Goal: Entertainment & Leisure: Browse casually

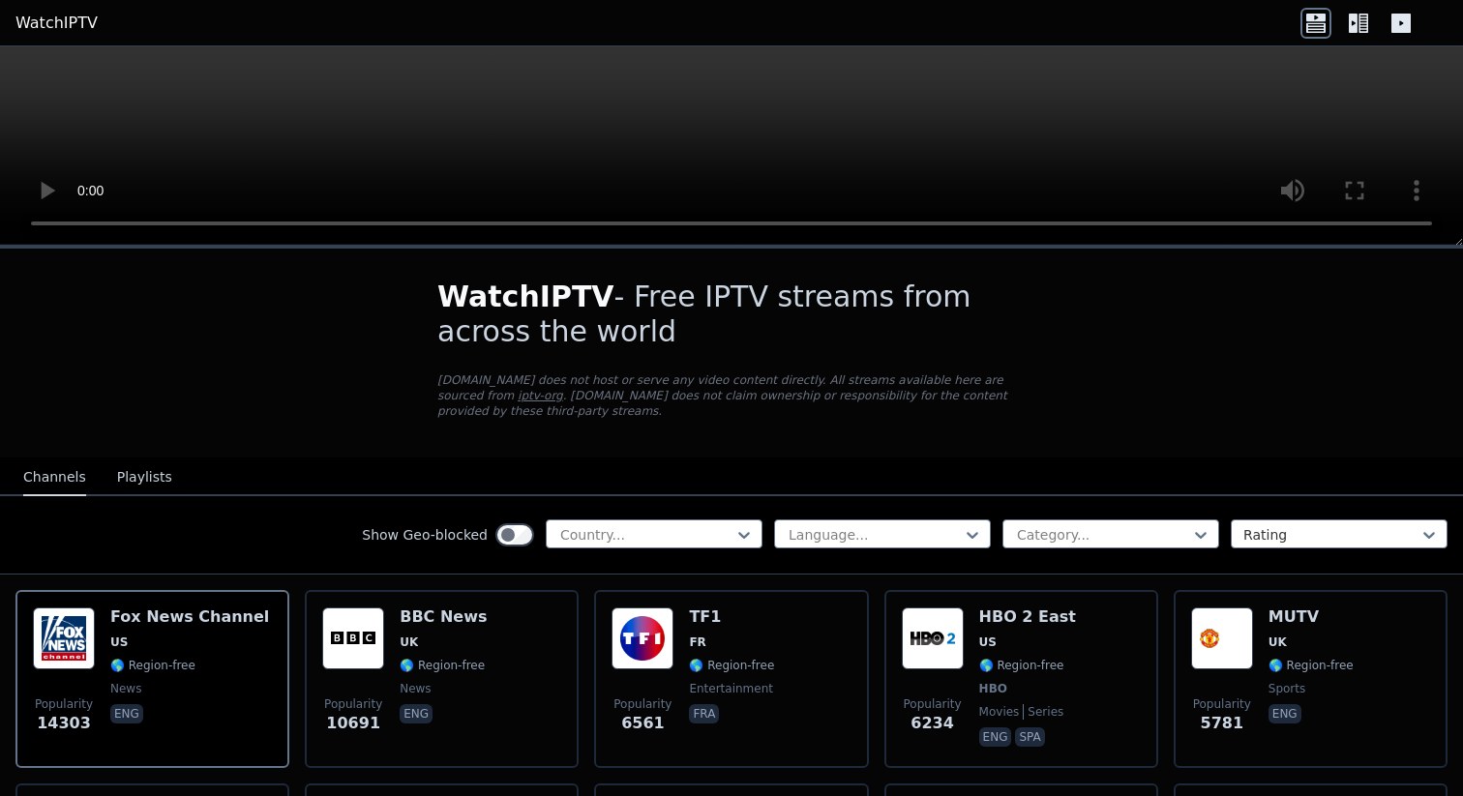
scroll to position [163, 0]
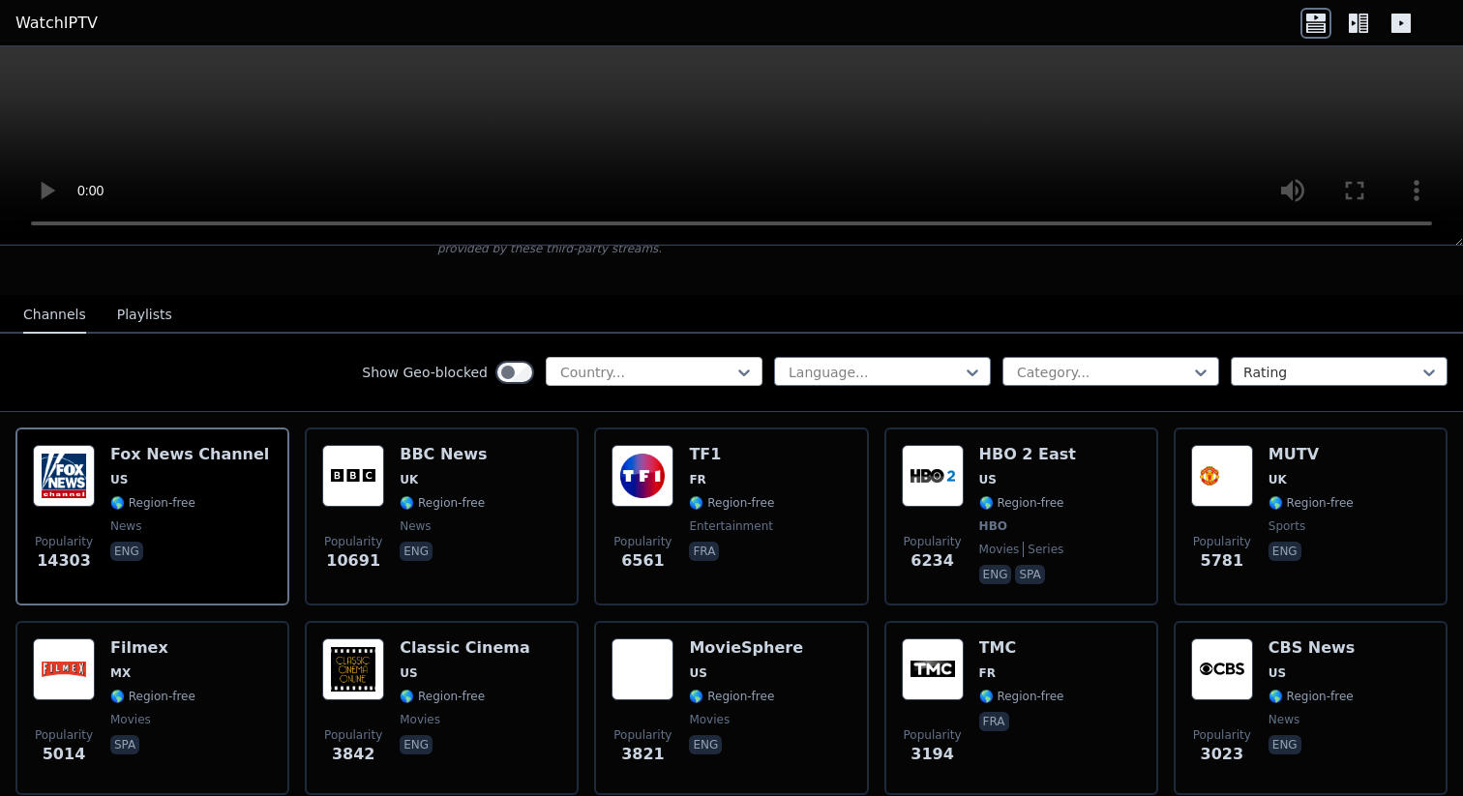
click at [669, 372] on div at bounding box center [646, 372] width 176 height 19
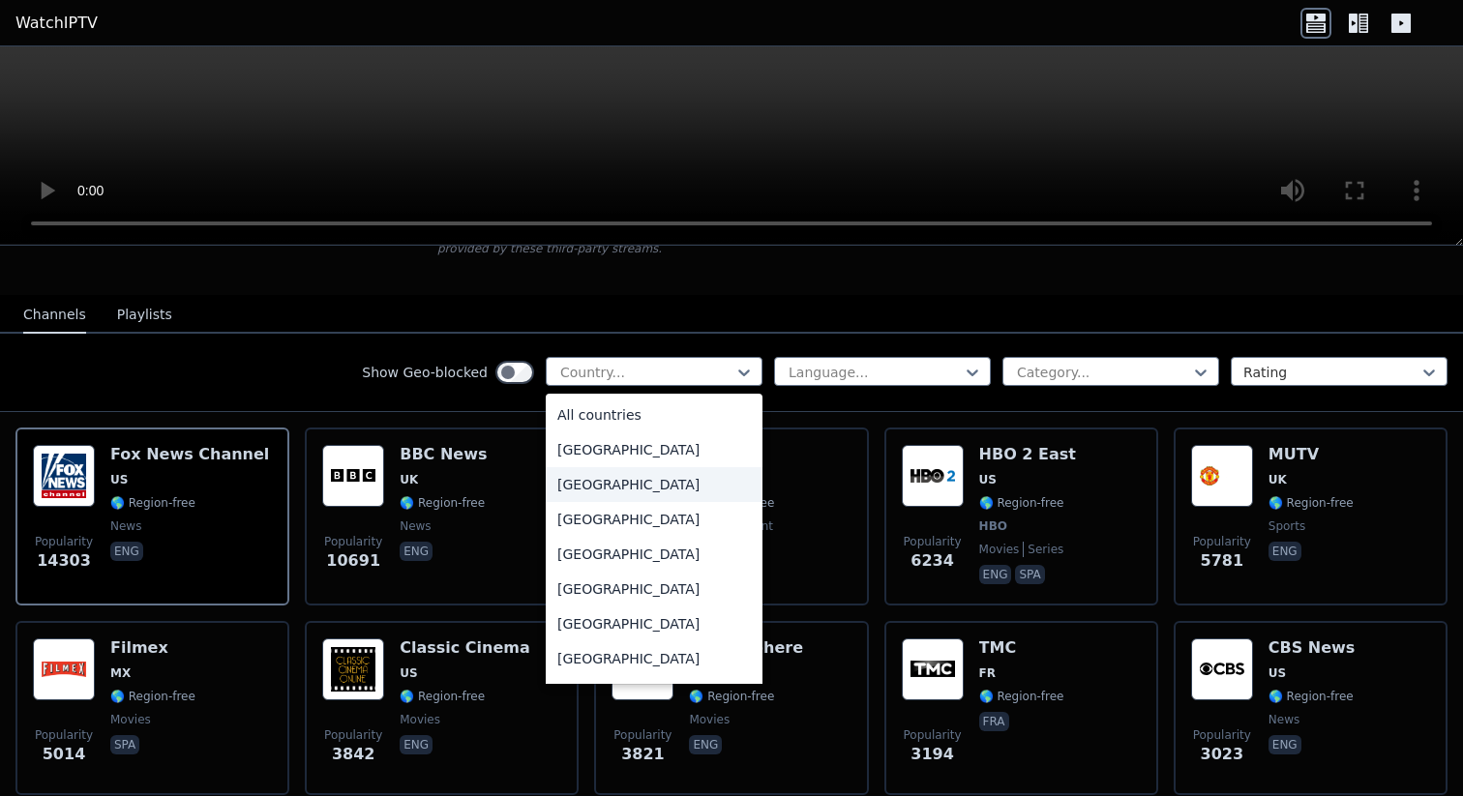
click at [629, 494] on div "Albania" at bounding box center [654, 484] width 217 height 35
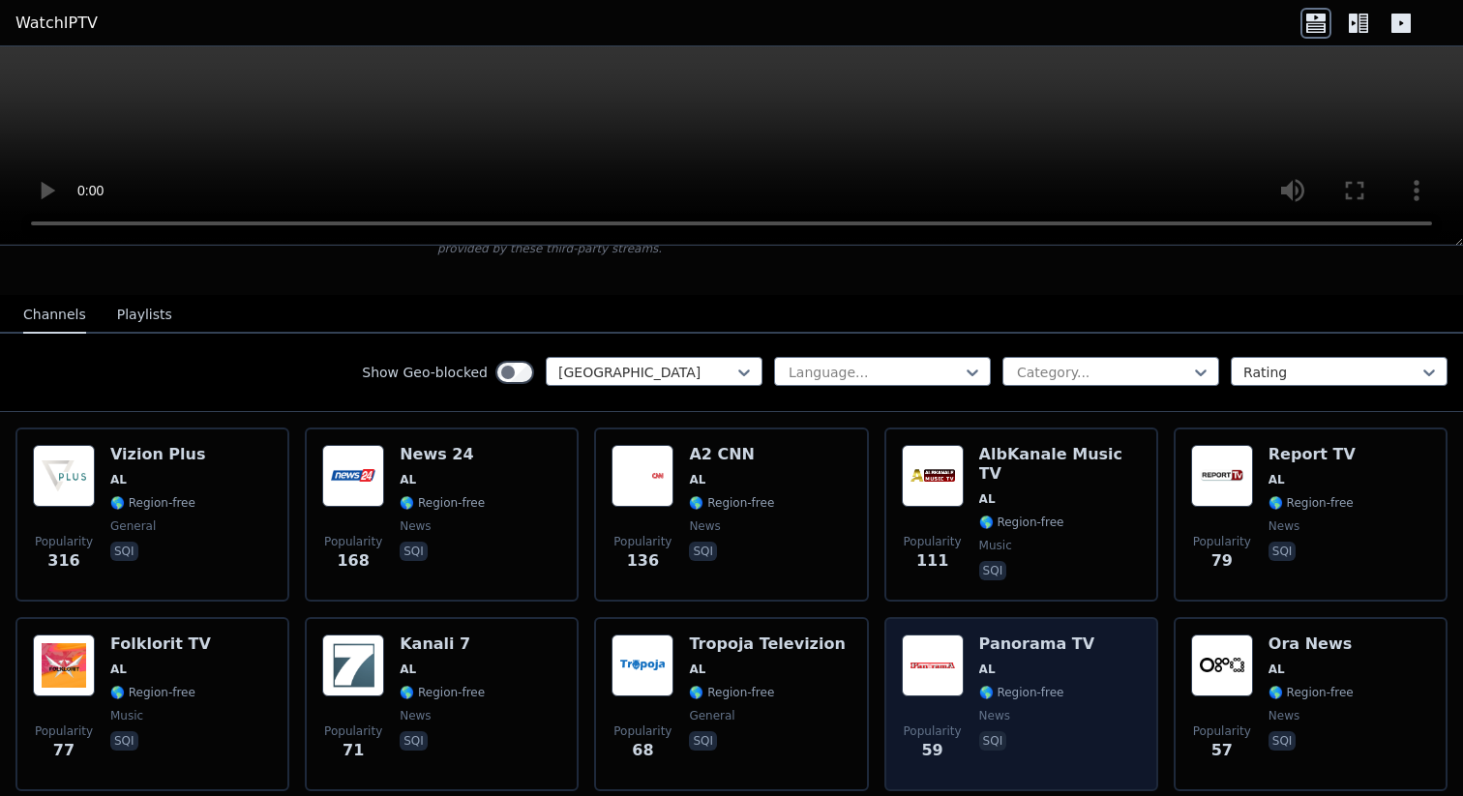
click at [957, 655] on img at bounding box center [933, 666] width 62 height 62
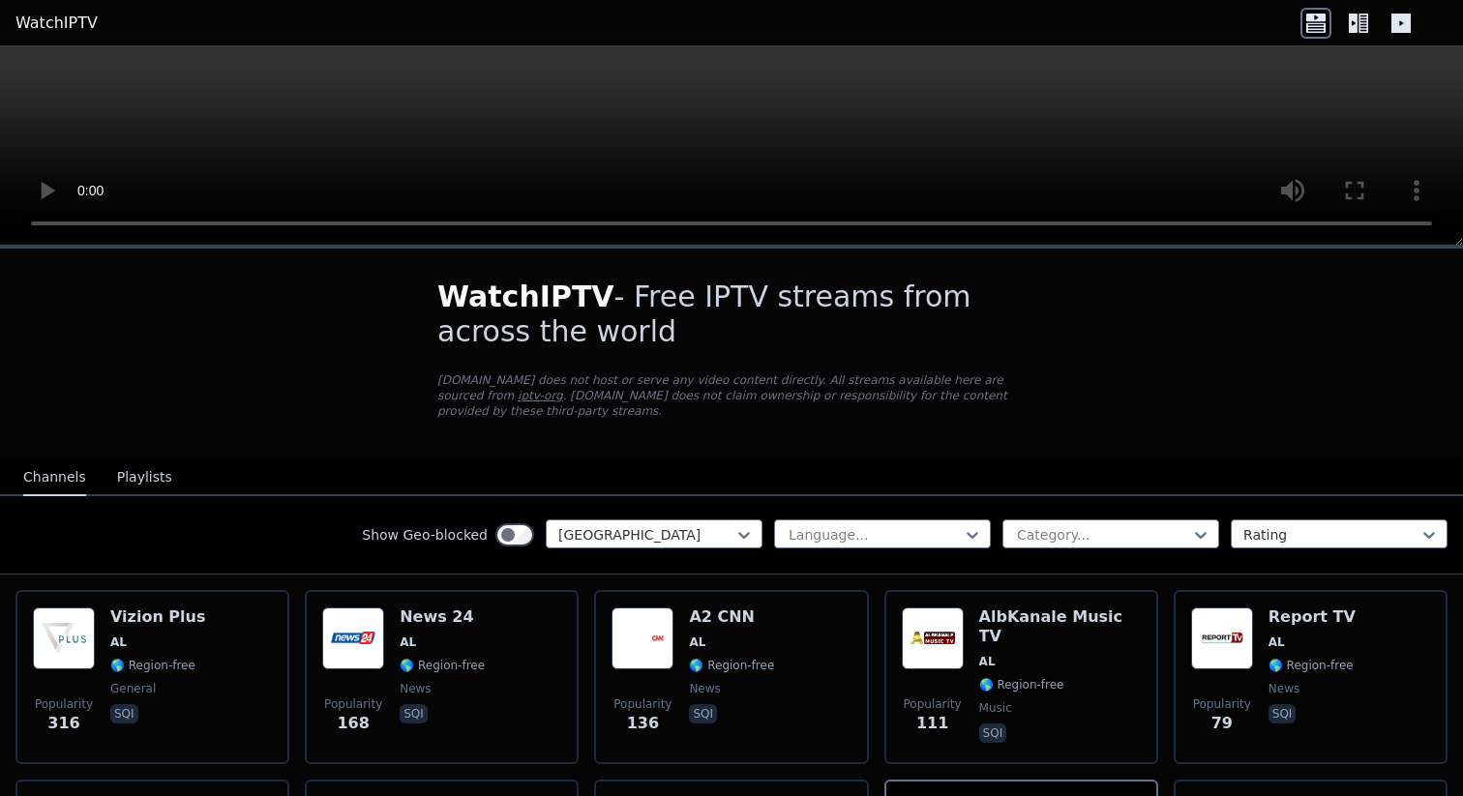
click at [138, 470] on button "Playlists" at bounding box center [144, 478] width 55 height 37
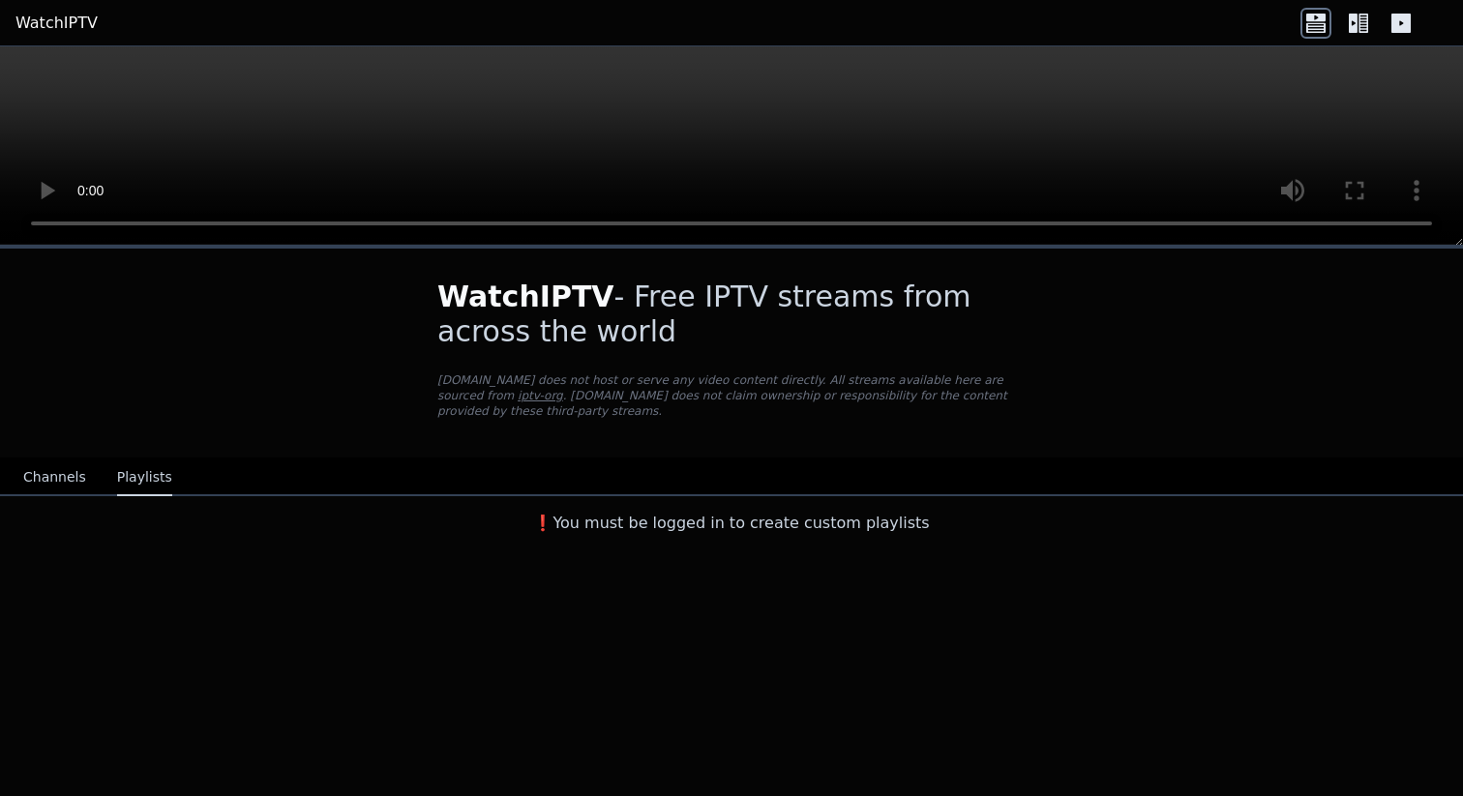
click at [45, 478] on button "Channels" at bounding box center [54, 478] width 63 height 37
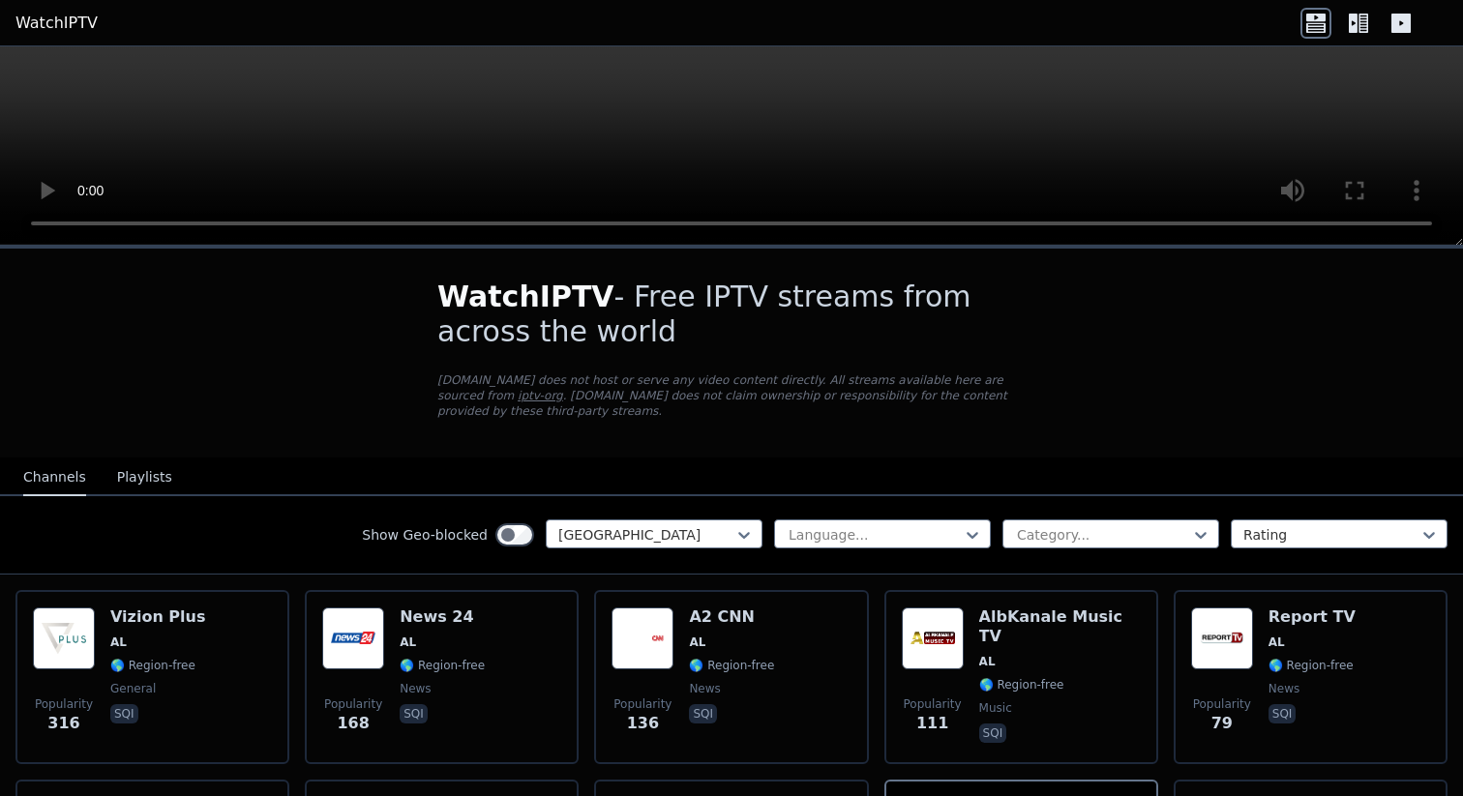
click at [1403, 20] on icon at bounding box center [1400, 23] width 19 height 19
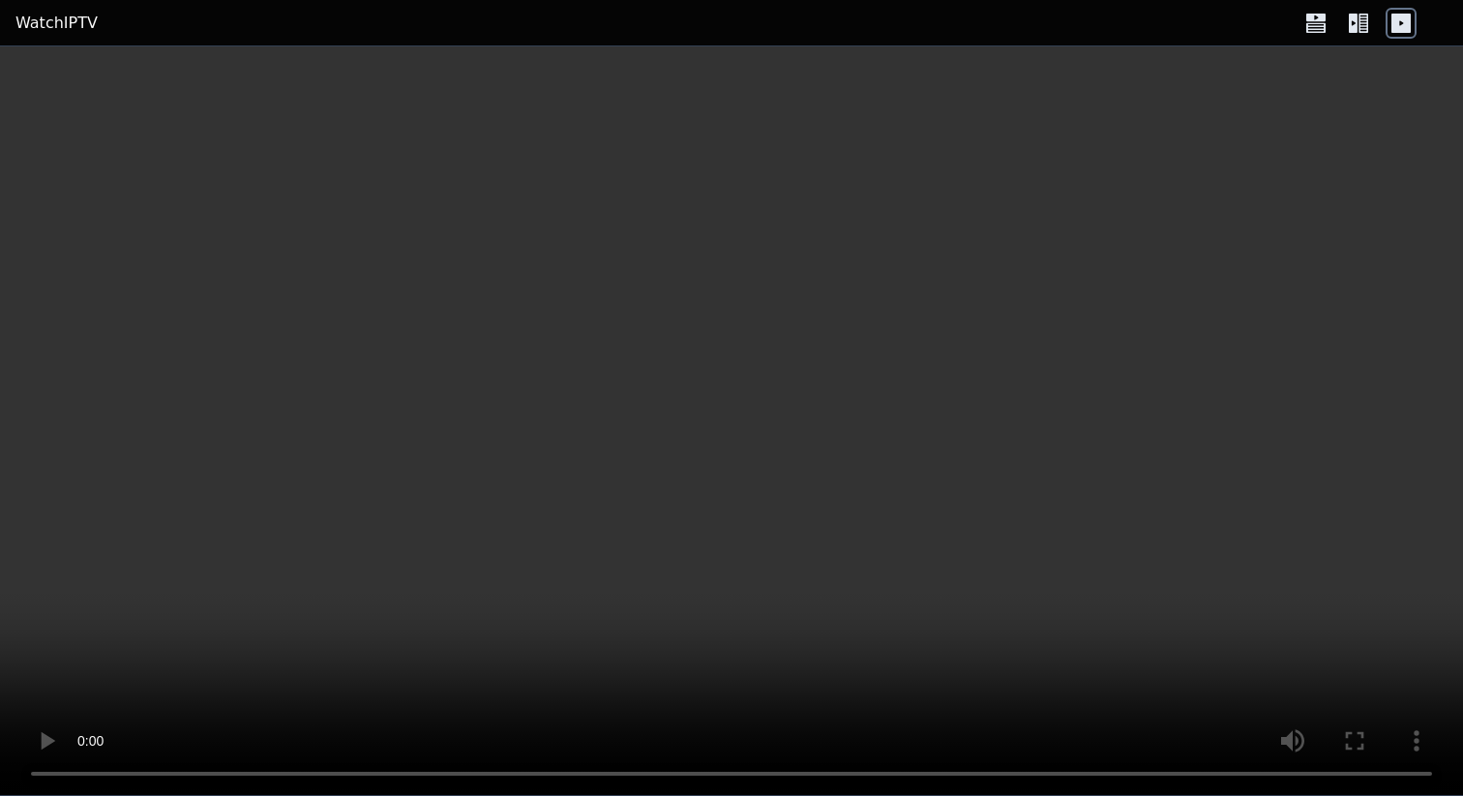
click at [1351, 23] on icon at bounding box center [1353, 23] width 9 height 19
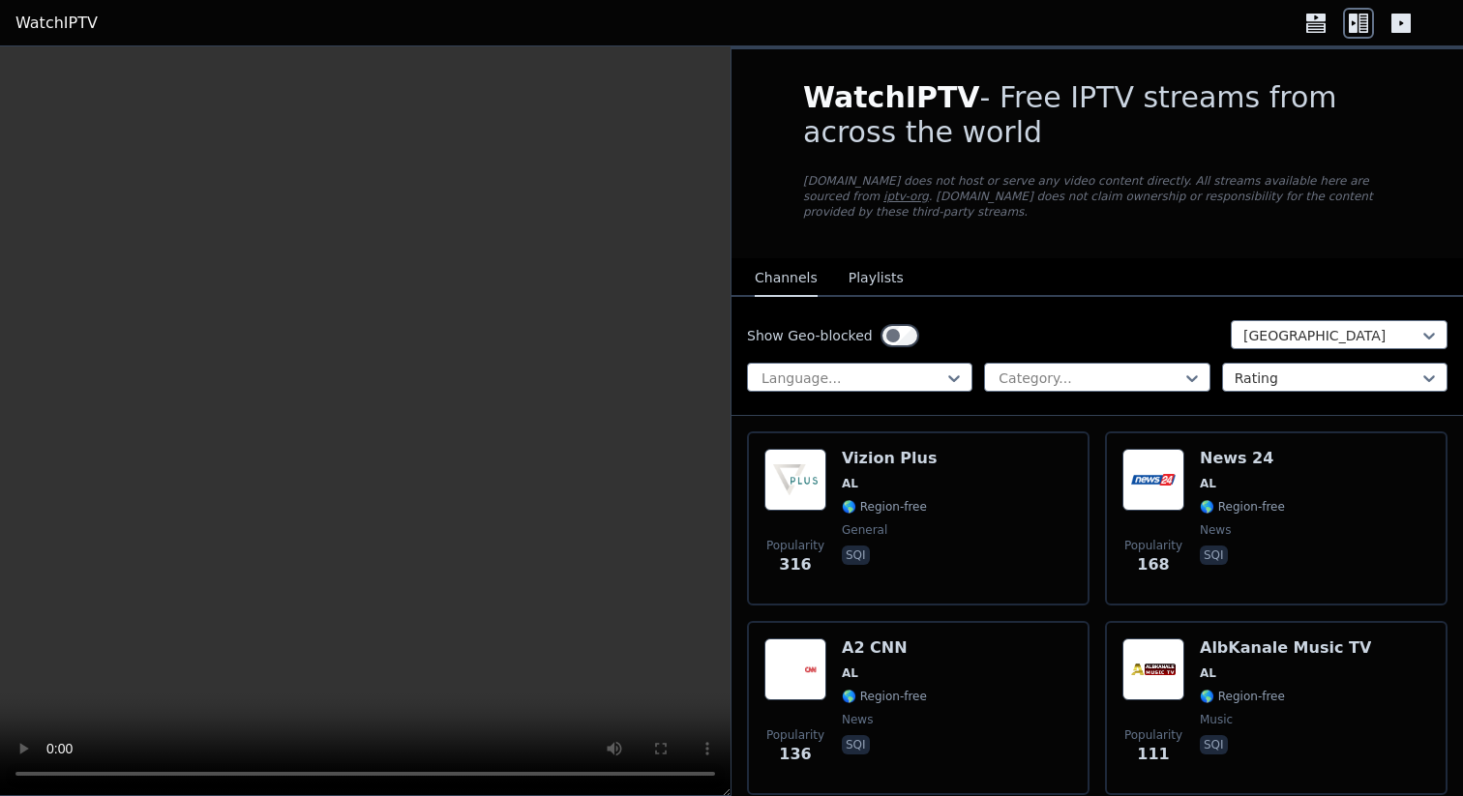
click at [1321, 23] on icon at bounding box center [1315, 27] width 19 height 10
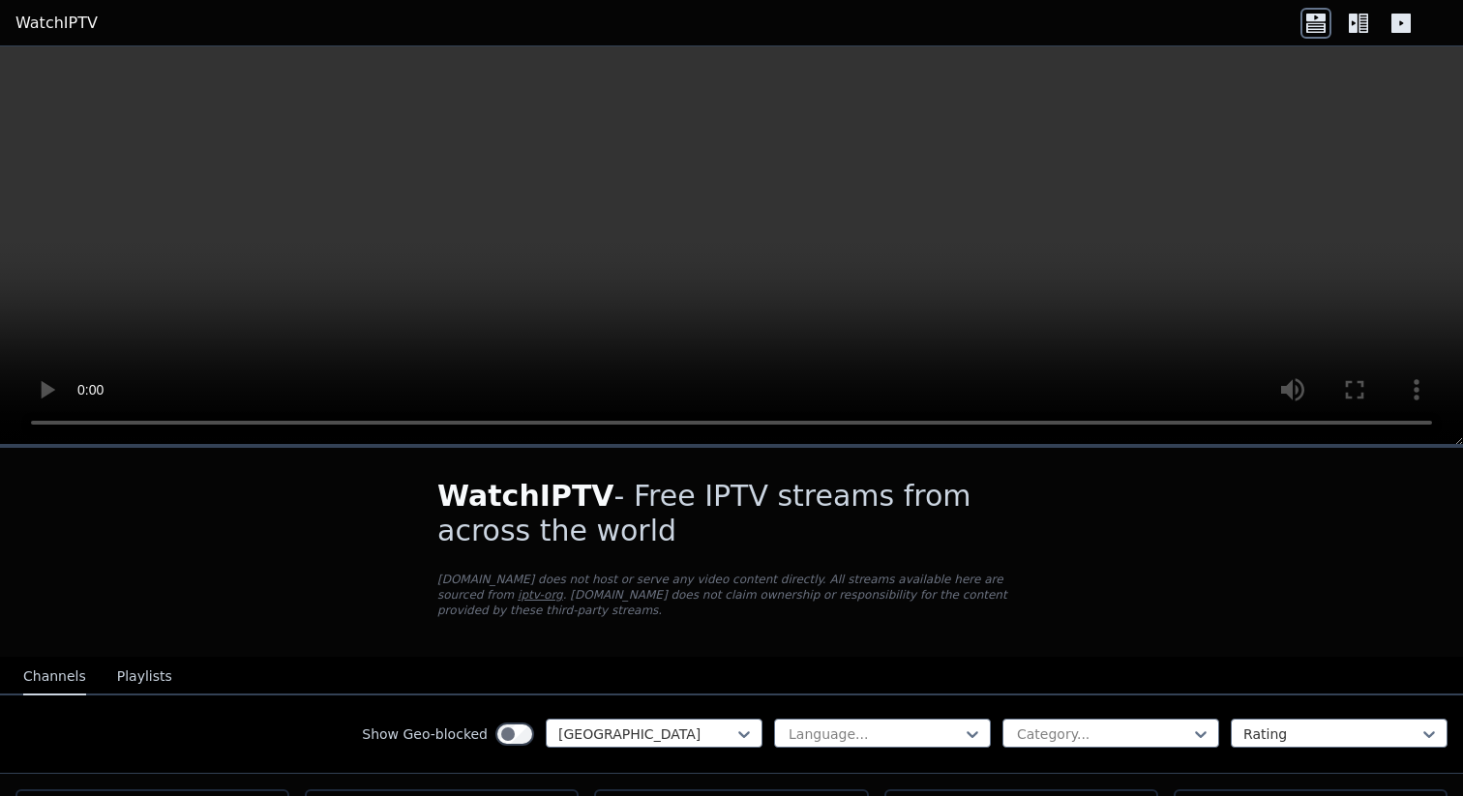
click at [1354, 18] on icon at bounding box center [1353, 23] width 9 height 19
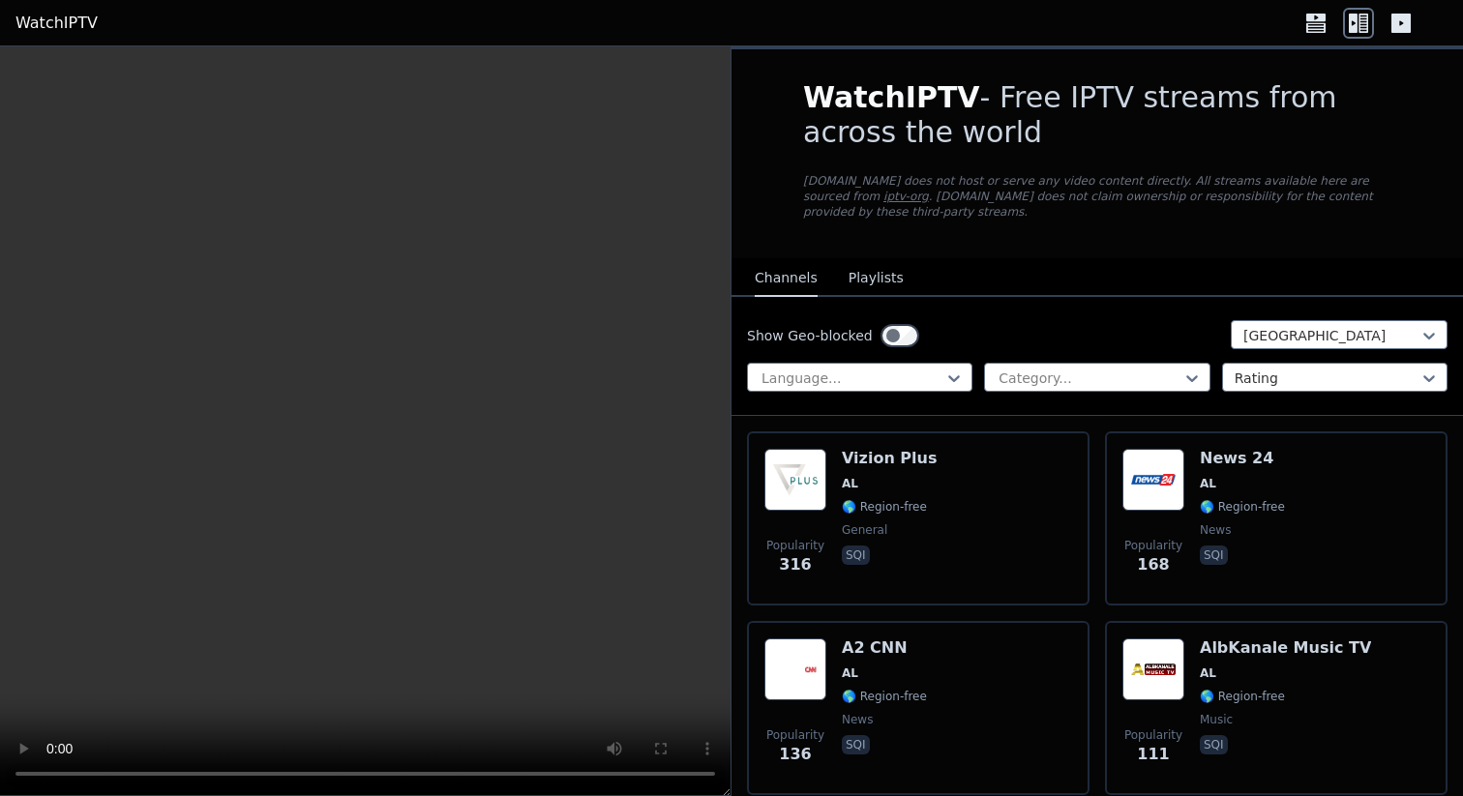
click at [1322, 22] on icon at bounding box center [1315, 23] width 31 height 31
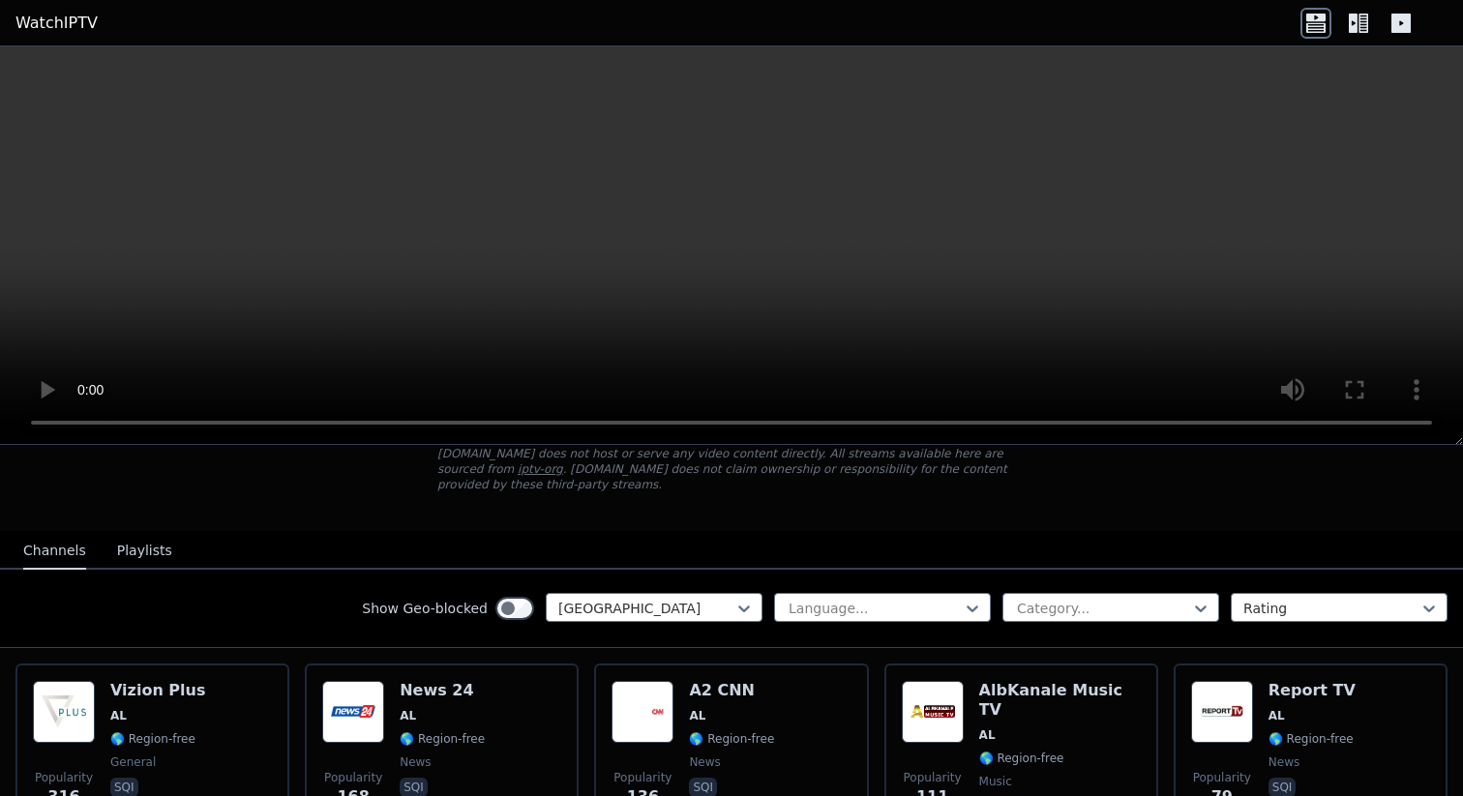
scroll to position [121, 0]
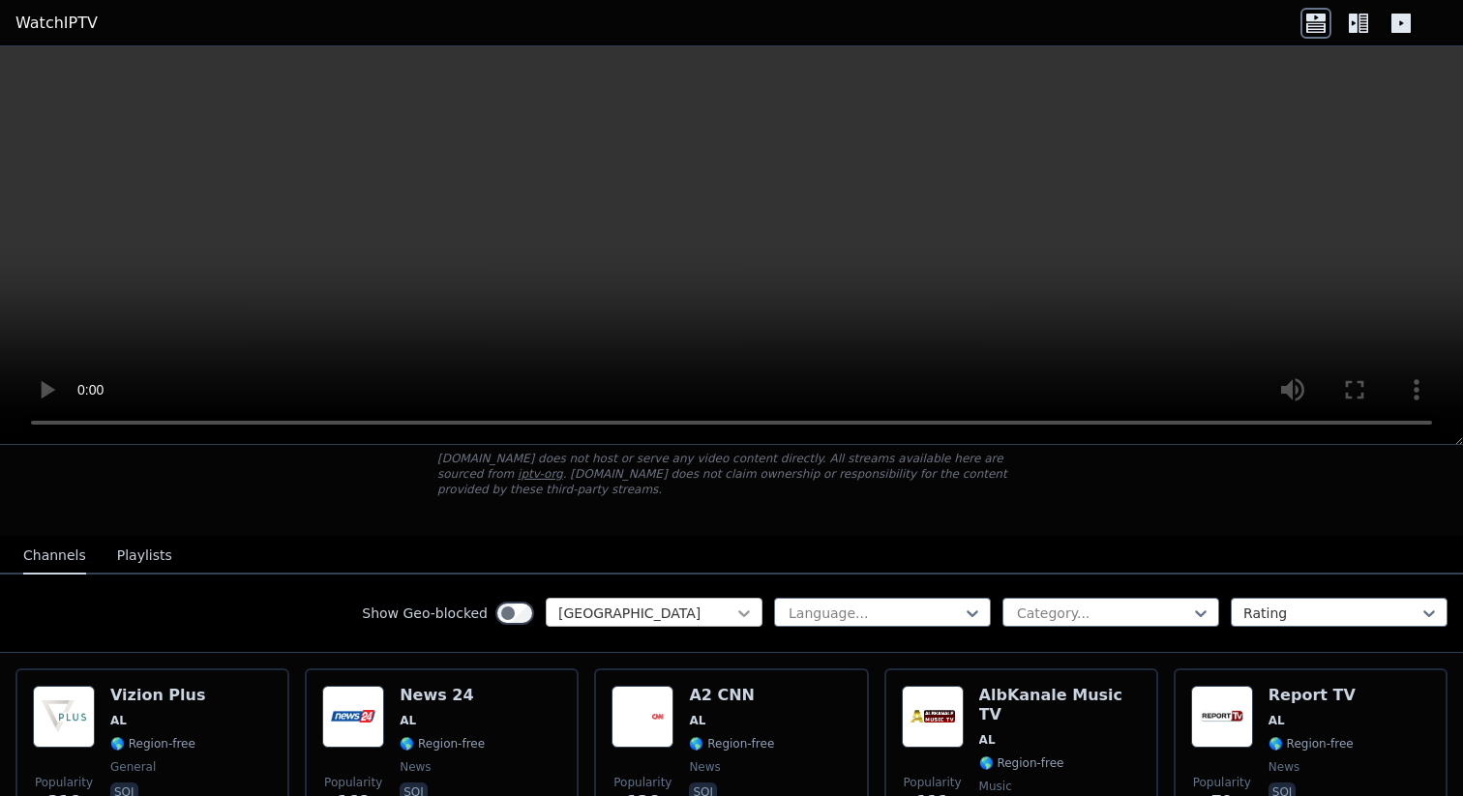
click at [738, 610] on icon at bounding box center [743, 613] width 19 height 19
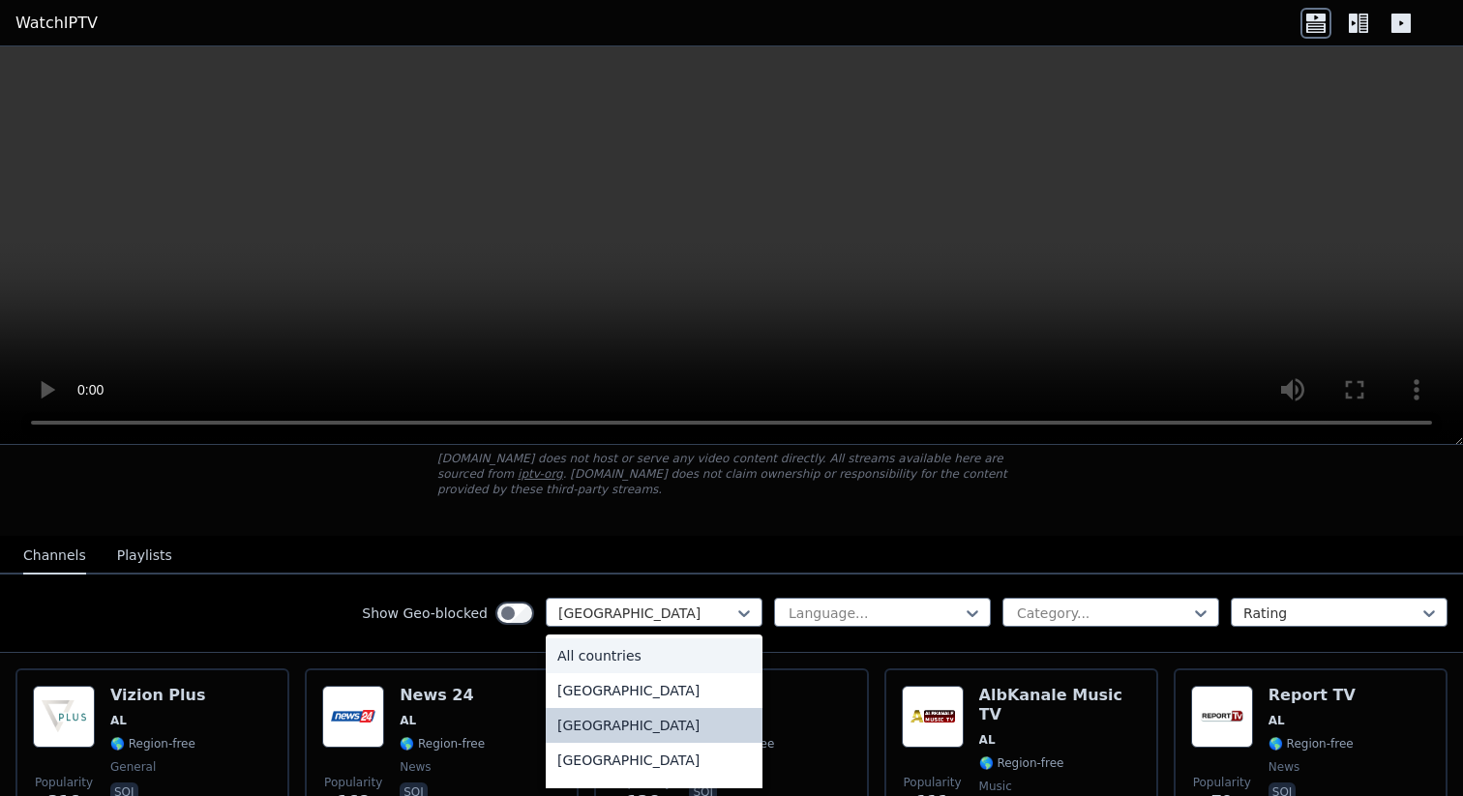
click at [714, 646] on div "All countries" at bounding box center [654, 656] width 217 height 35
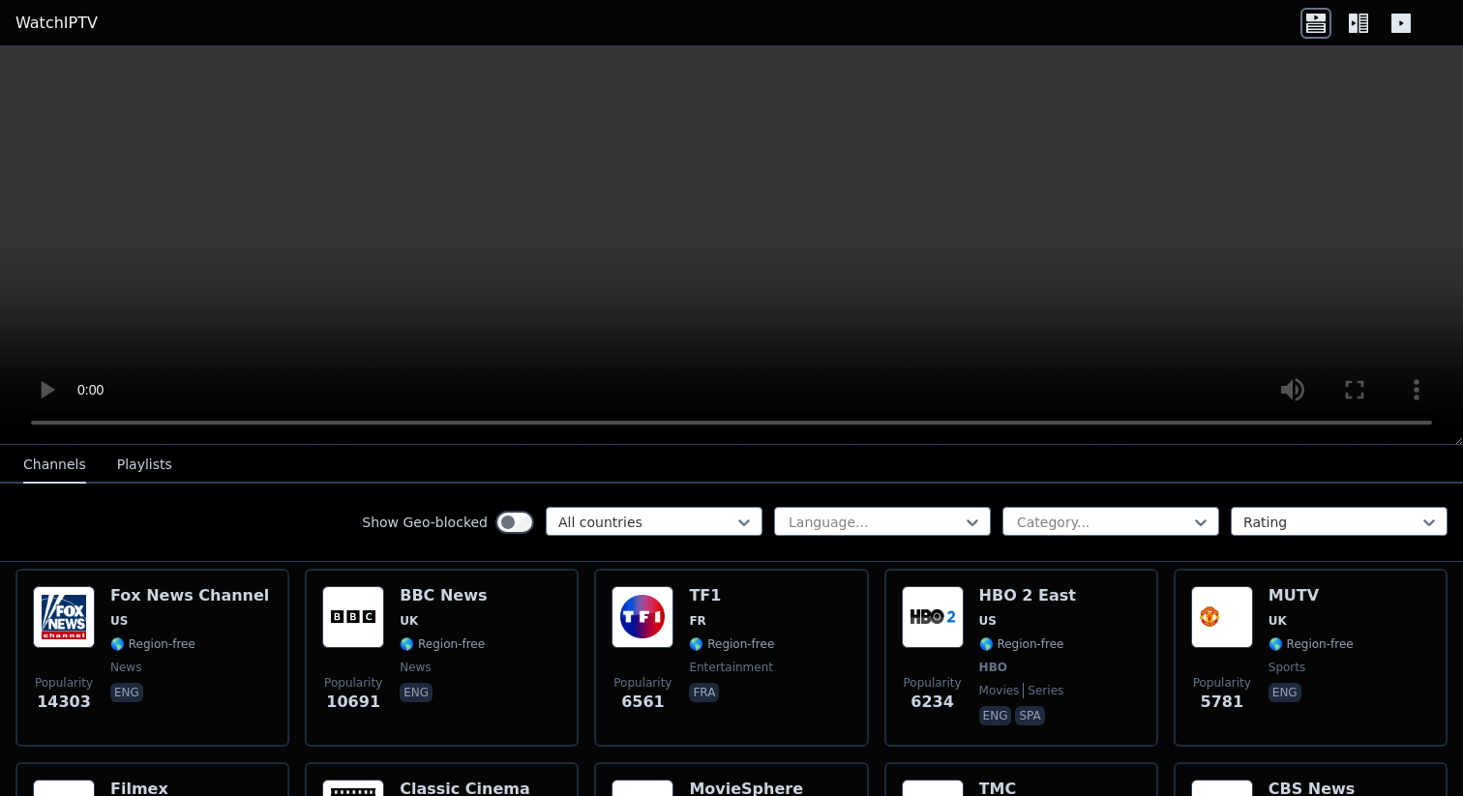
scroll to position [287, 0]
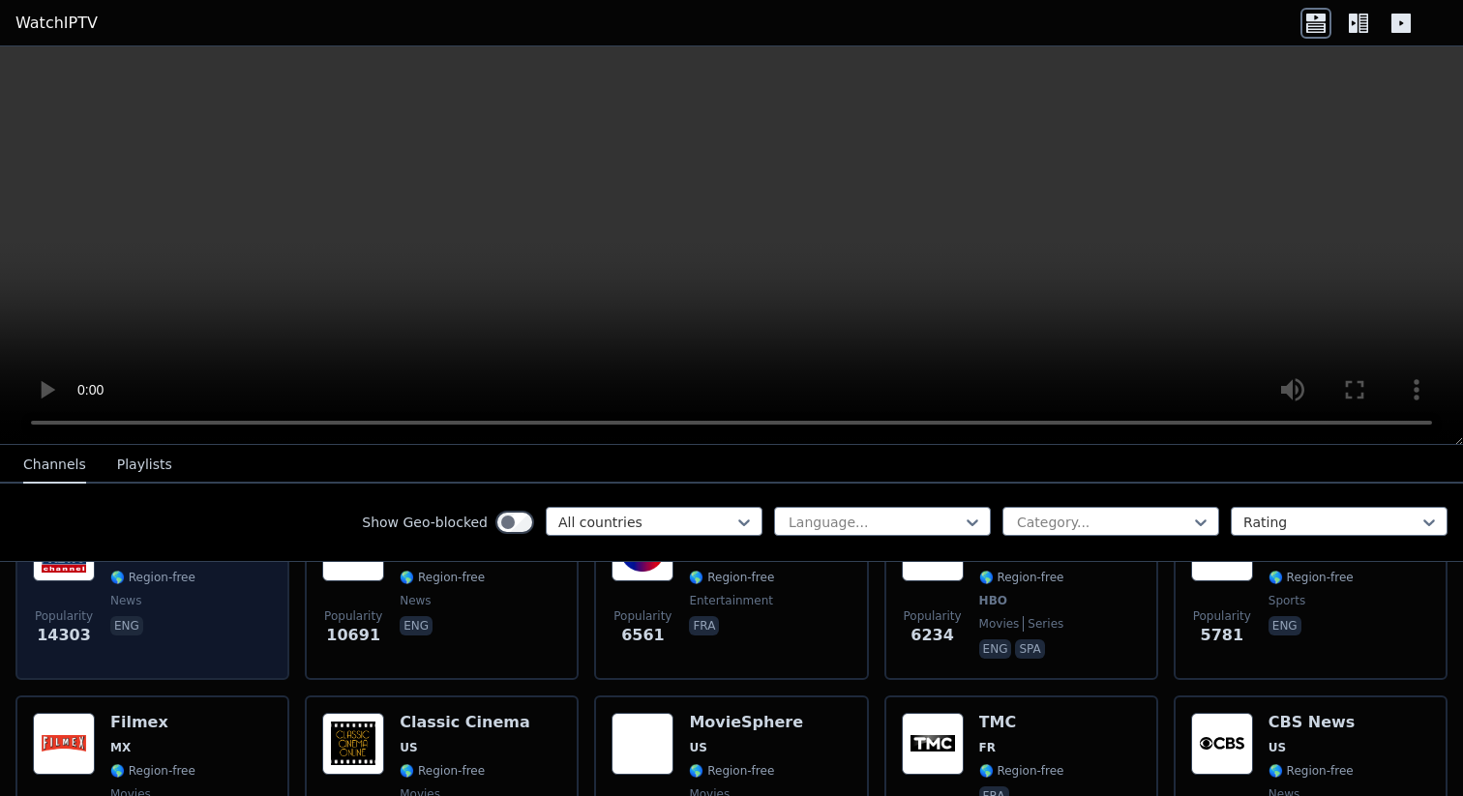
click at [193, 623] on span "eng" at bounding box center [189, 627] width 159 height 23
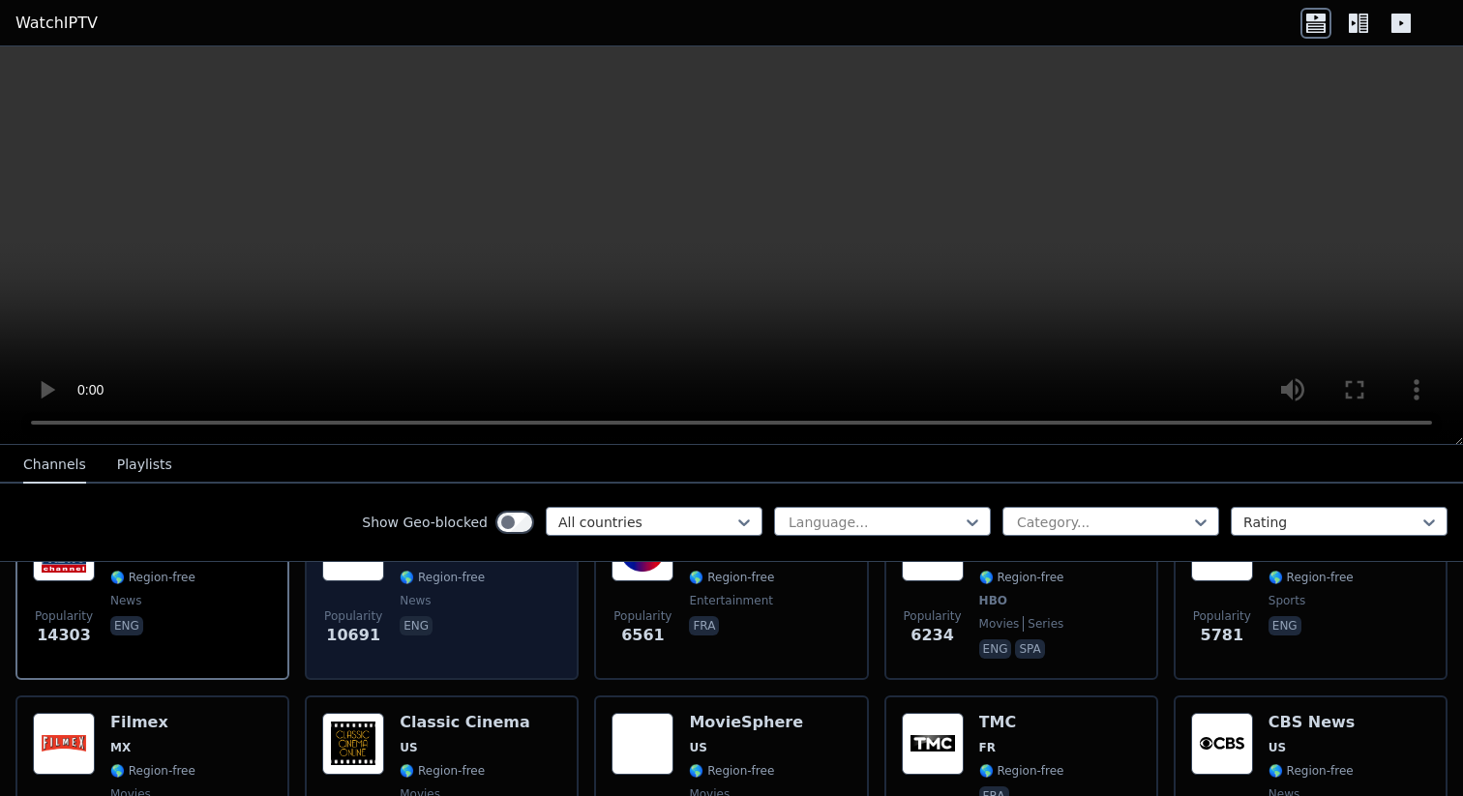
click at [485, 632] on div "Popularity 10691 BBC News UK 🌎 Region-free news eng" at bounding box center [441, 591] width 239 height 143
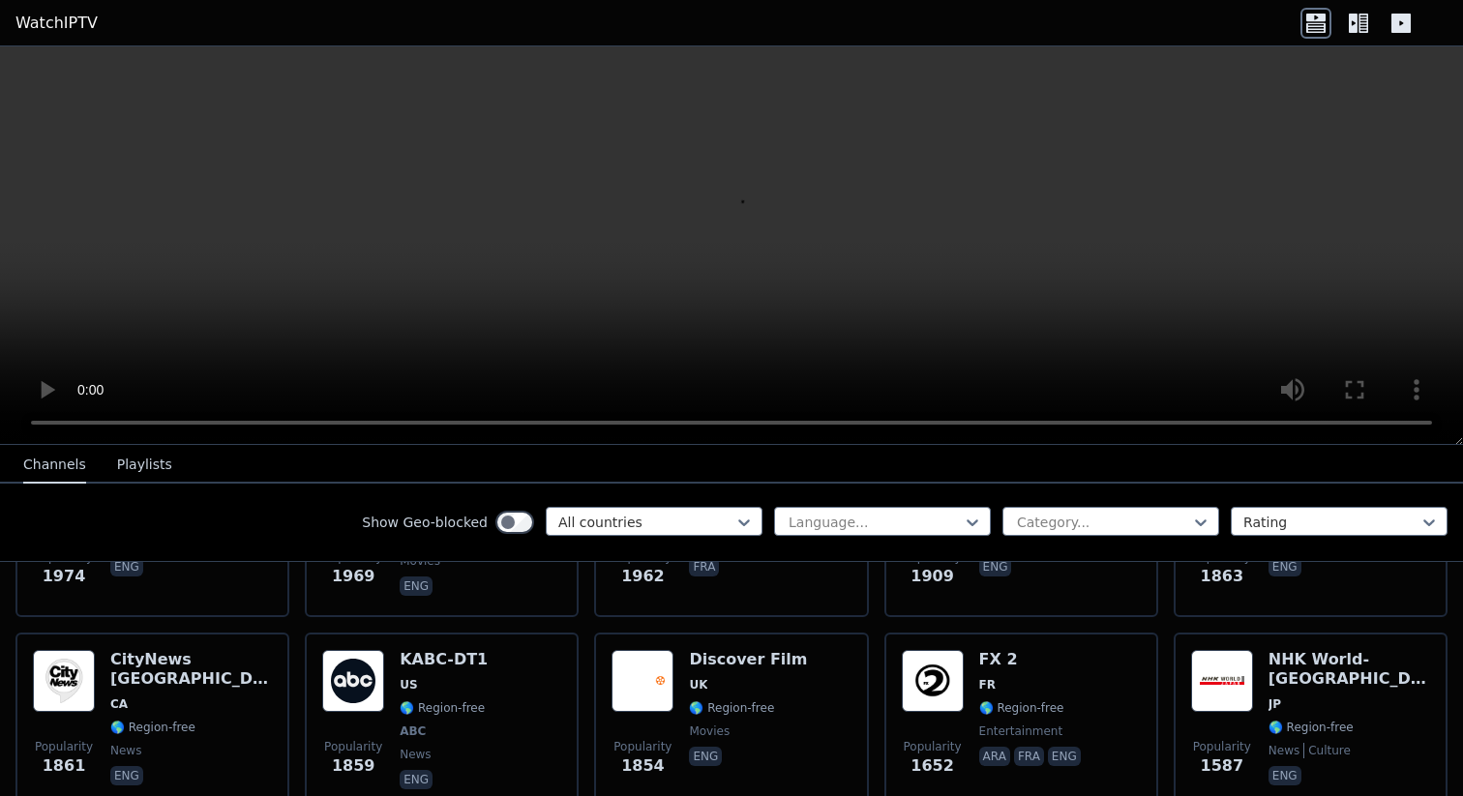
scroll to position [1160, 0]
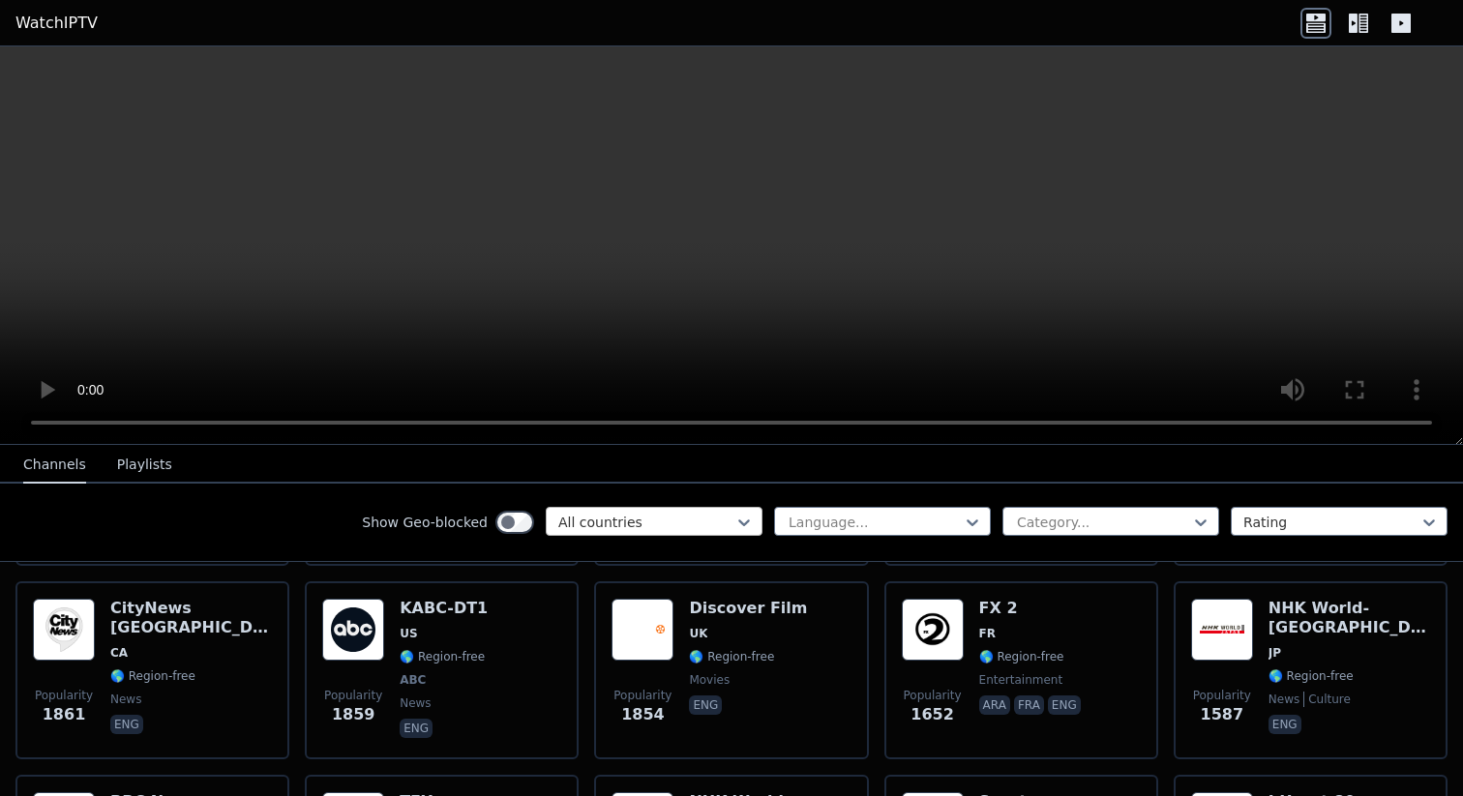
click at [621, 518] on div at bounding box center [646, 522] width 176 height 19
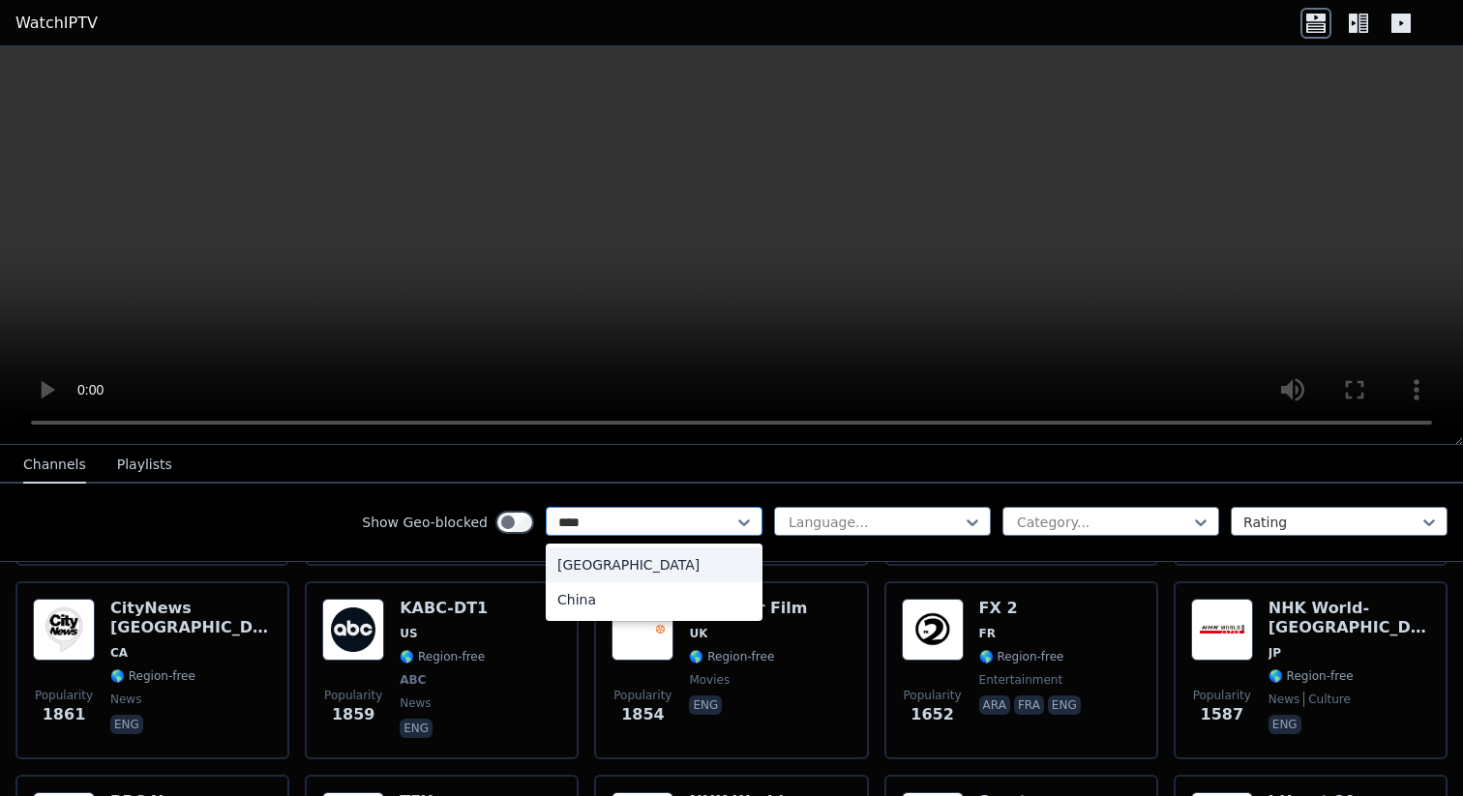
type input "*****"
click at [620, 559] on div "China" at bounding box center [654, 565] width 217 height 35
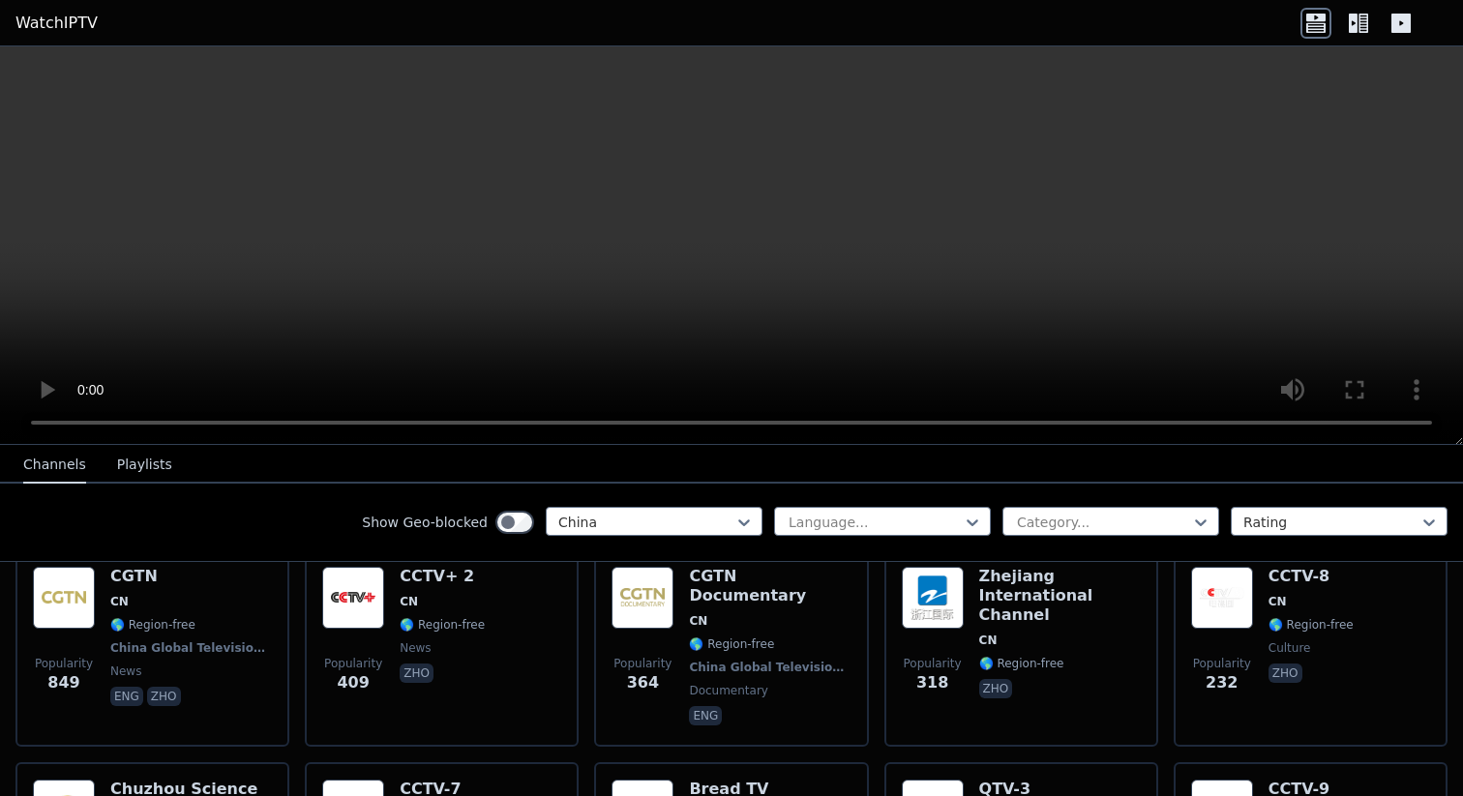
scroll to position [200, 0]
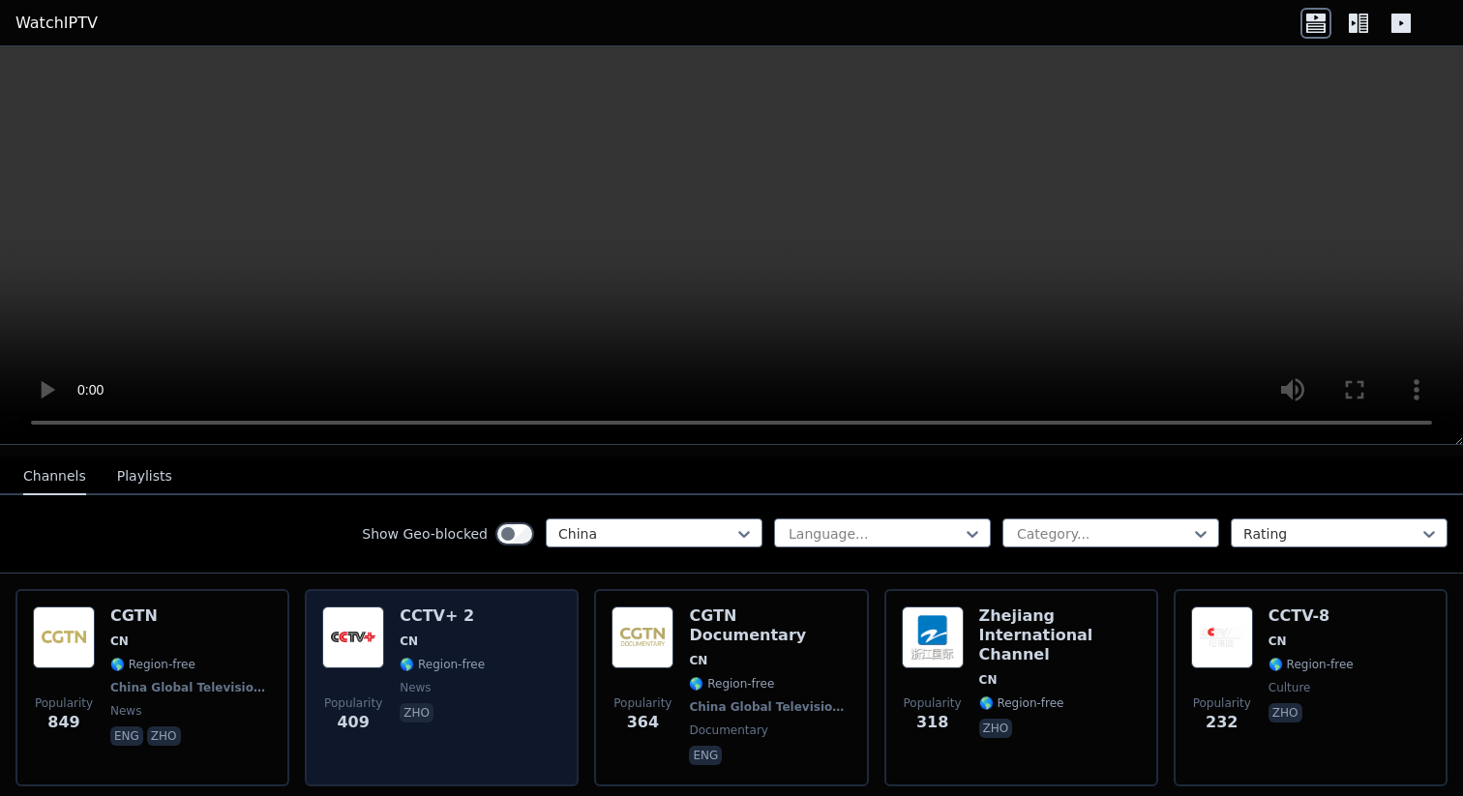
click at [507, 643] on div "Popularity 409 CCTV+ 2 CN 🌎 Region-free news zho" at bounding box center [441, 688] width 239 height 163
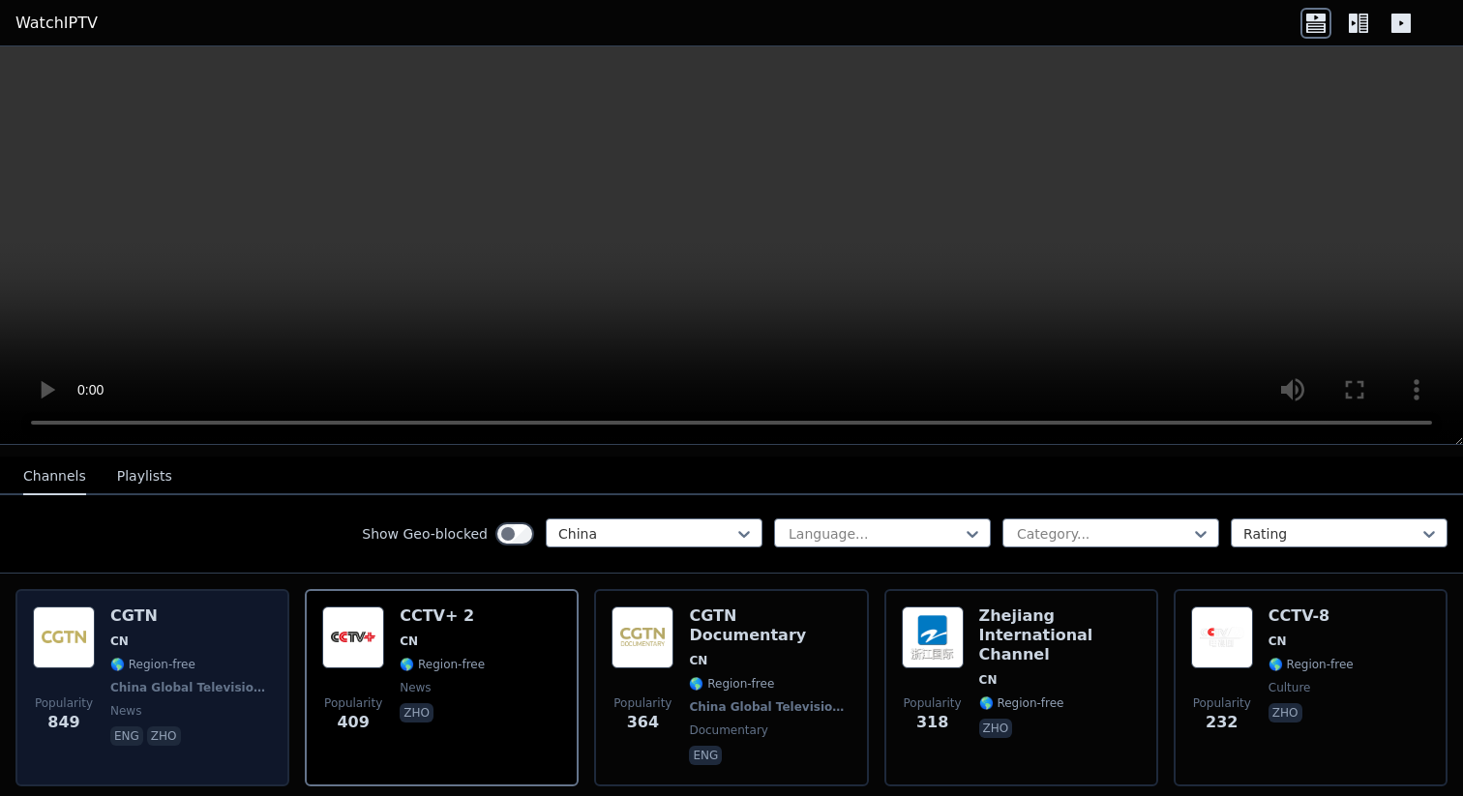
click at [235, 660] on span "🌎 Region-free" at bounding box center [191, 664] width 162 height 15
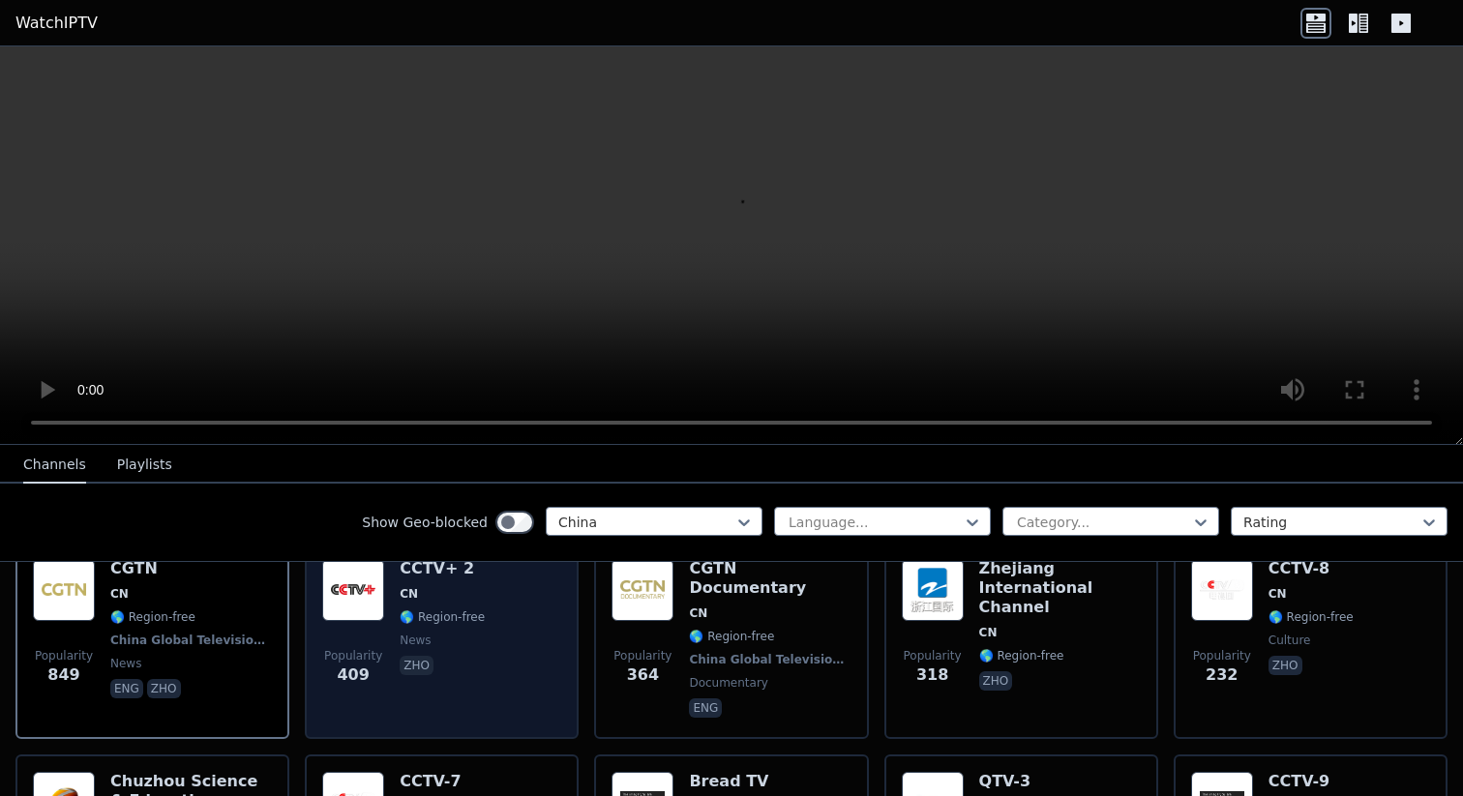
scroll to position [313, 0]
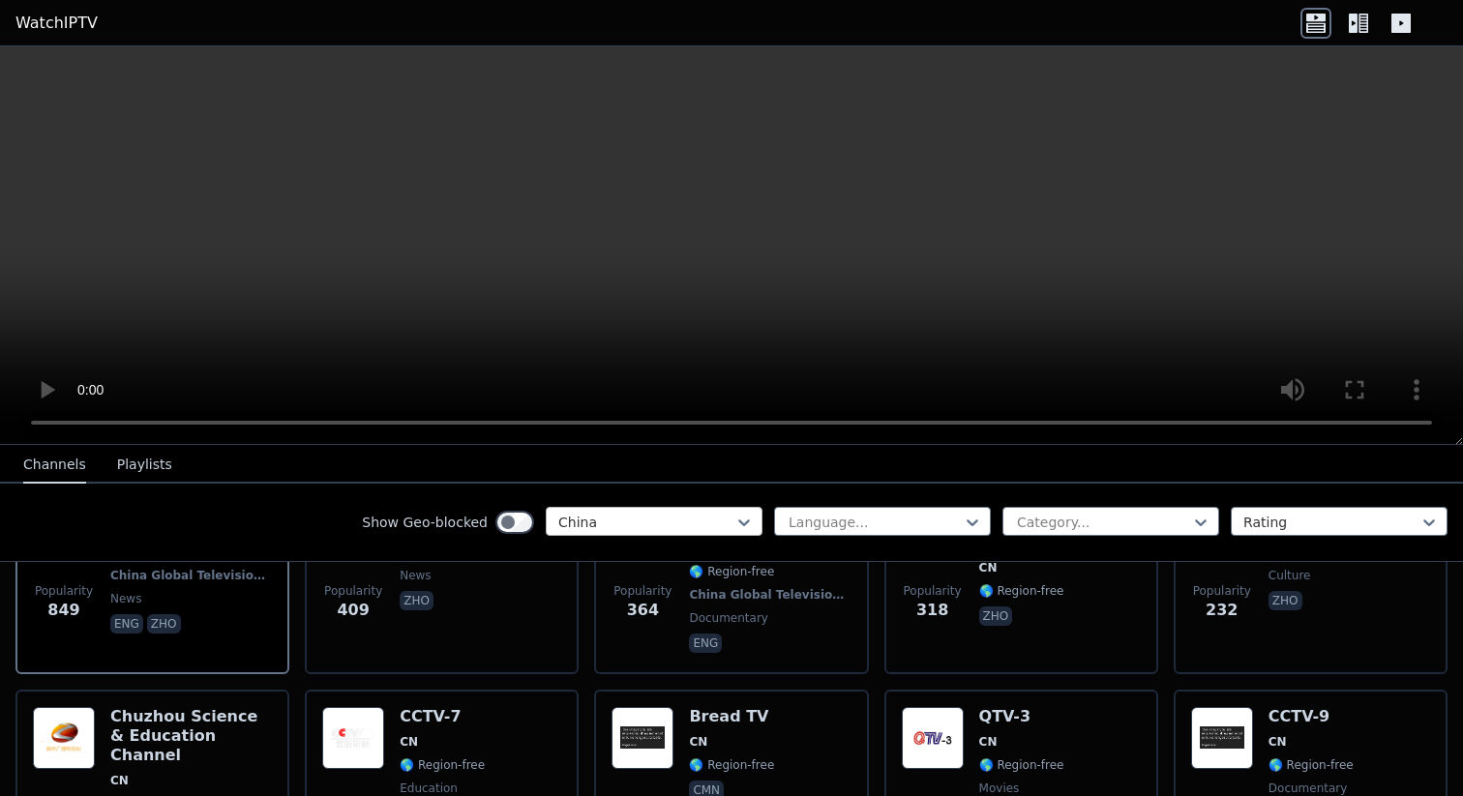
click at [662, 517] on div at bounding box center [646, 522] width 176 height 19
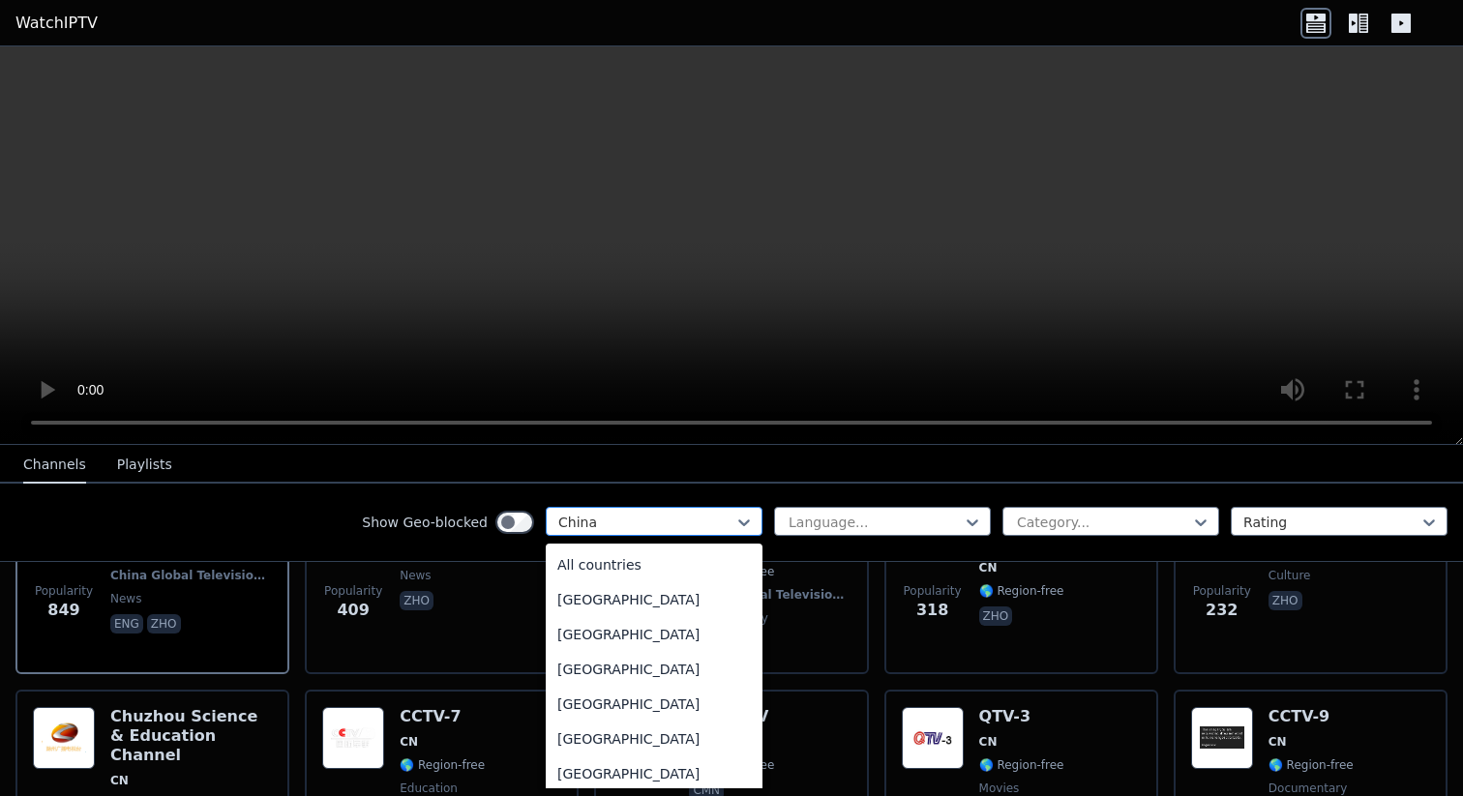
scroll to position [1118, 0]
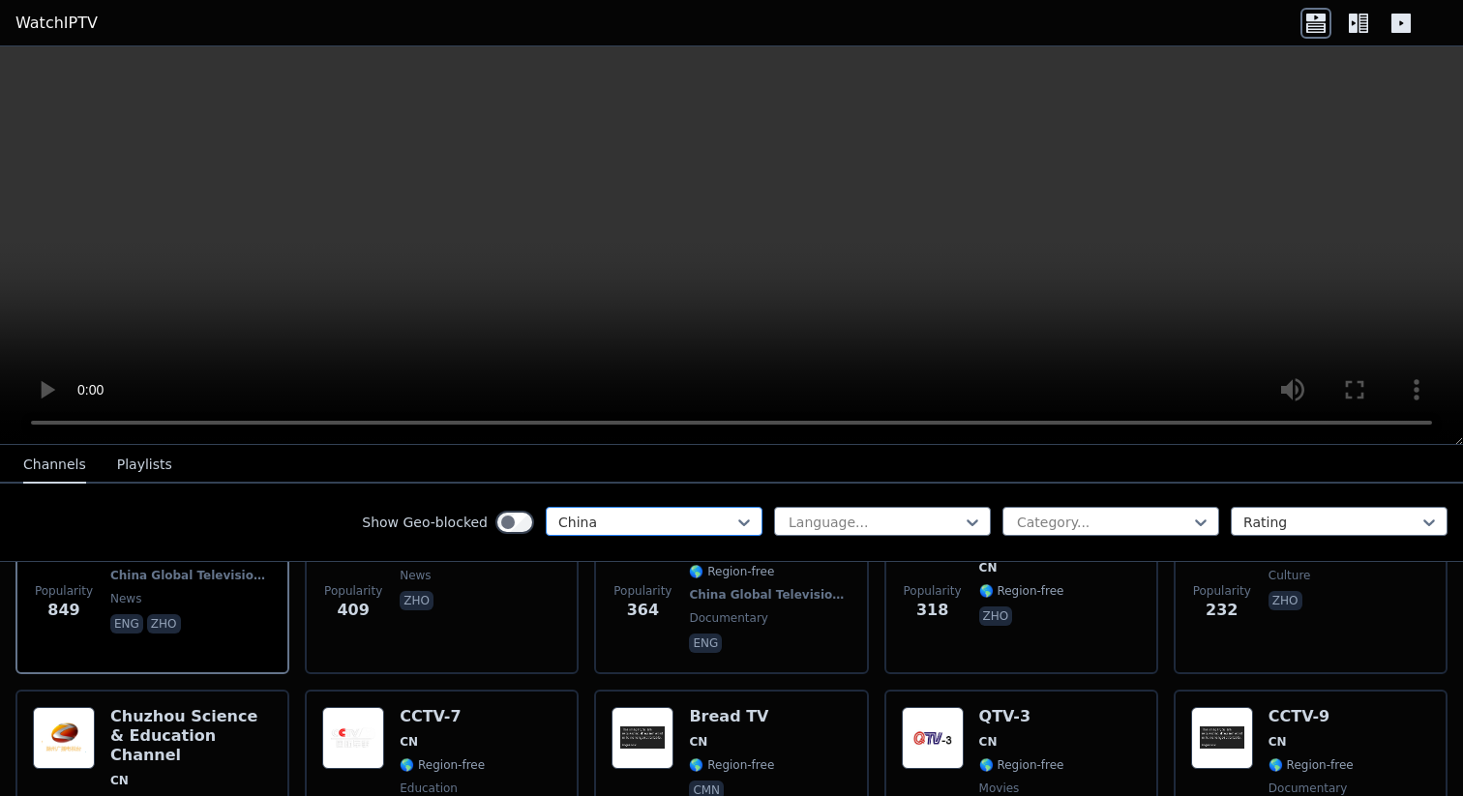
click at [702, 521] on div at bounding box center [646, 522] width 176 height 19
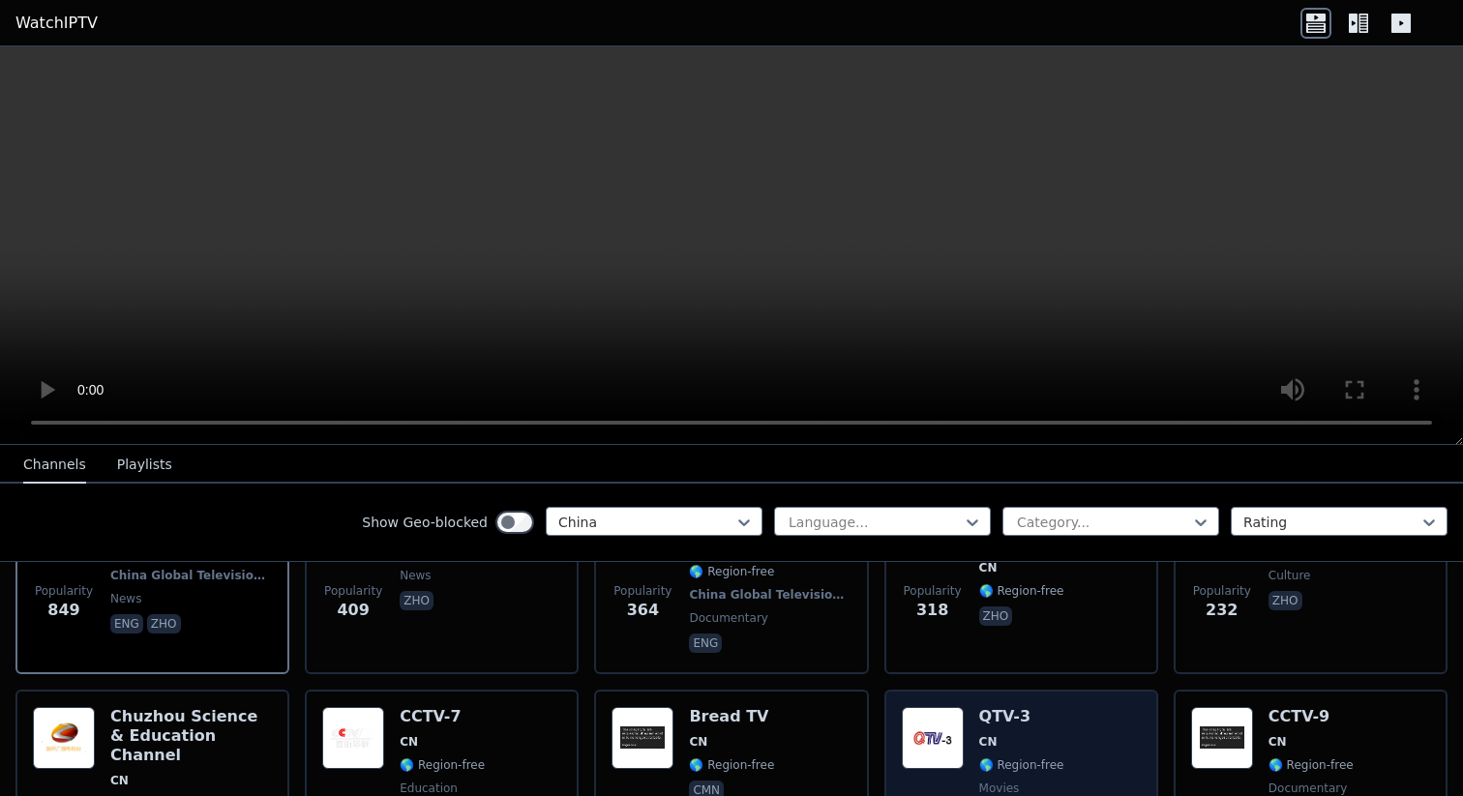
click at [949, 713] on img at bounding box center [933, 738] width 62 height 62
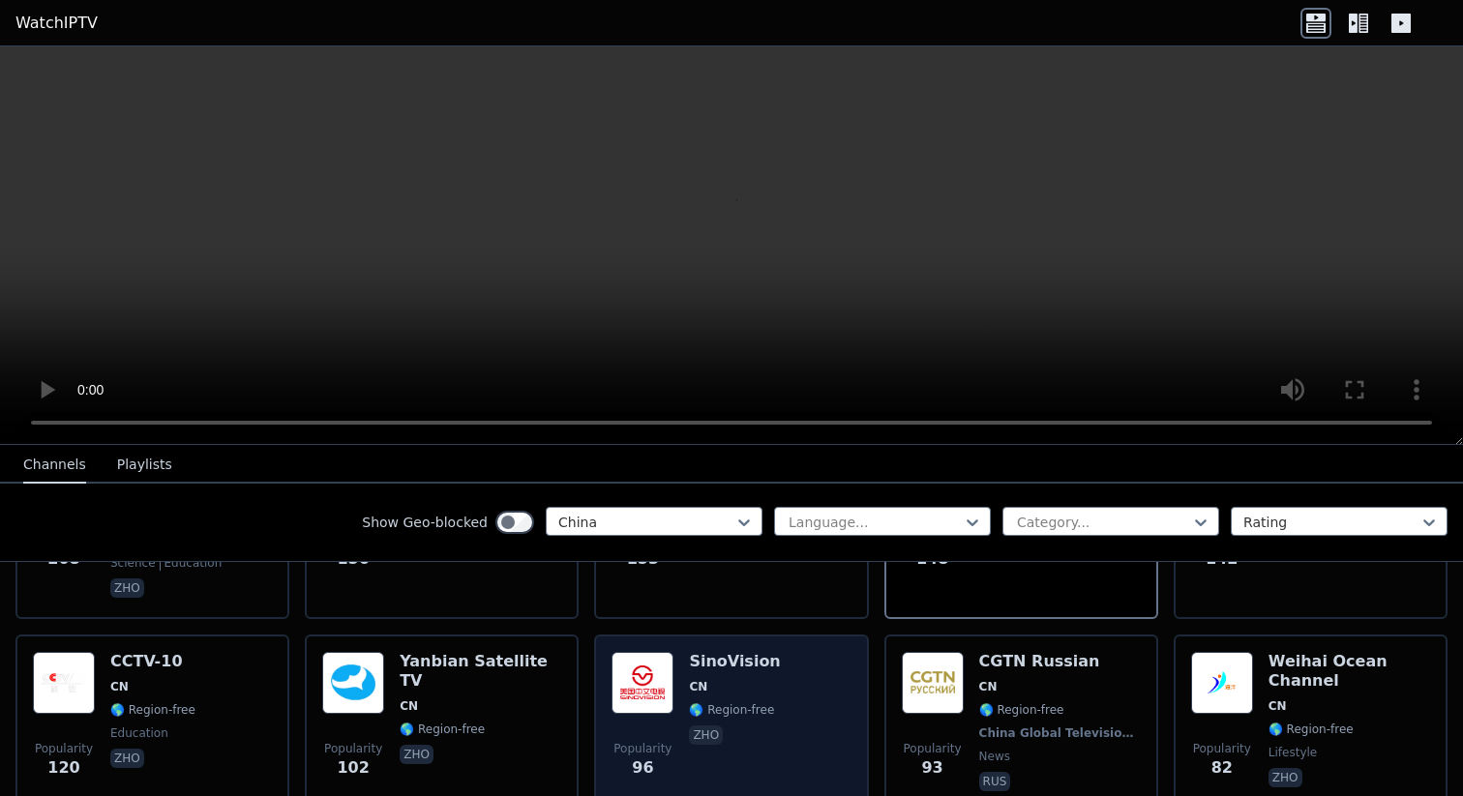
scroll to position [470, 0]
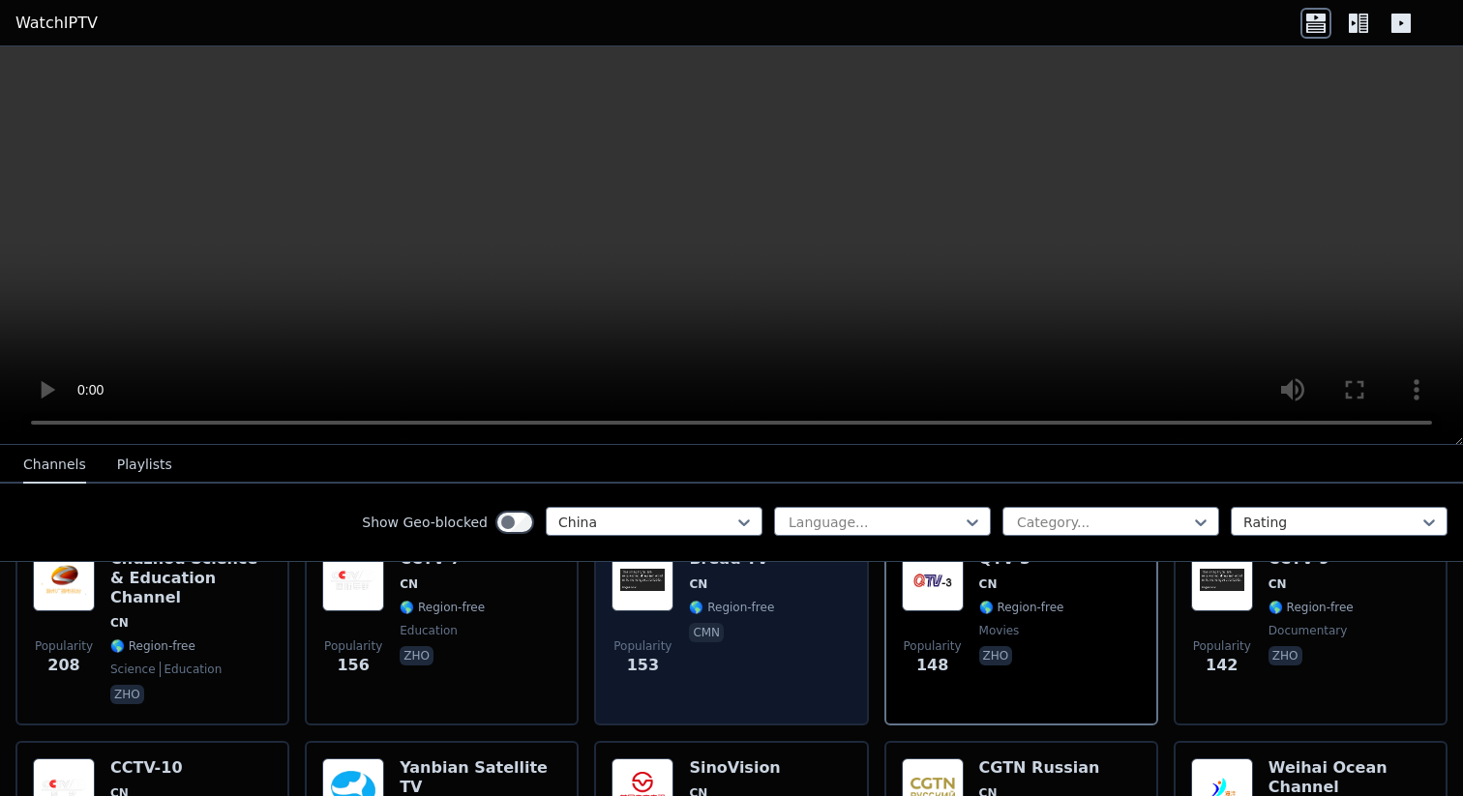
click at [773, 639] on div "Popularity 153 Bread TV CN 🌎 Region-free cmn" at bounding box center [730, 629] width 239 height 159
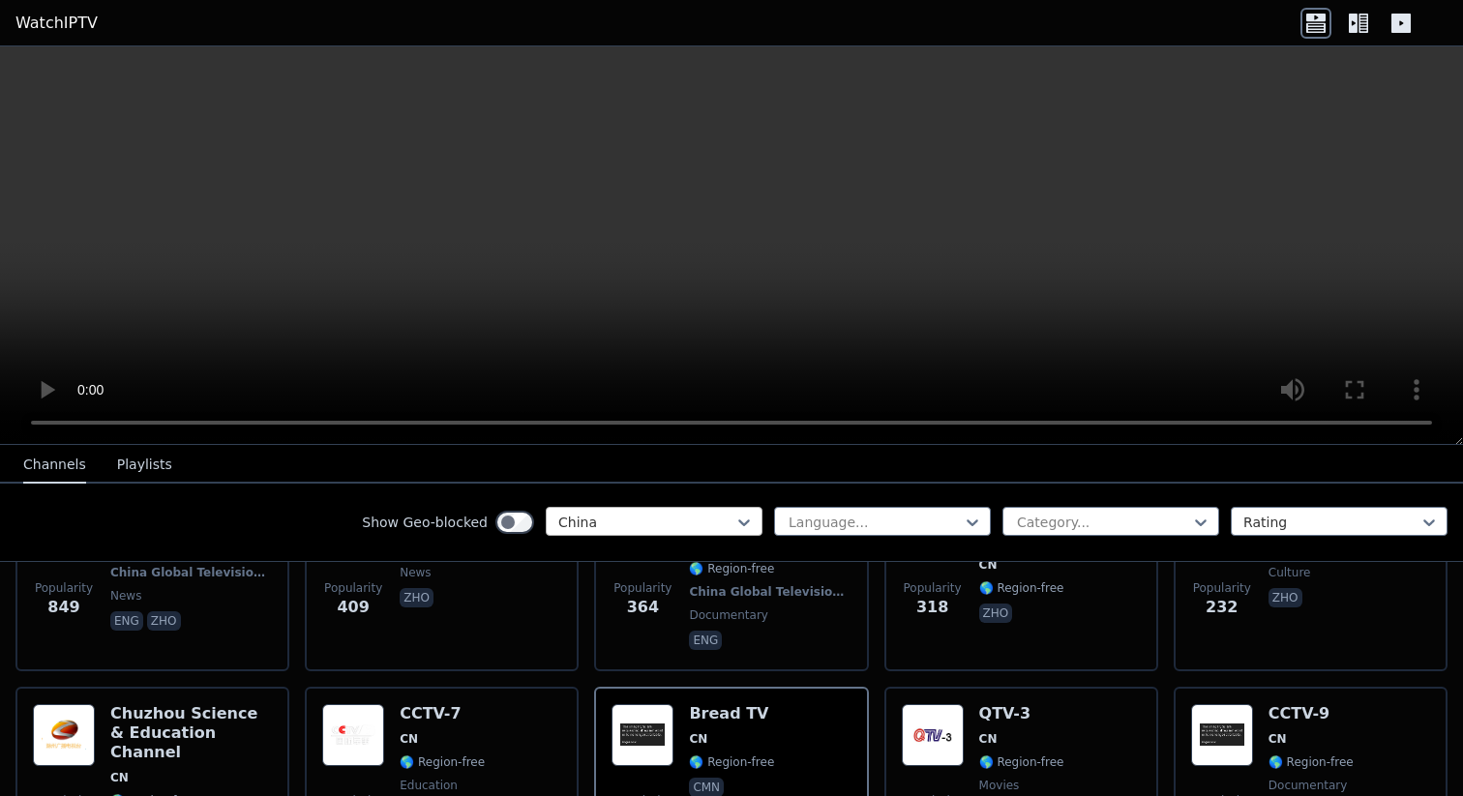
click at [655, 525] on div at bounding box center [646, 522] width 176 height 19
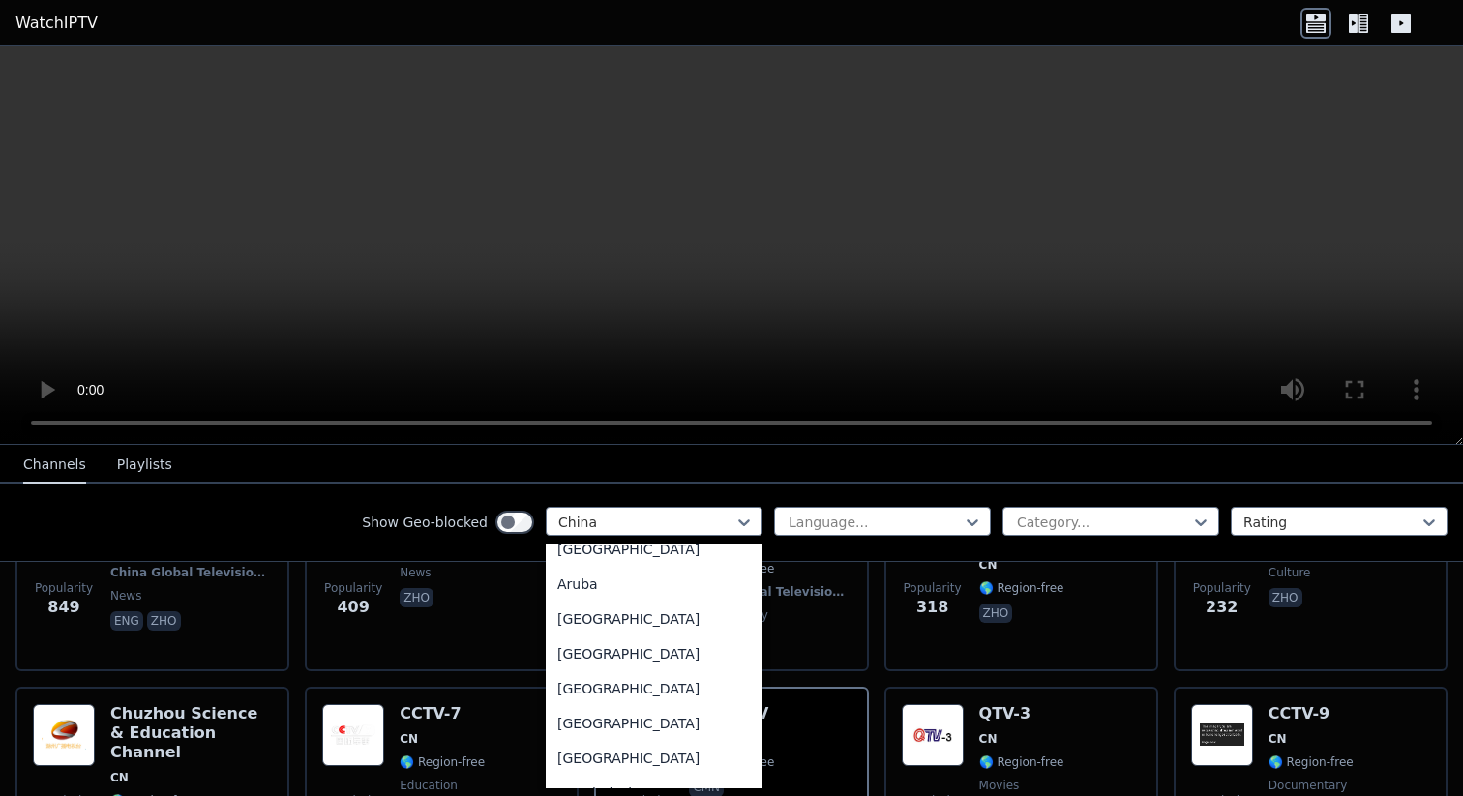
scroll to position [0, 0]
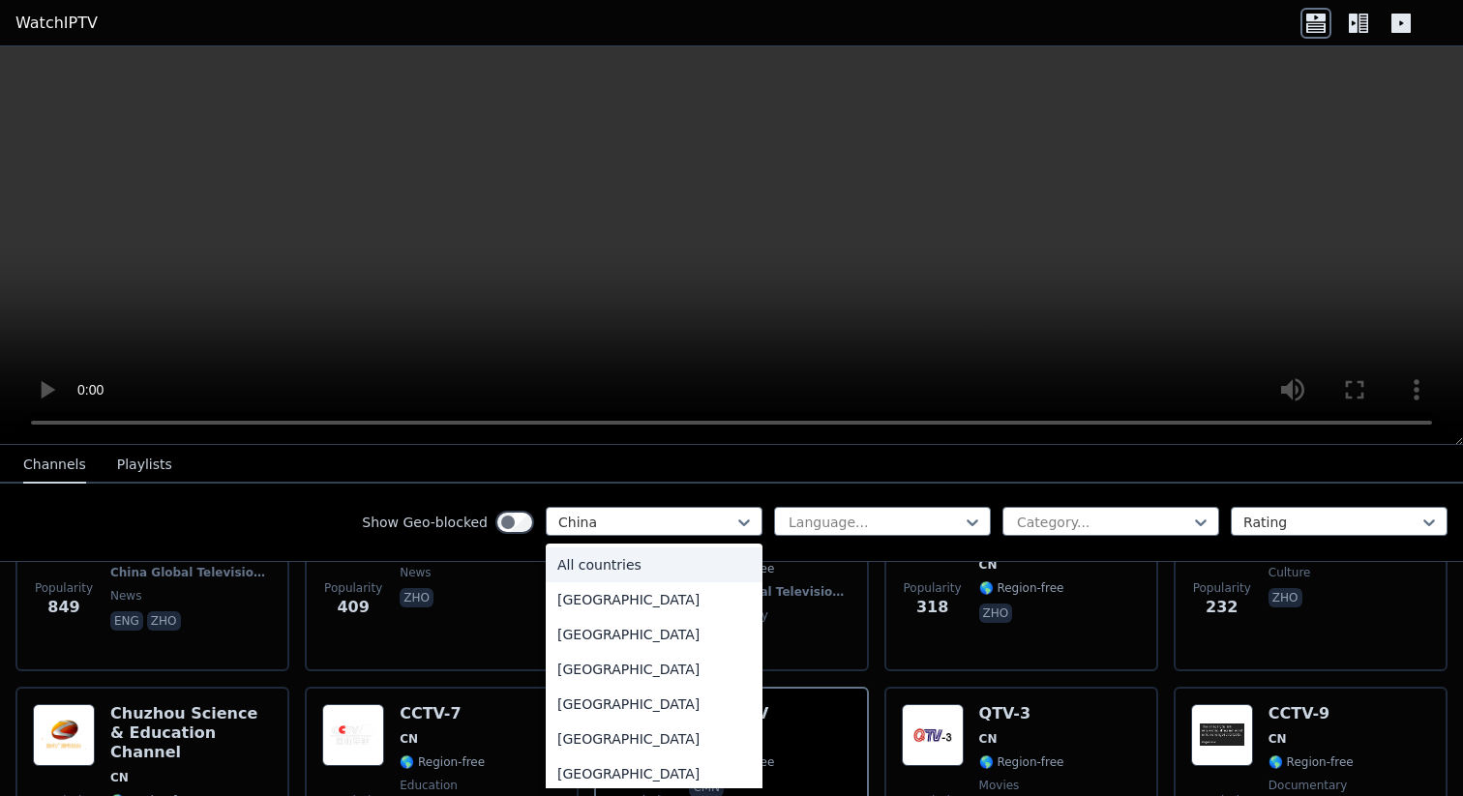
click at [650, 557] on div "All countries" at bounding box center [654, 565] width 217 height 35
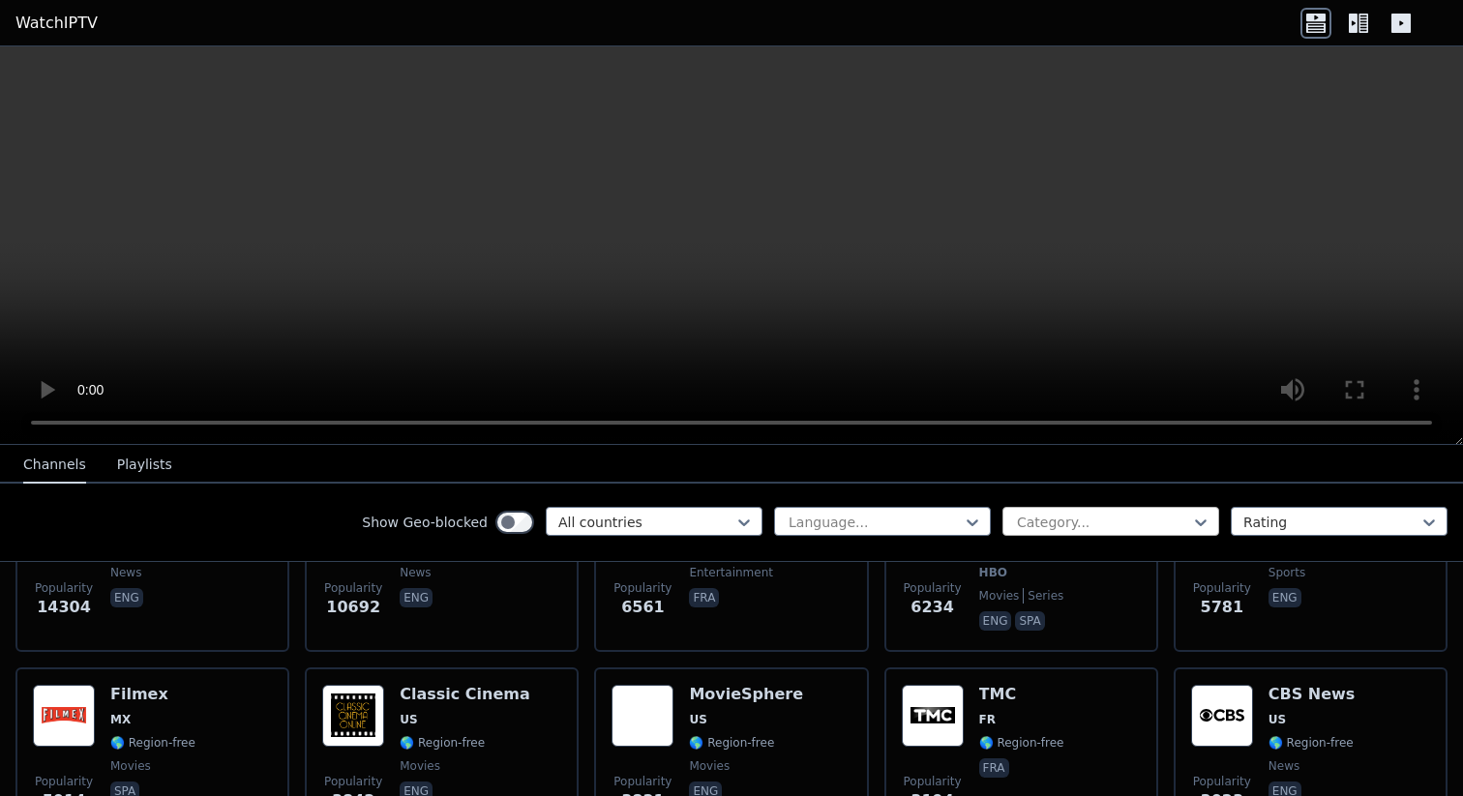
click at [1186, 523] on div at bounding box center [1103, 522] width 176 height 19
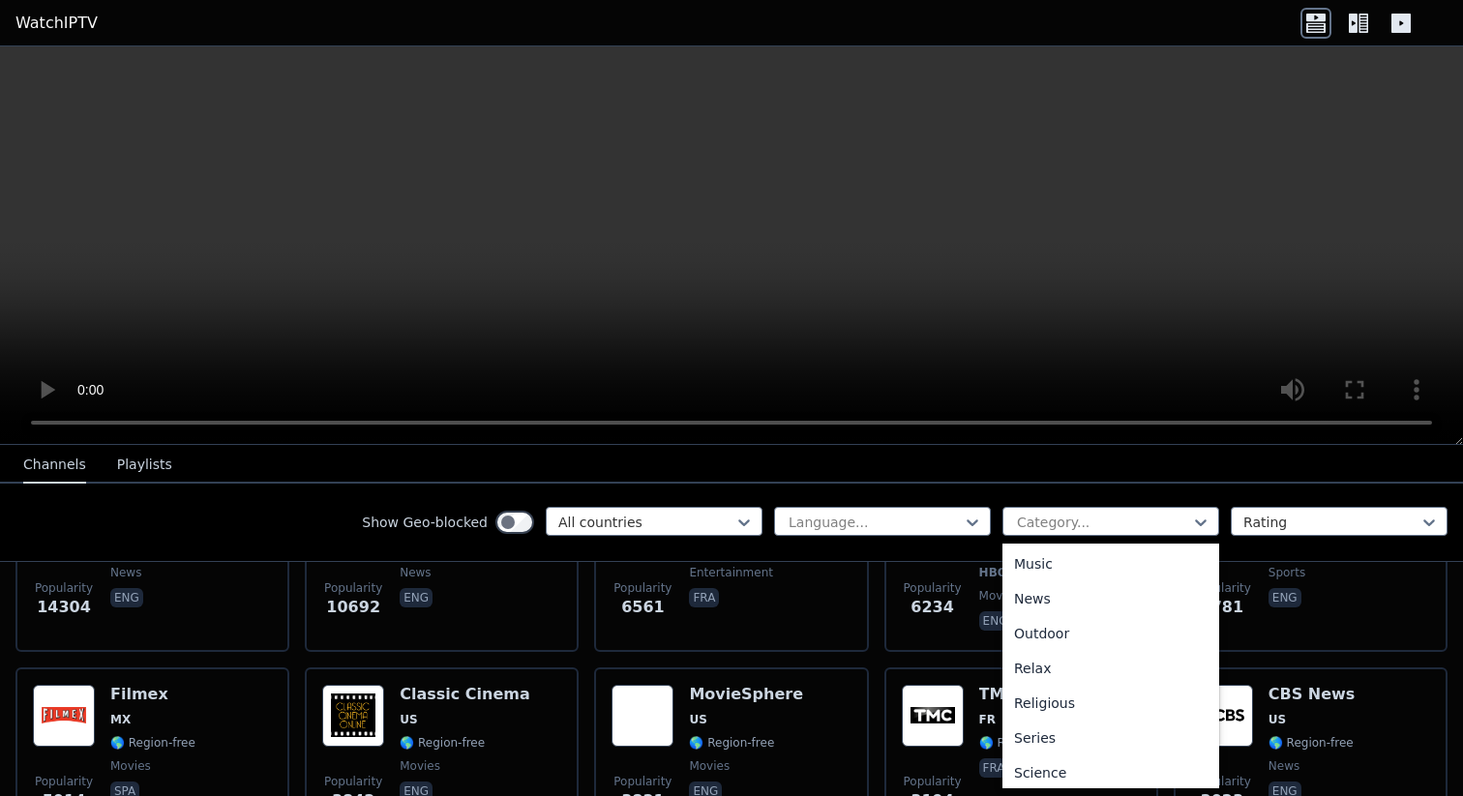
scroll to position [702, 0]
click at [1122, 696] on div "Sports" at bounding box center [1110, 698] width 217 height 35
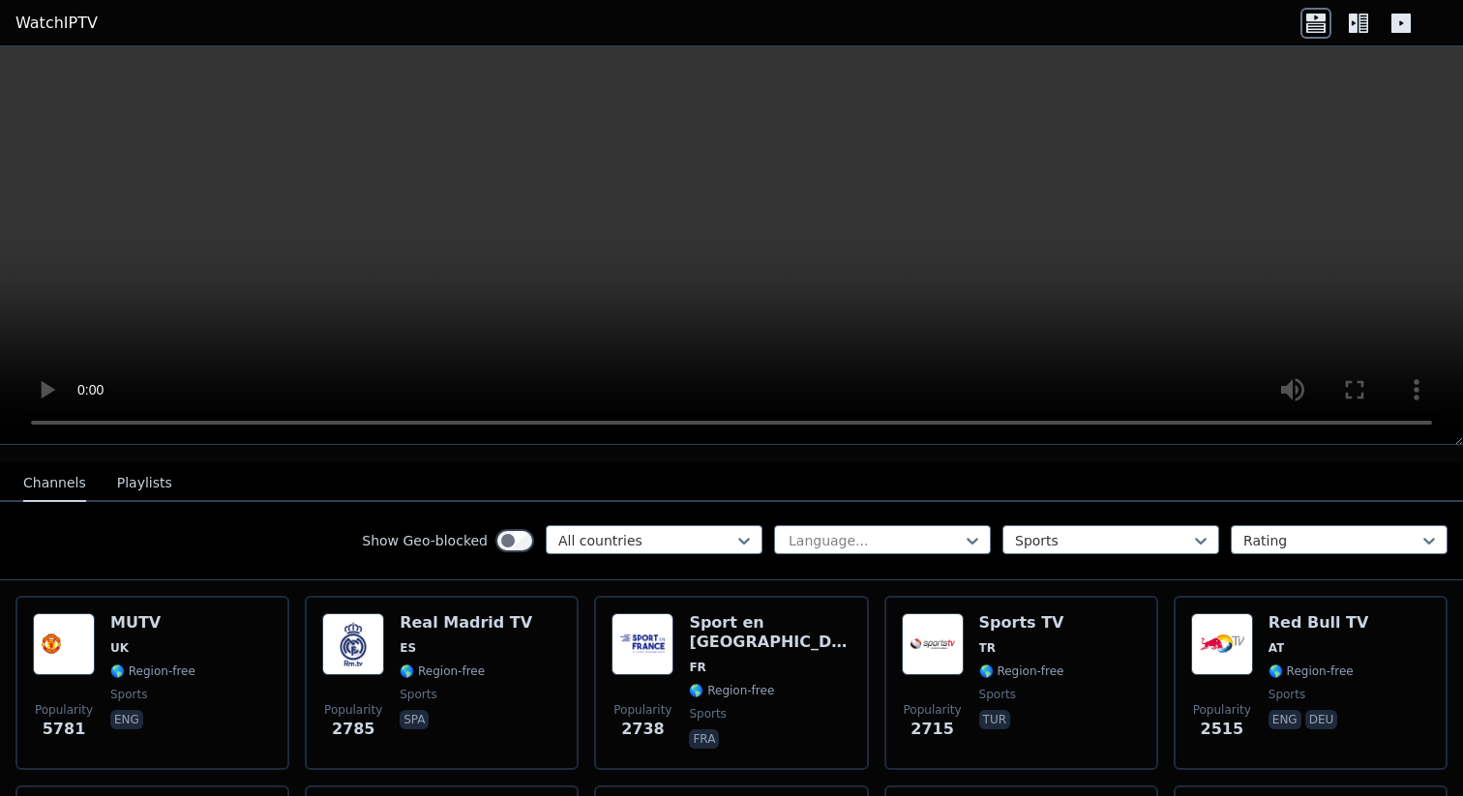
scroll to position [189, 0]
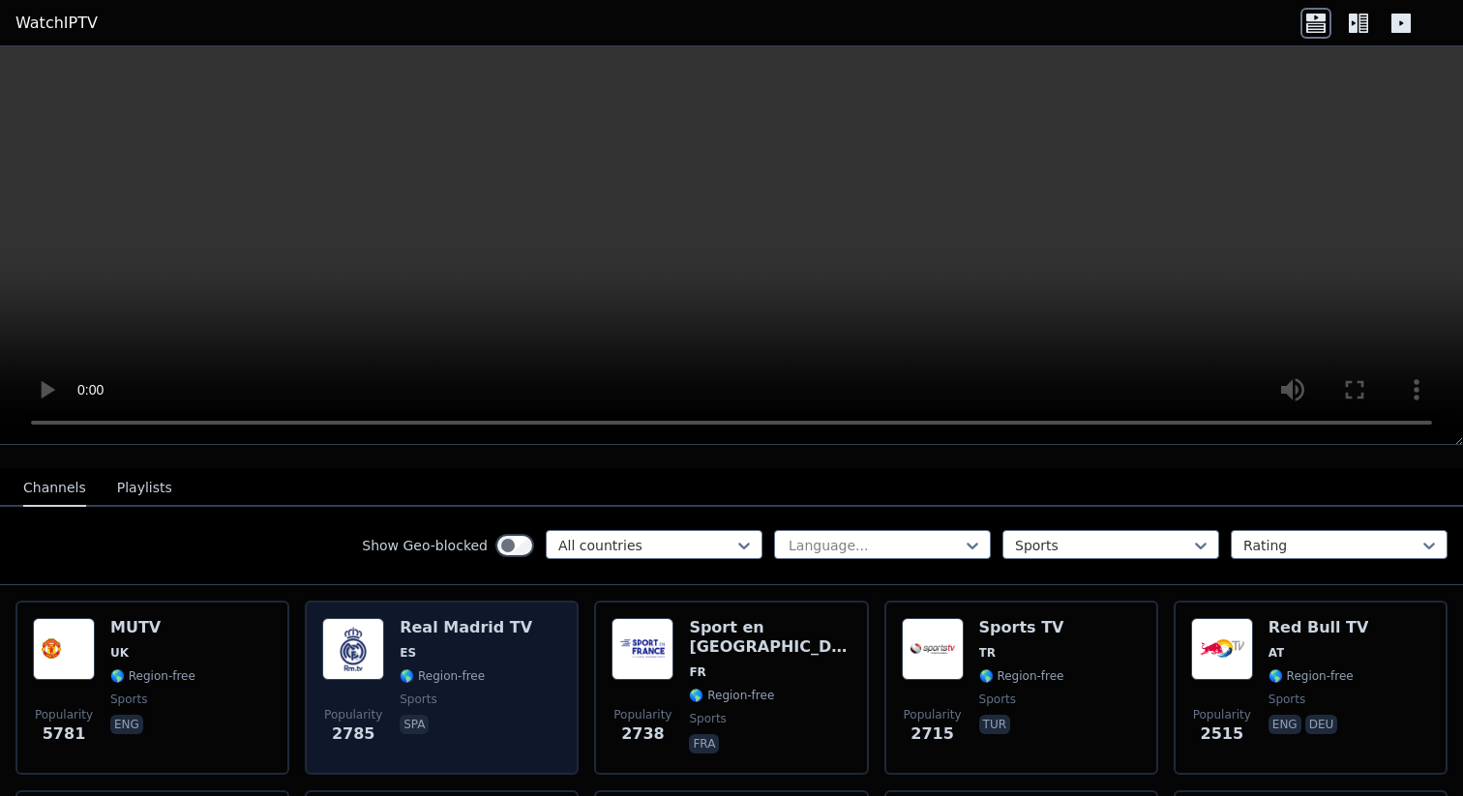
click at [485, 627] on h6 "Real Madrid TV" at bounding box center [466, 627] width 133 height 19
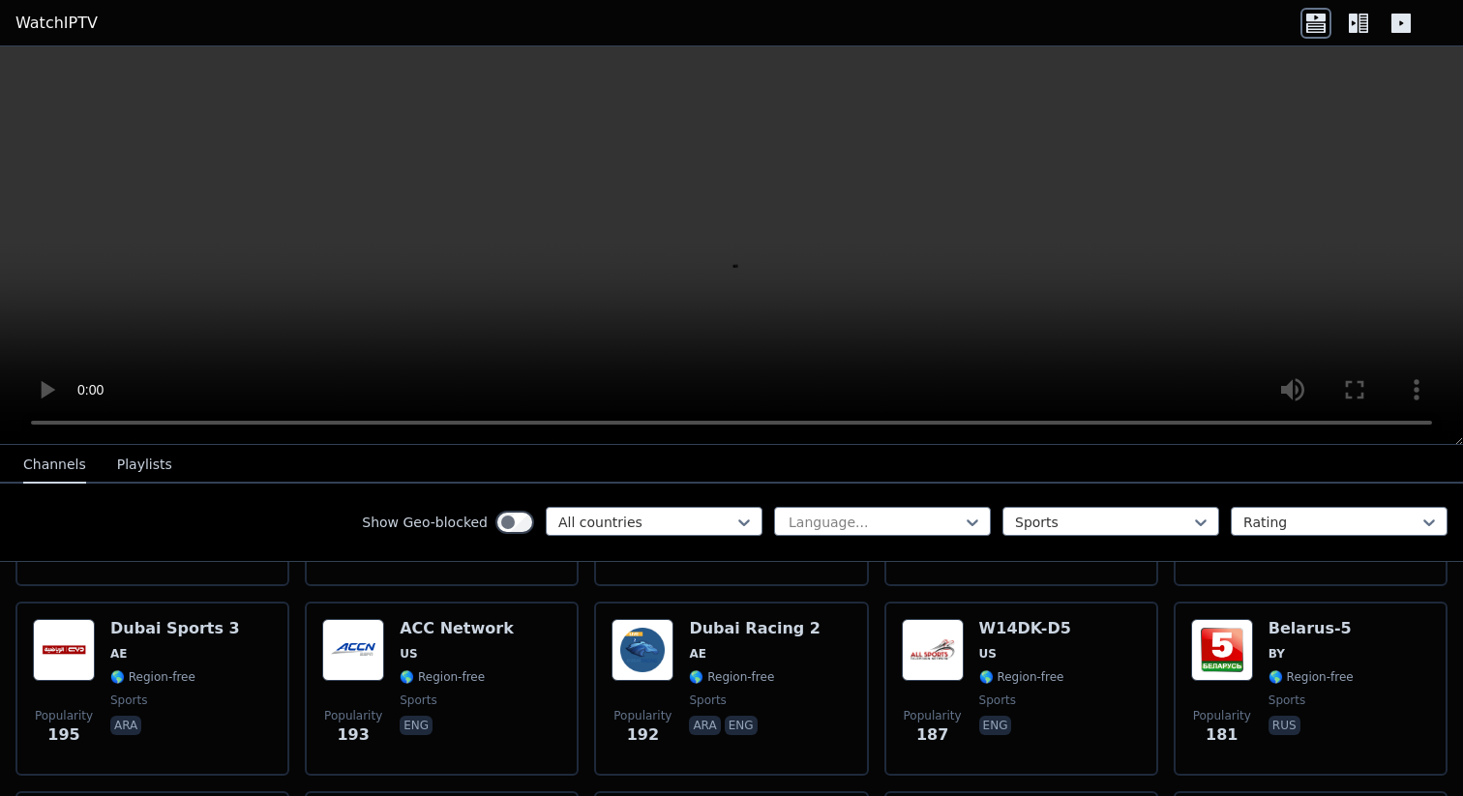
scroll to position [2768, 0]
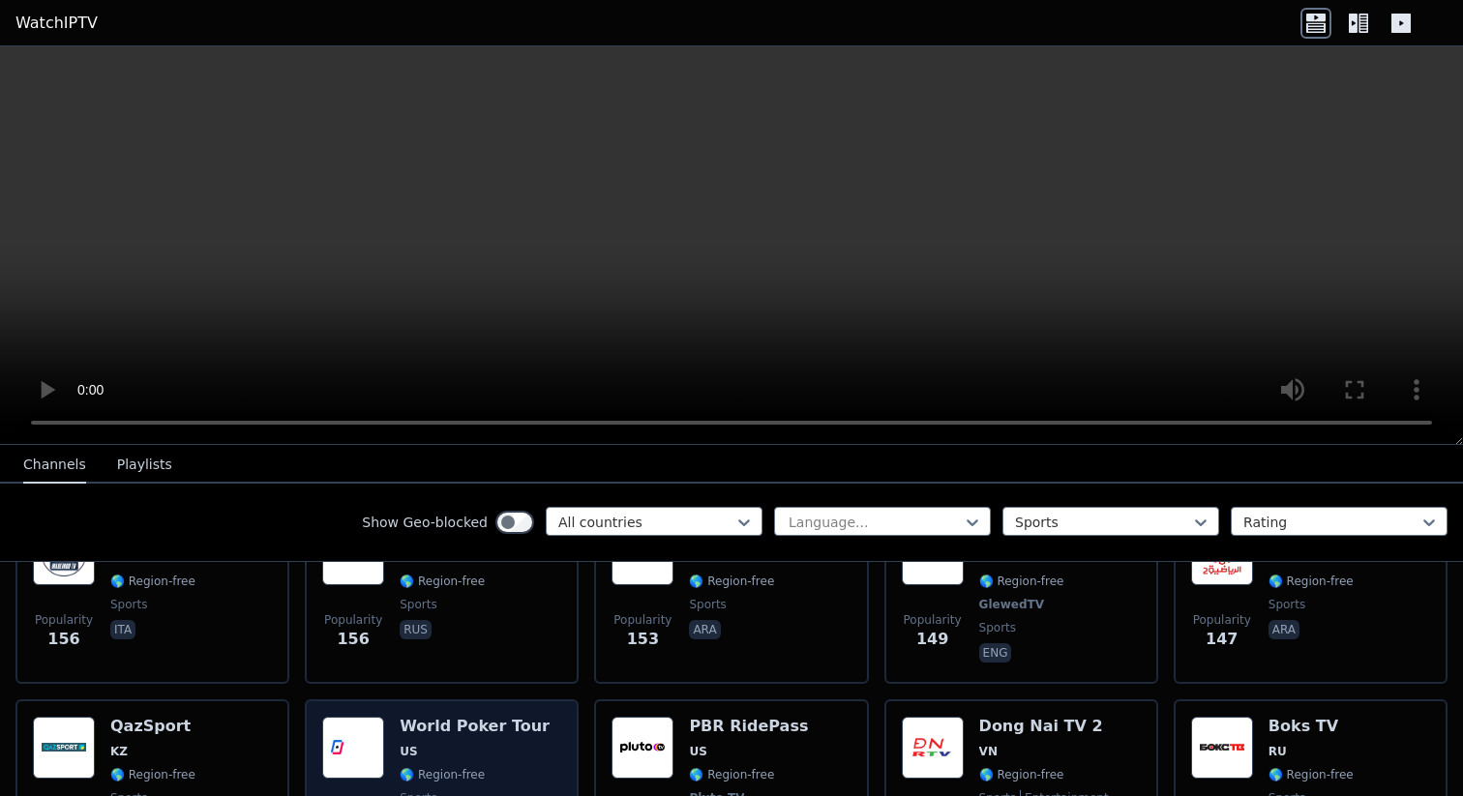
click at [521, 744] on span "US" at bounding box center [475, 751] width 150 height 15
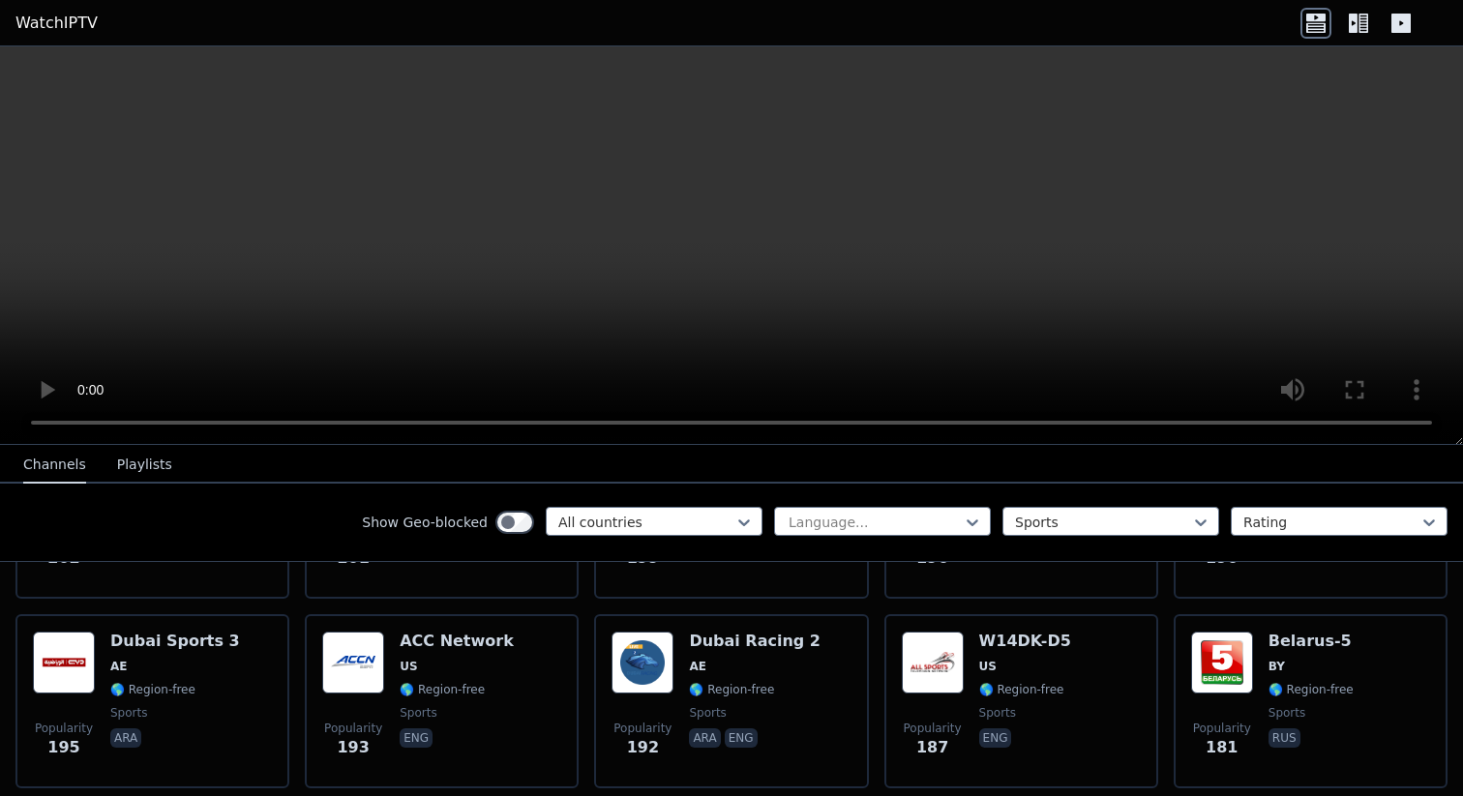
scroll to position [2260, 0]
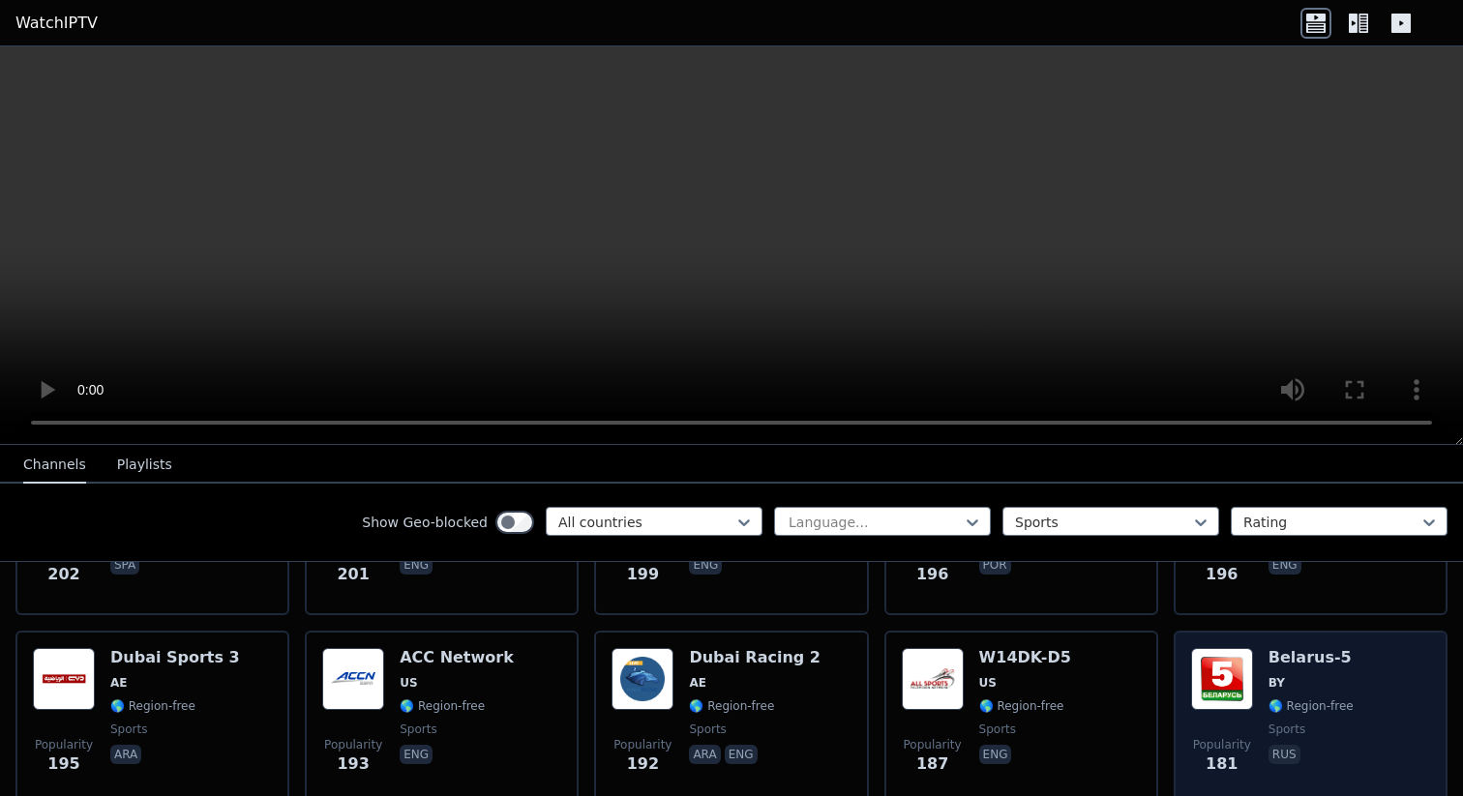
click at [1379, 660] on div "Popularity 181 Belarus-5 BY 🌎 Region-free sports rus" at bounding box center [1310, 717] width 239 height 139
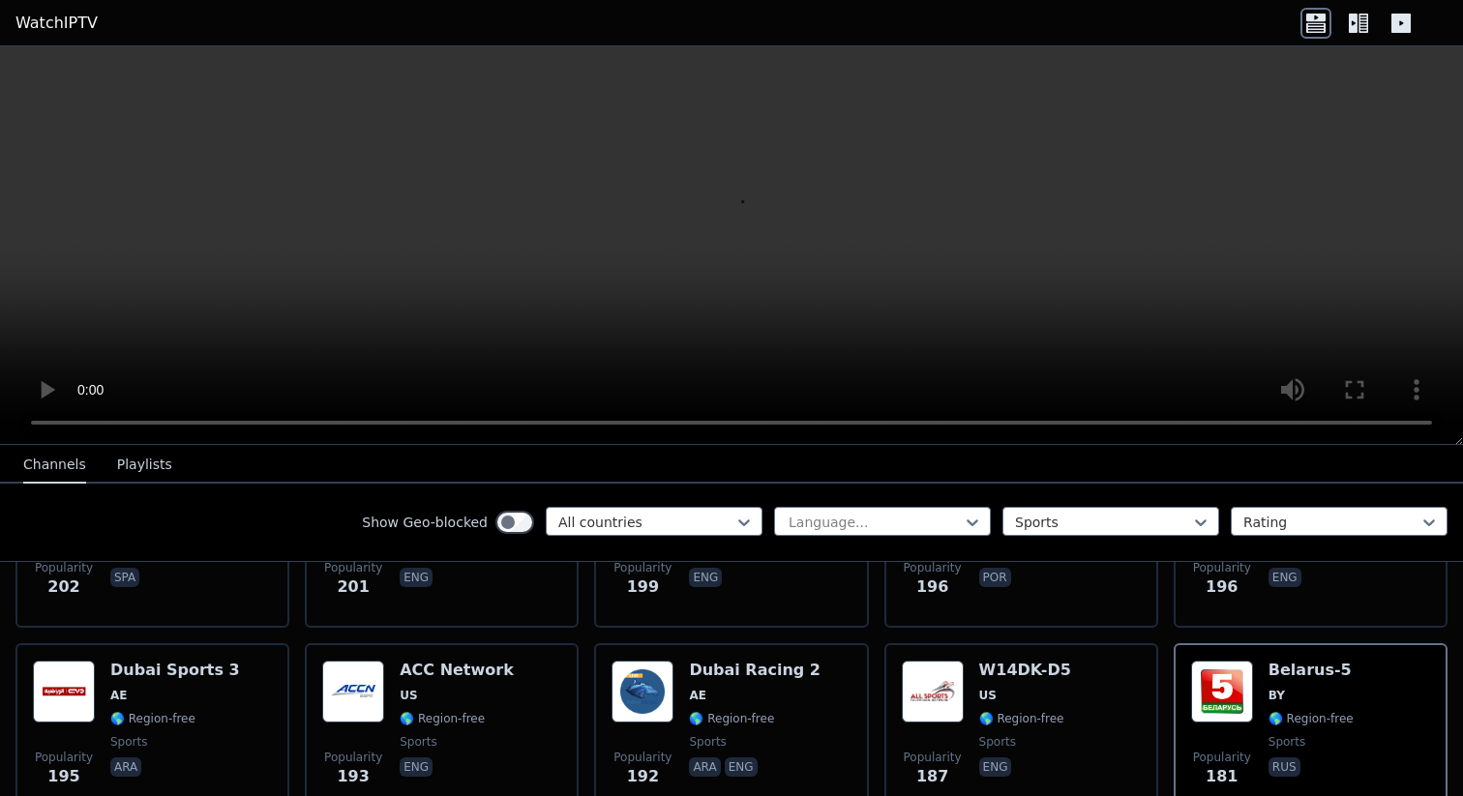
scroll to position [2529, 0]
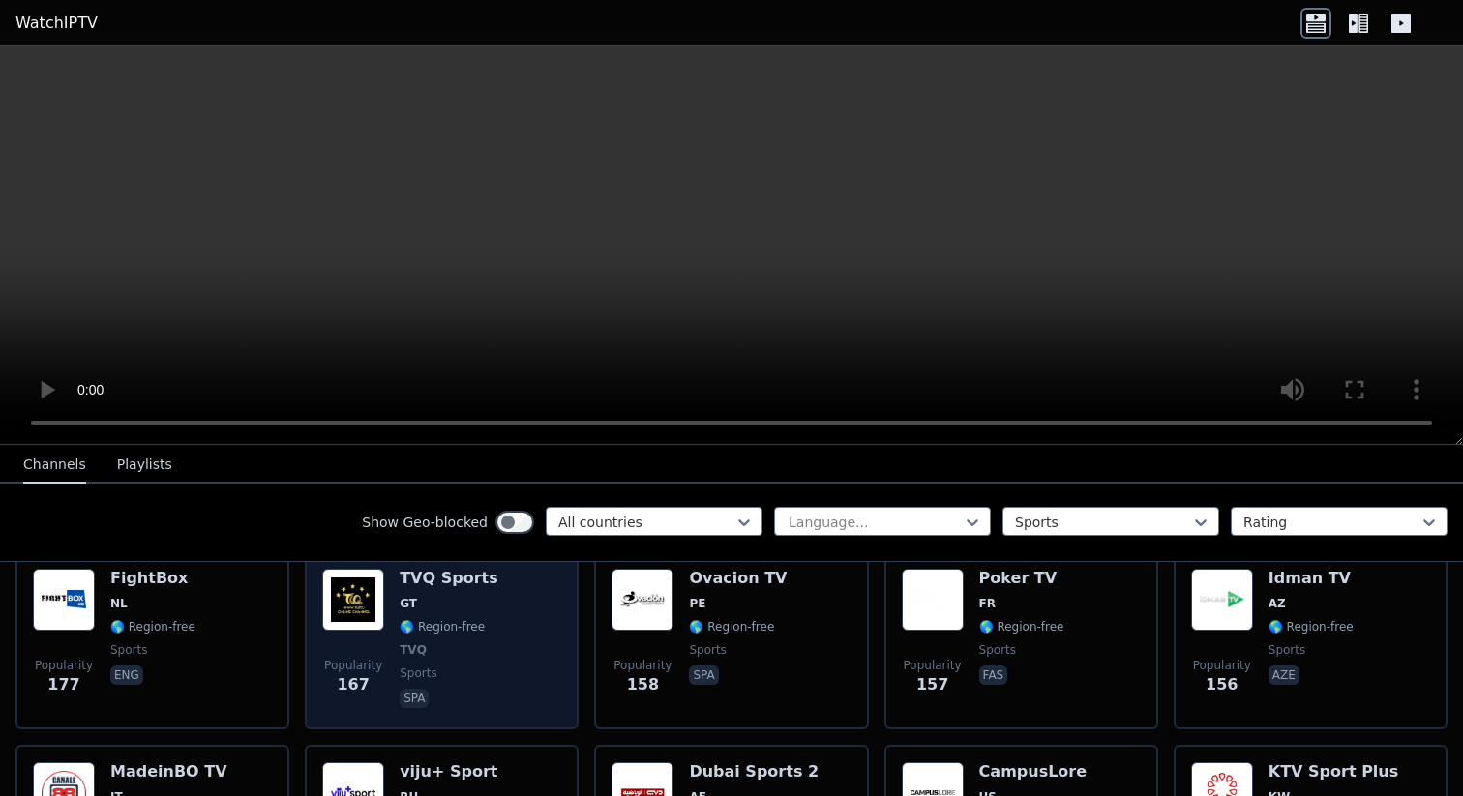
click at [536, 630] on div "Popularity 167 TVQ Sports GT 🌎 Region-free TVQ sports spa" at bounding box center [441, 640] width 239 height 143
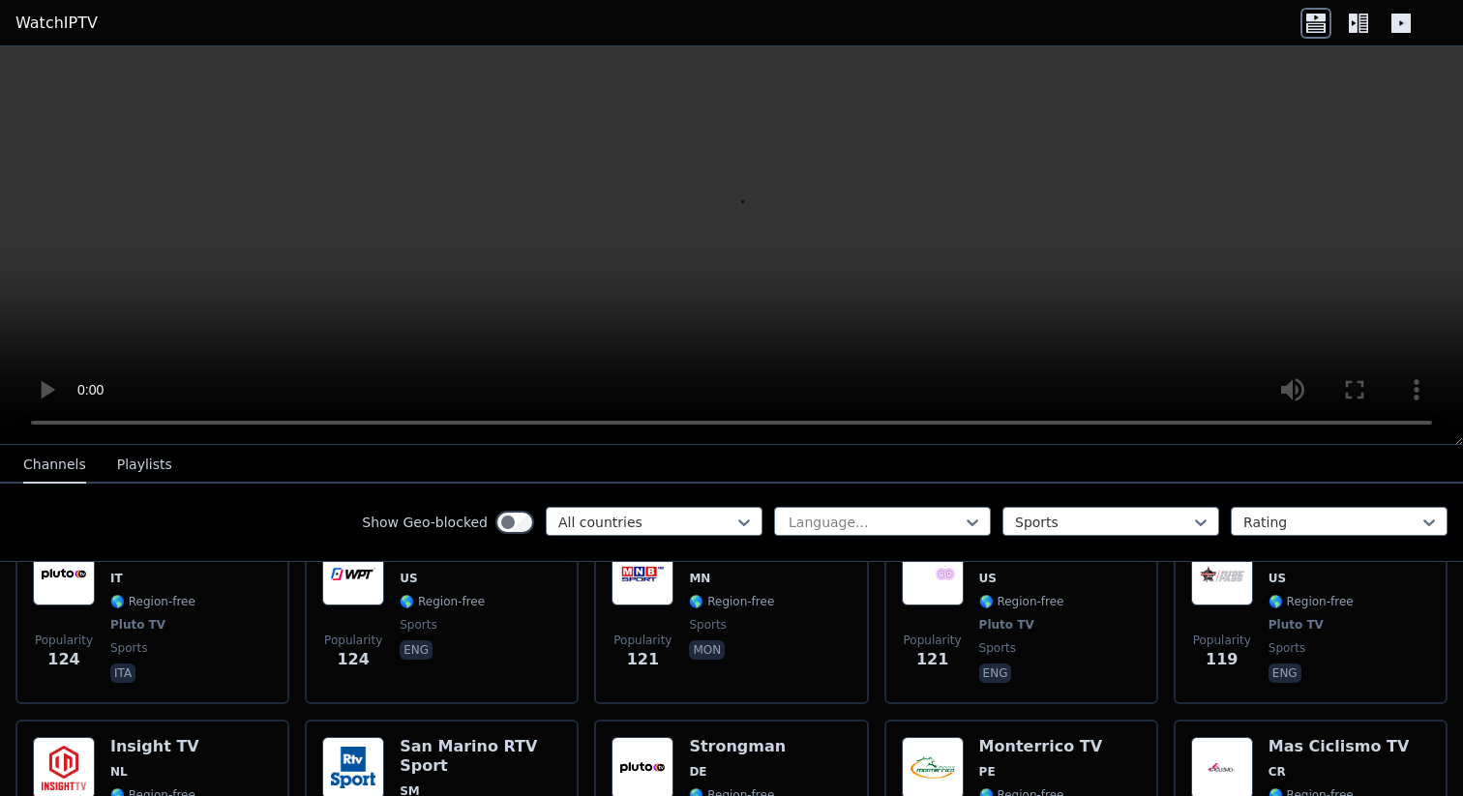
scroll to position [3879, 0]
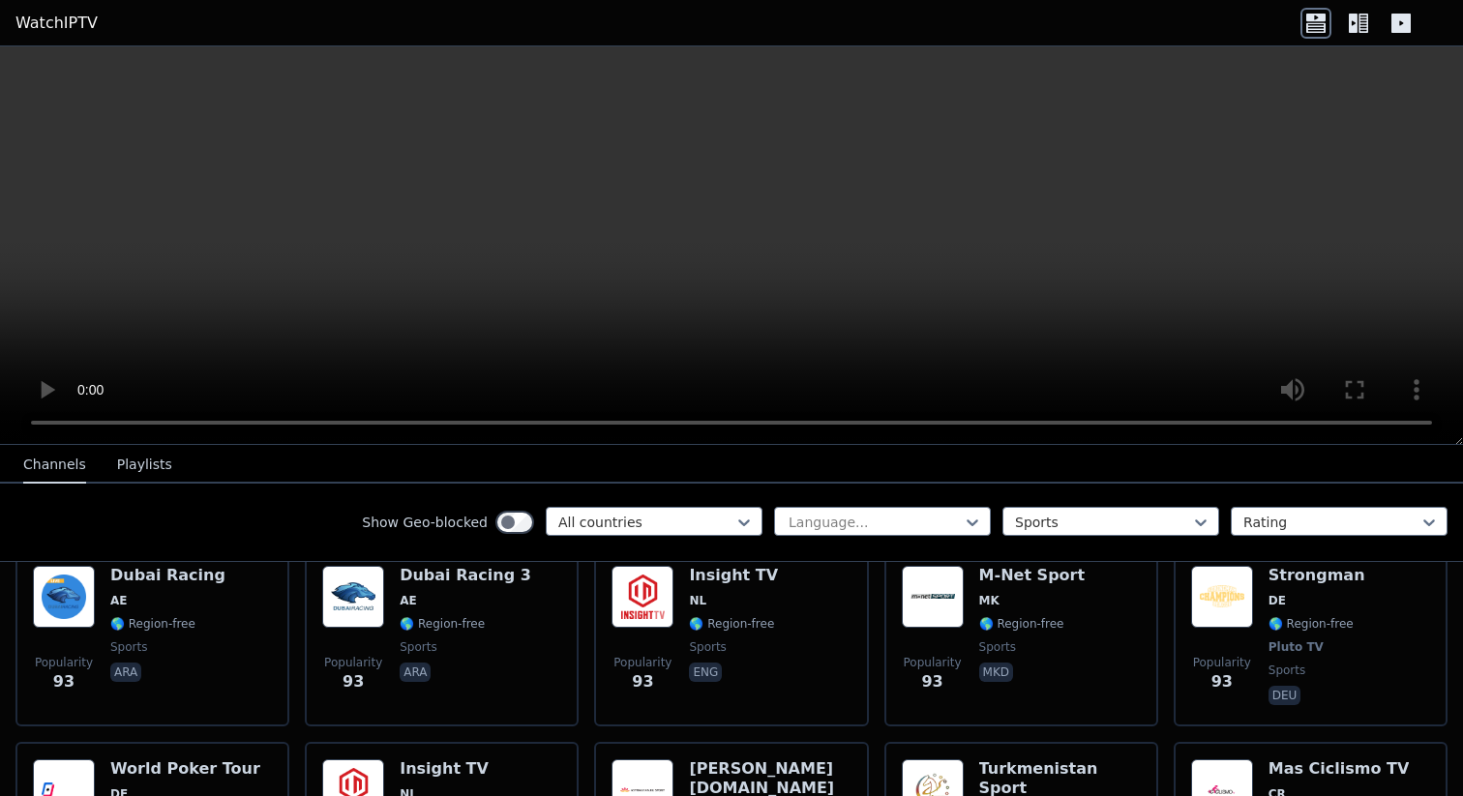
click at [810, 709] on div "Popularity 93 Insight TV NL 🌎 Region-free sports eng" at bounding box center [731, 638] width 274 height 178
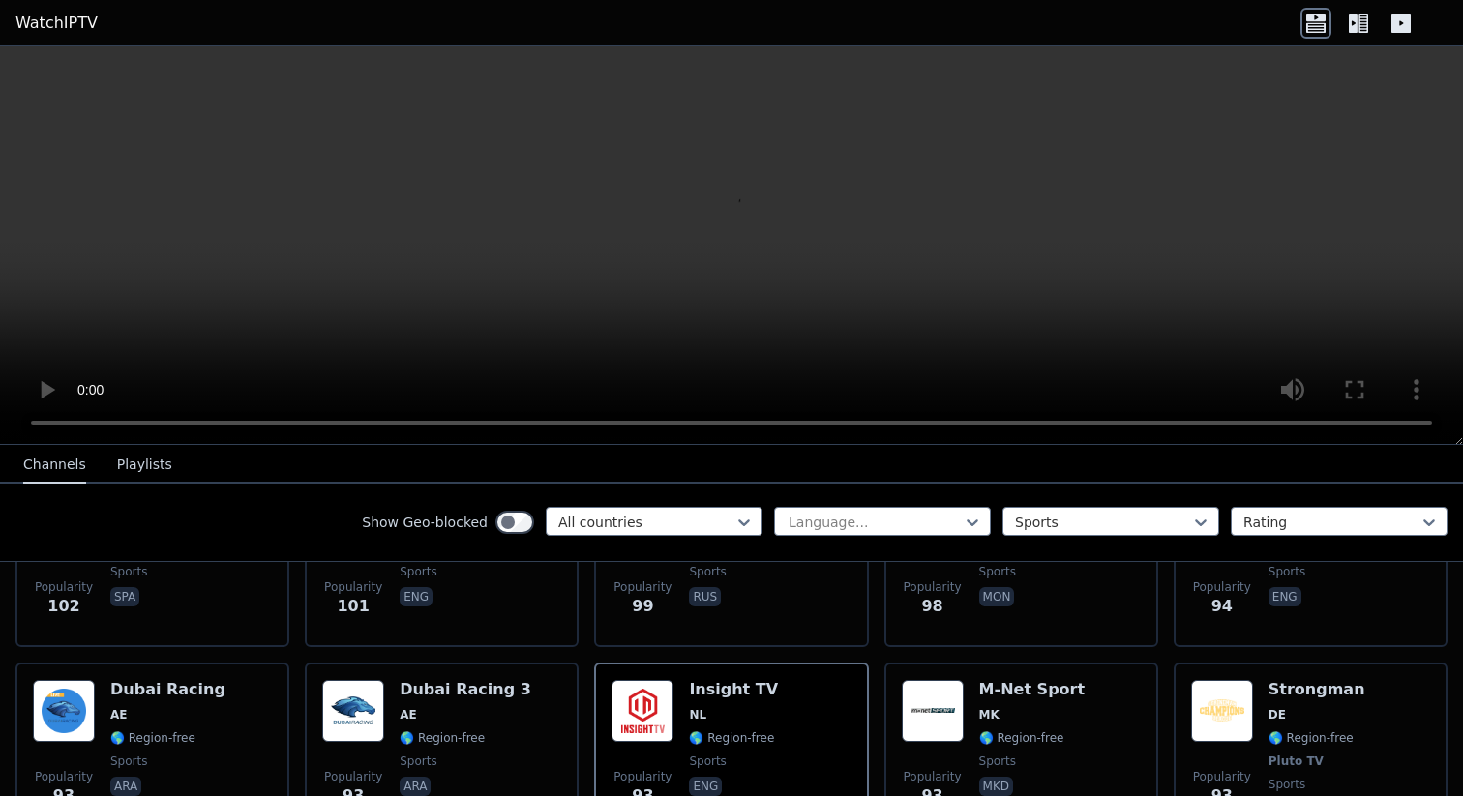
scroll to position [3372, 0]
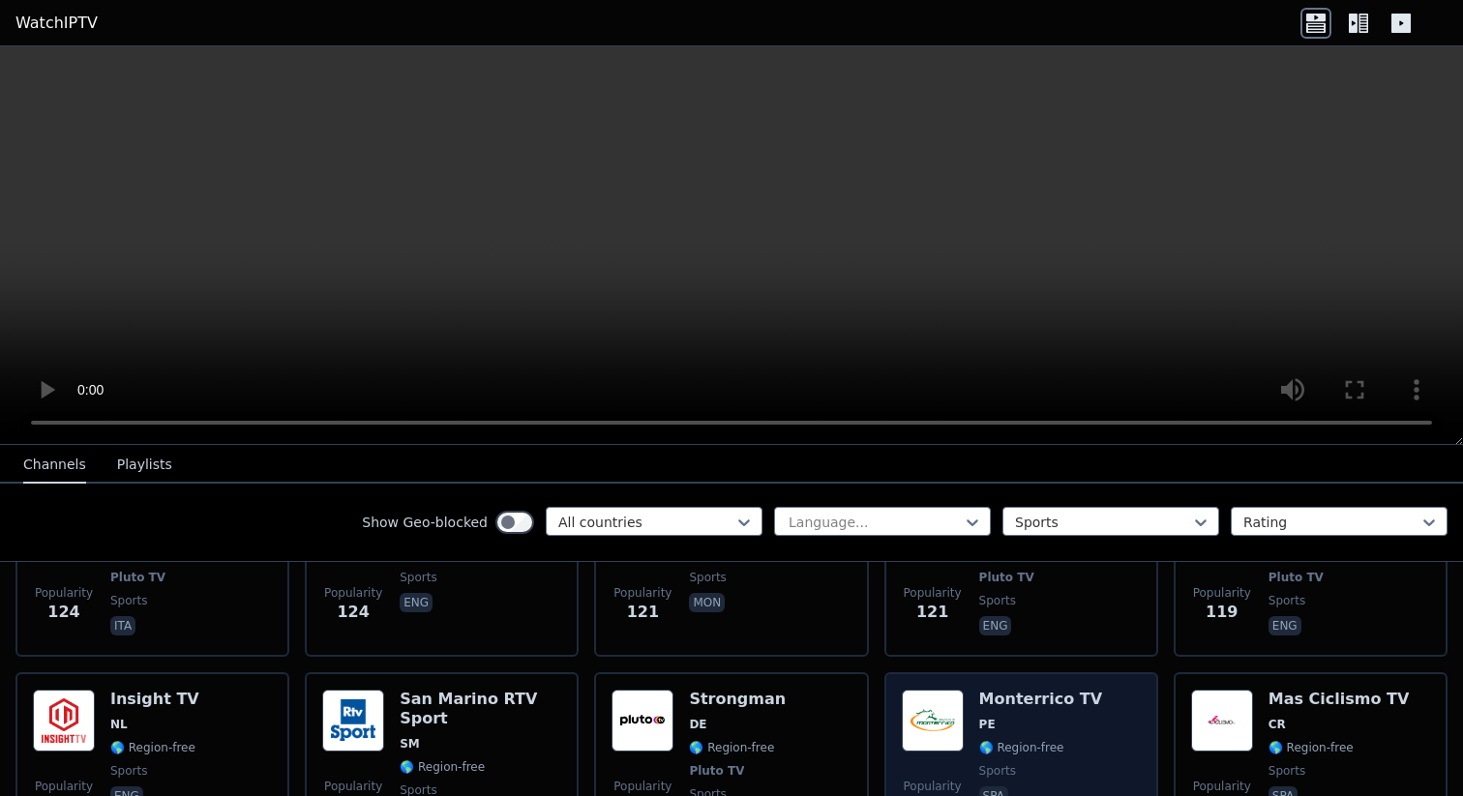
click at [1061, 718] on span "PE" at bounding box center [1040, 724] width 123 height 15
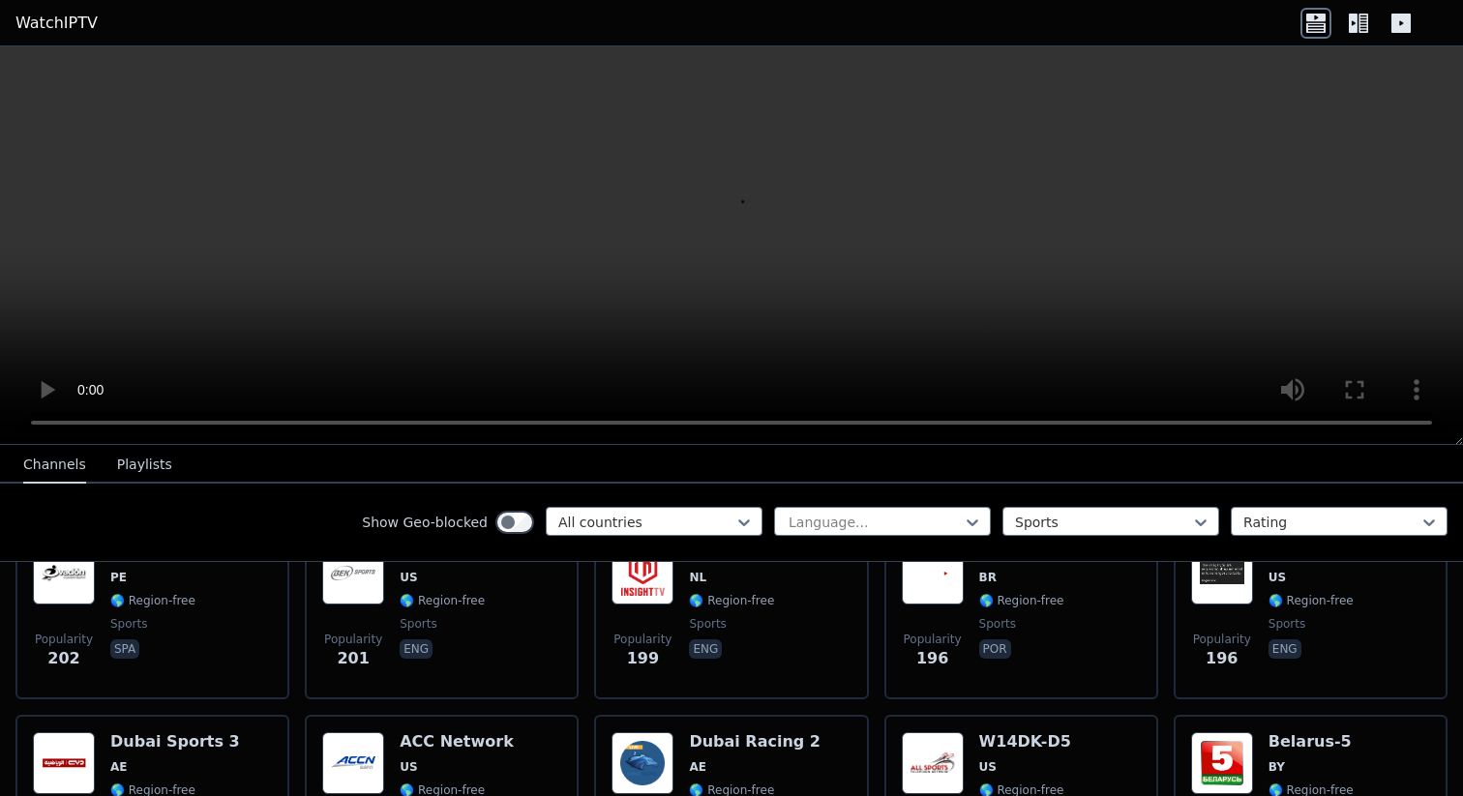
scroll to position [1944, 0]
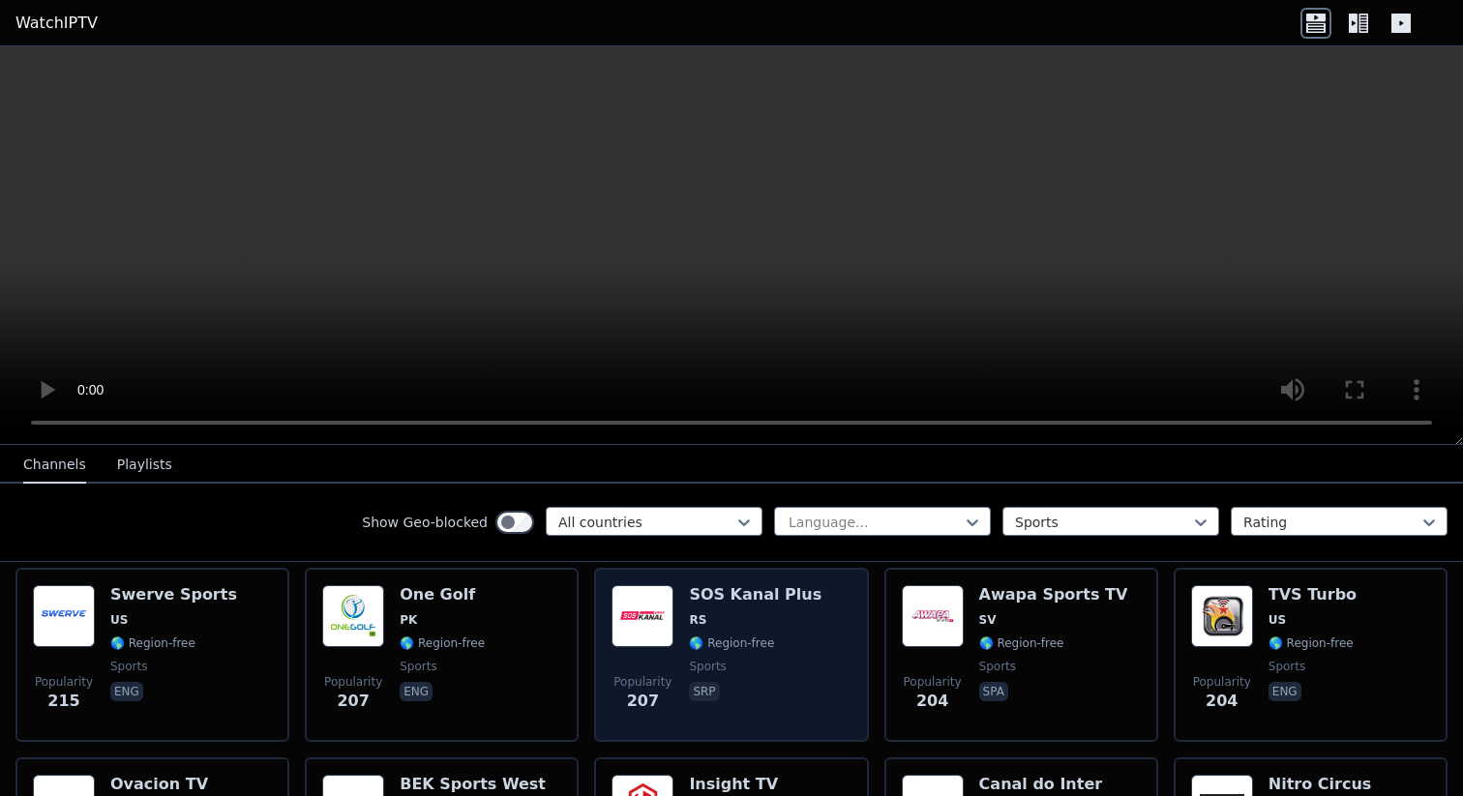
click at [814, 614] on div "Popularity 207 SOS Kanal Plus RS 🌎 Region-free sports srp" at bounding box center [730, 654] width 239 height 139
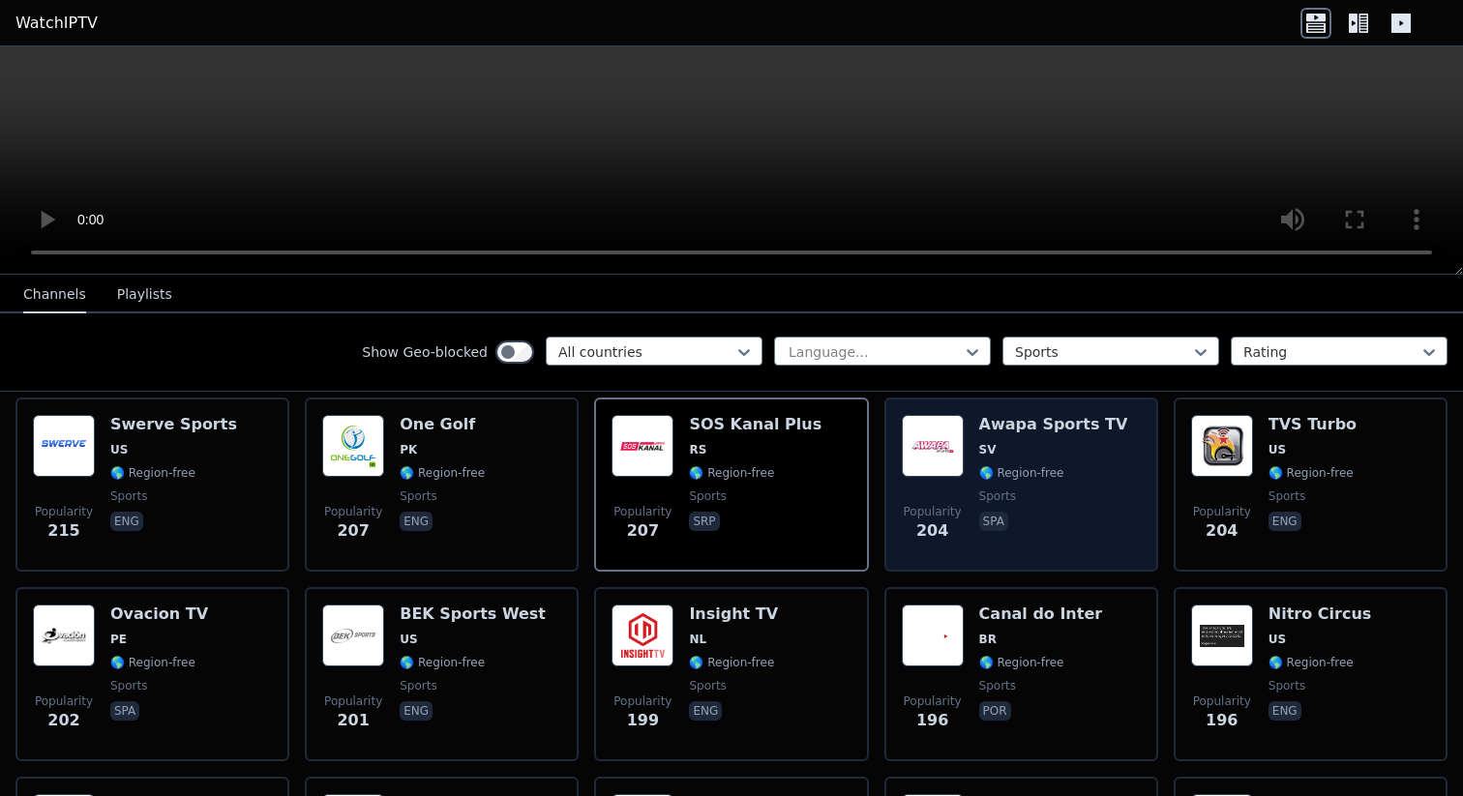
click at [981, 431] on h6 "Awapa Sports TV" at bounding box center [1053, 424] width 149 height 19
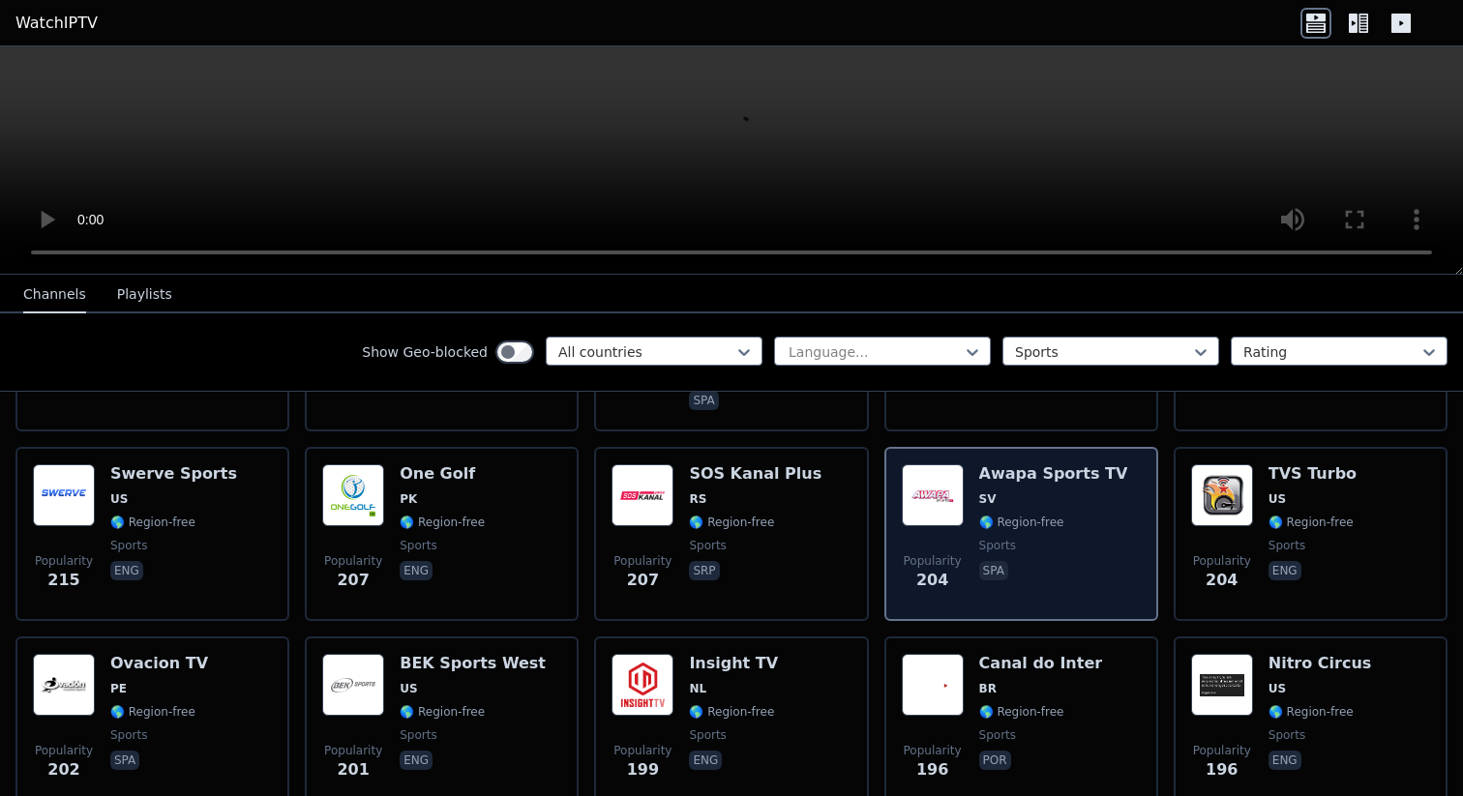
scroll to position [1755, 0]
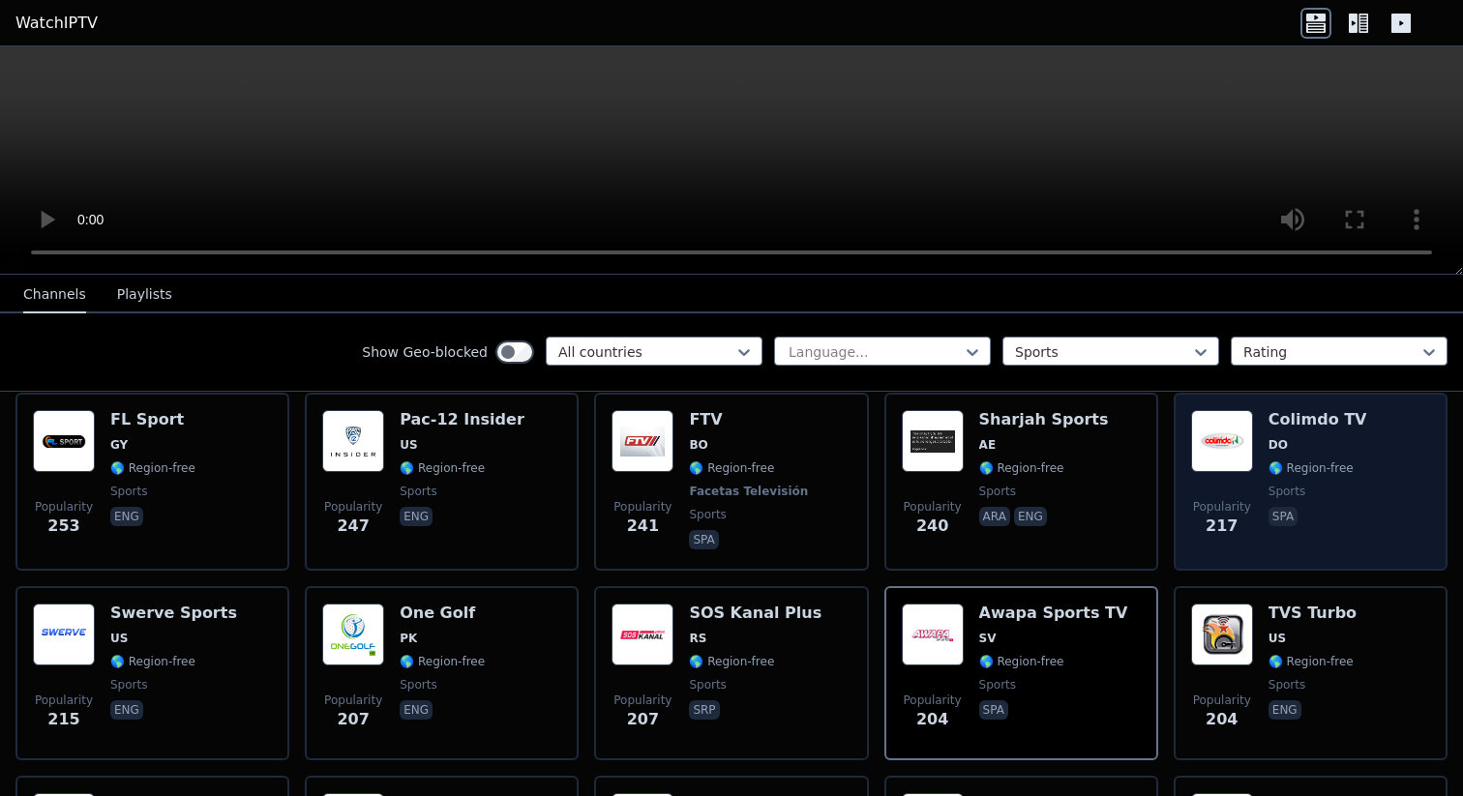
click at [1265, 409] on div "Popularity 217 Colimdo TV DO 🌎 Region-free sports spa" at bounding box center [1311, 482] width 274 height 178
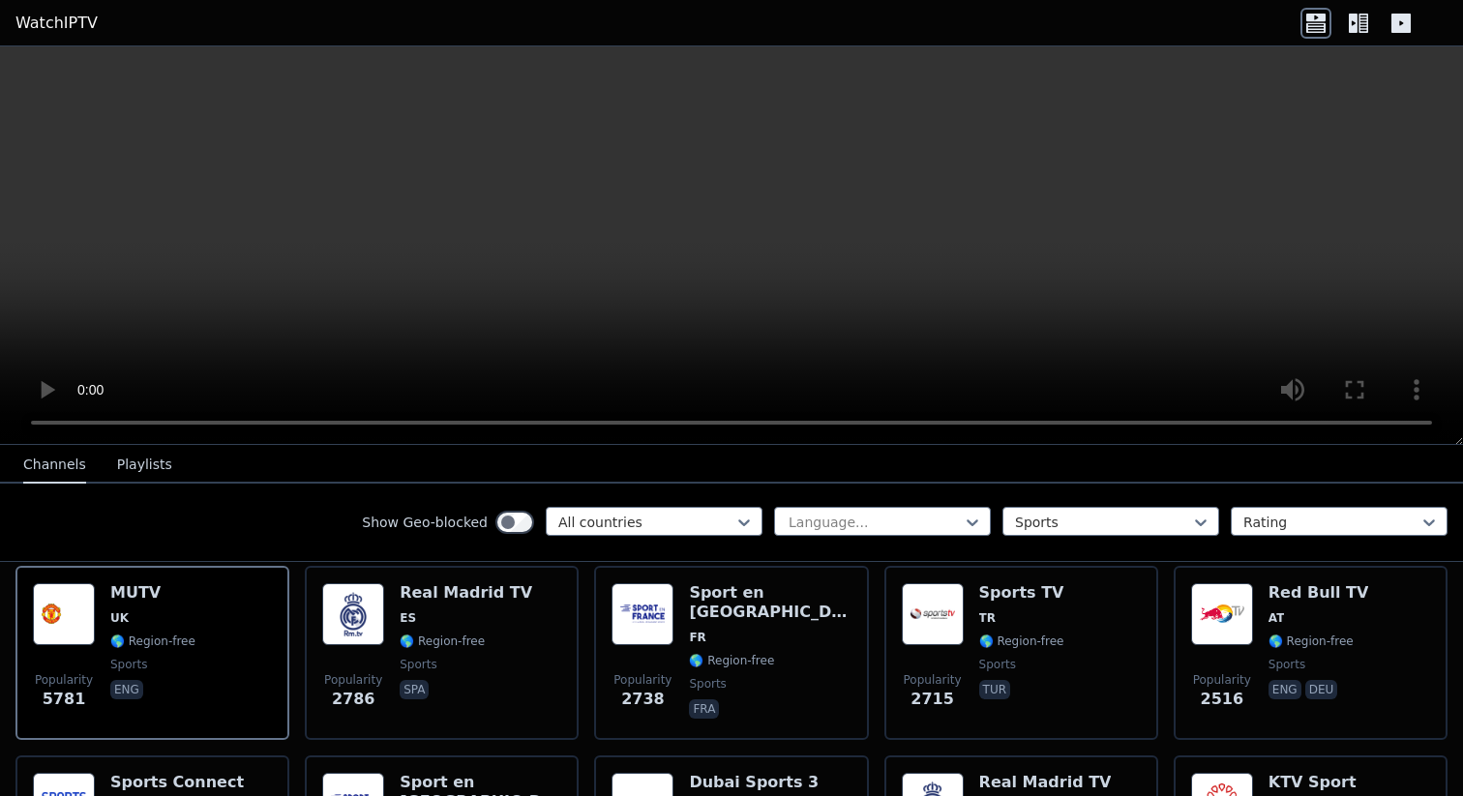
scroll to position [655, 0]
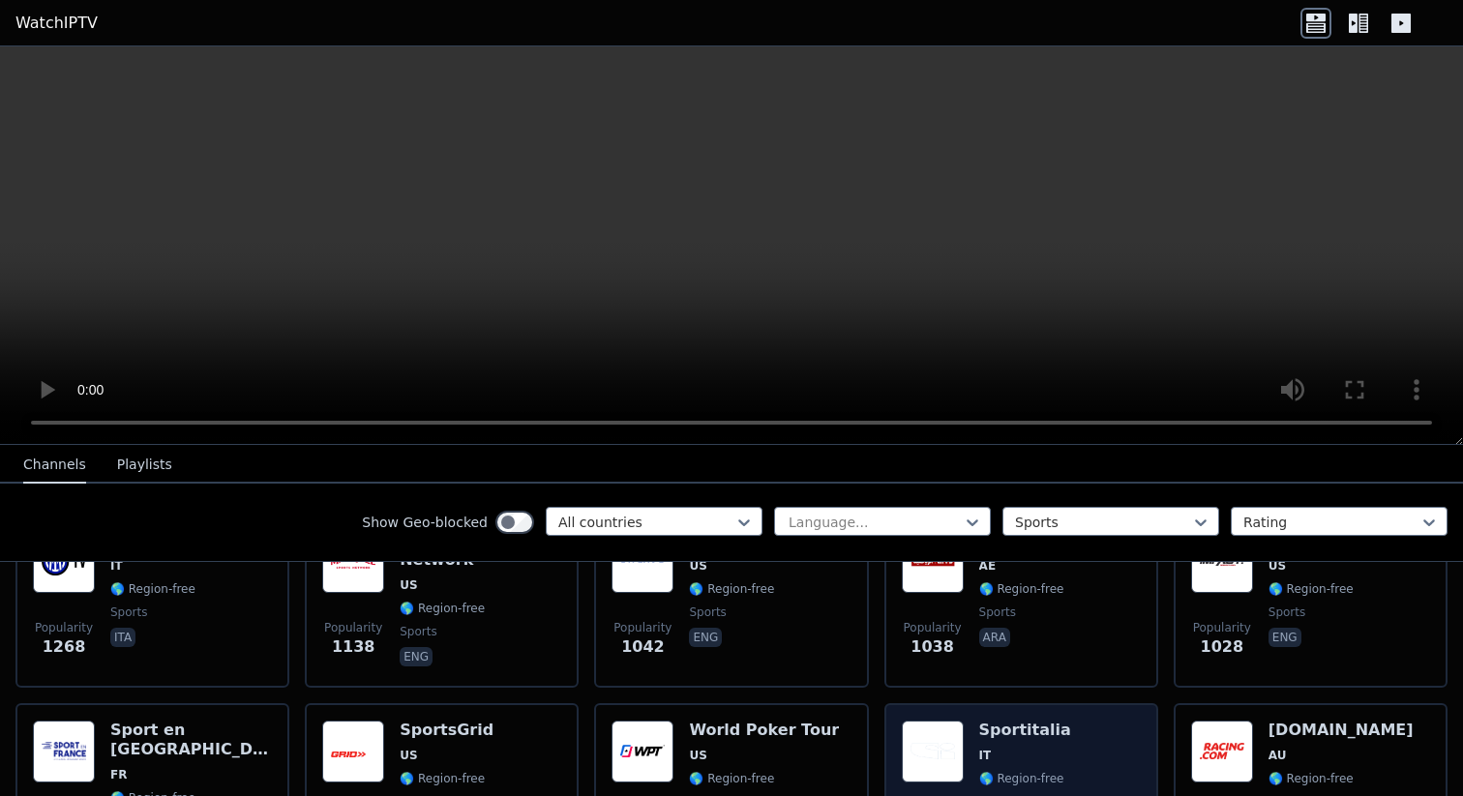
click at [967, 718] on div "Popularity 908 Sportitalia IT 🌎 Region-free sports ita" at bounding box center [1021, 792] width 274 height 178
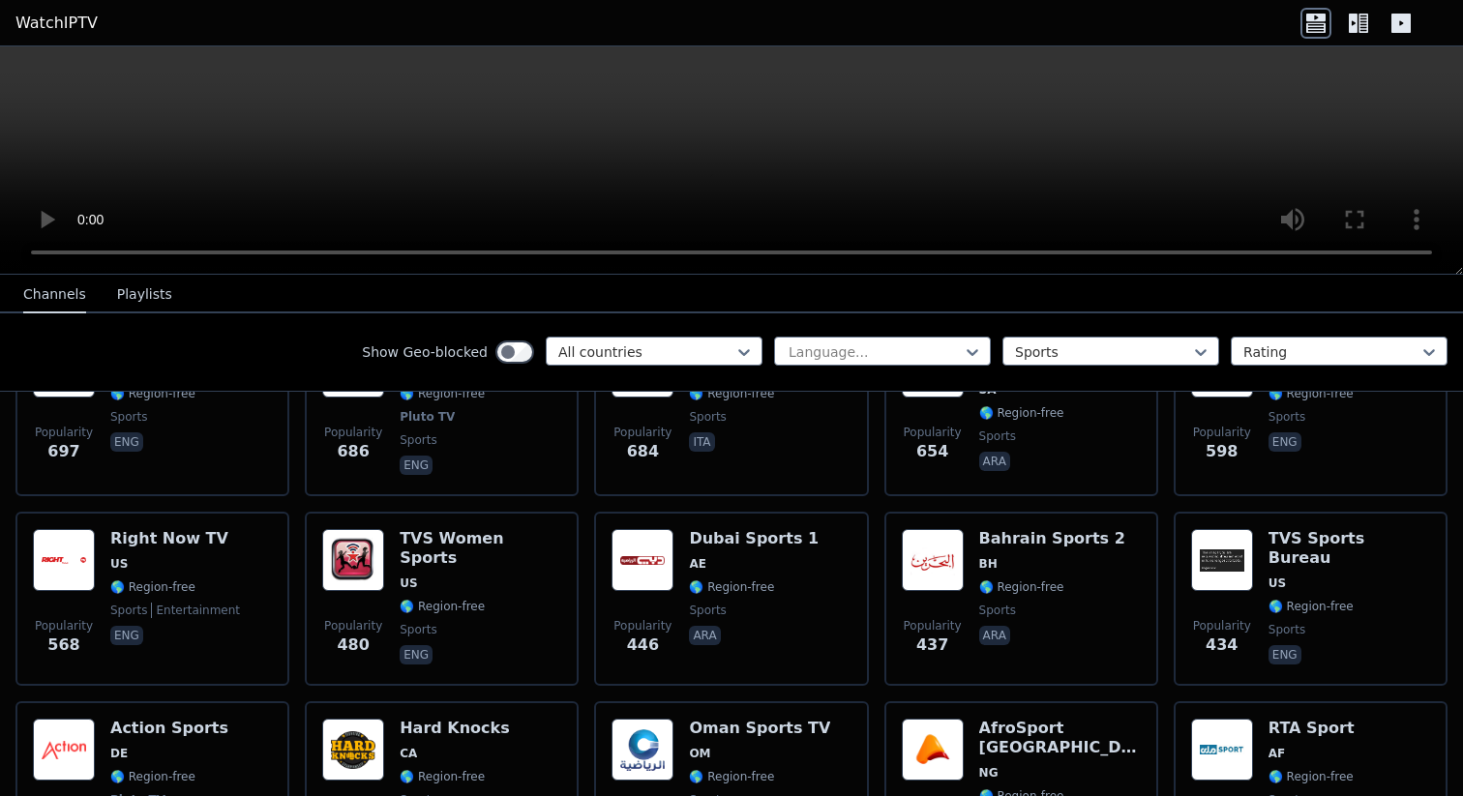
scroll to position [1315, 0]
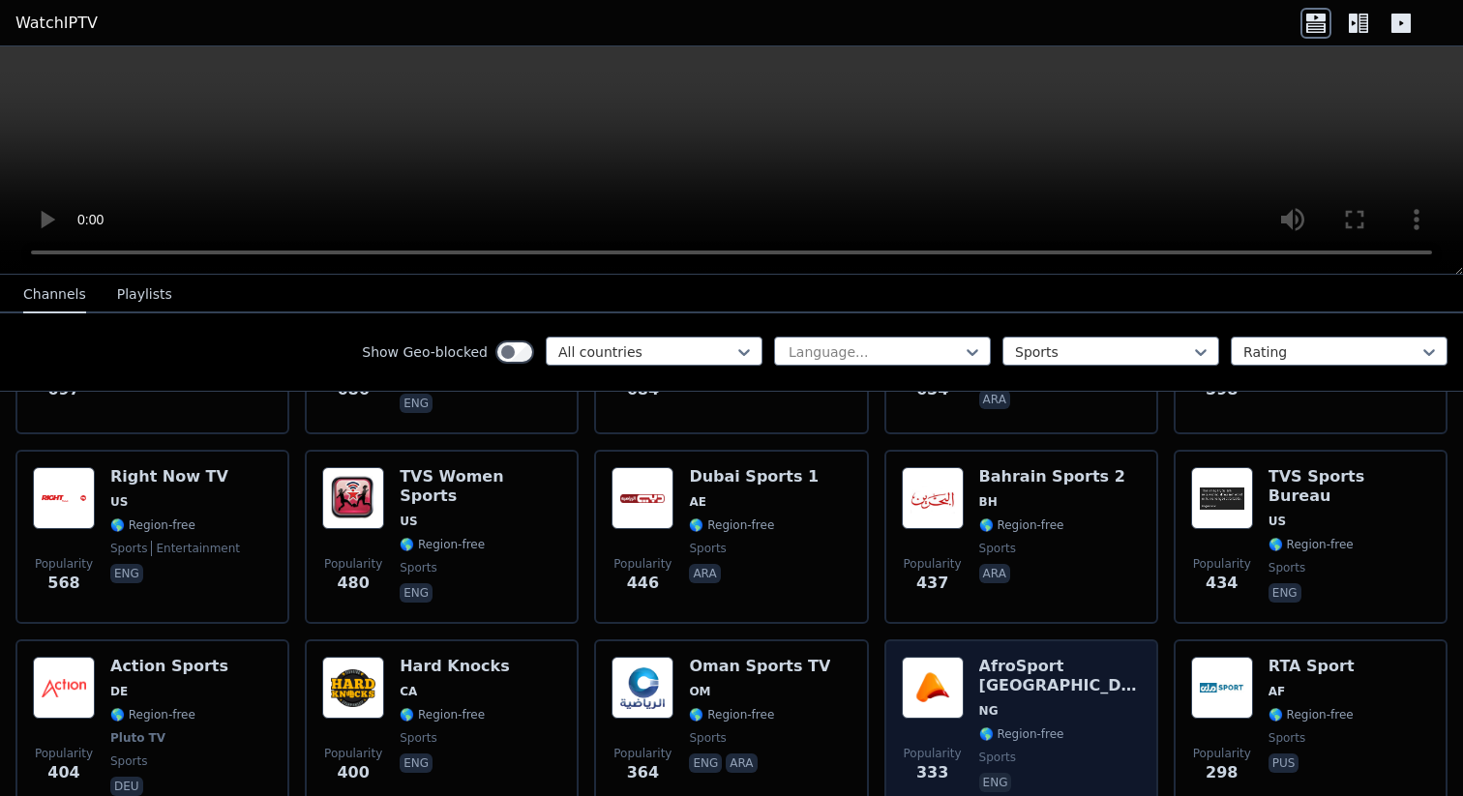
click at [1027, 669] on h6 "AfroSport [GEOGRAPHIC_DATA]" at bounding box center [1060, 676] width 162 height 39
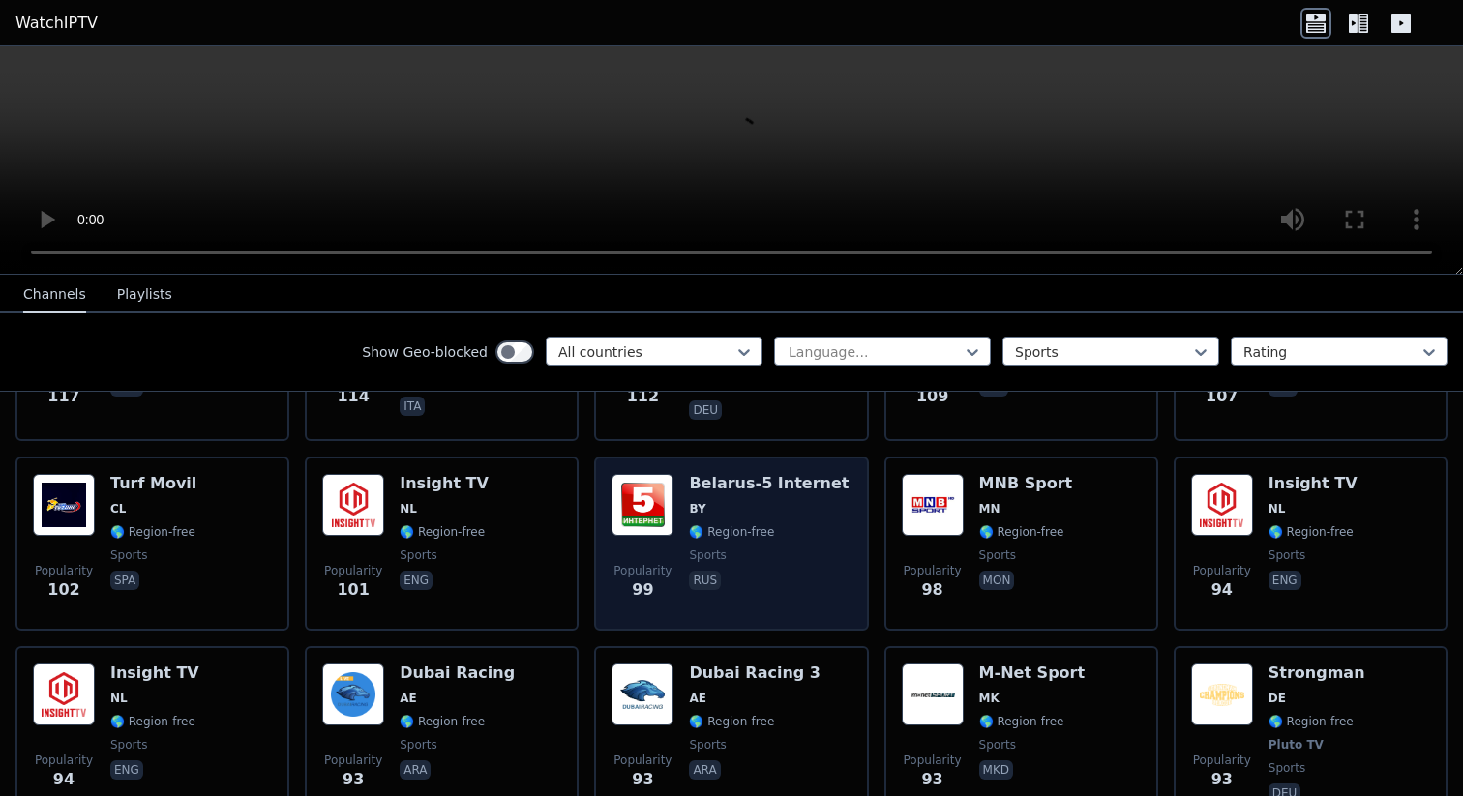
scroll to position [3470, 0]
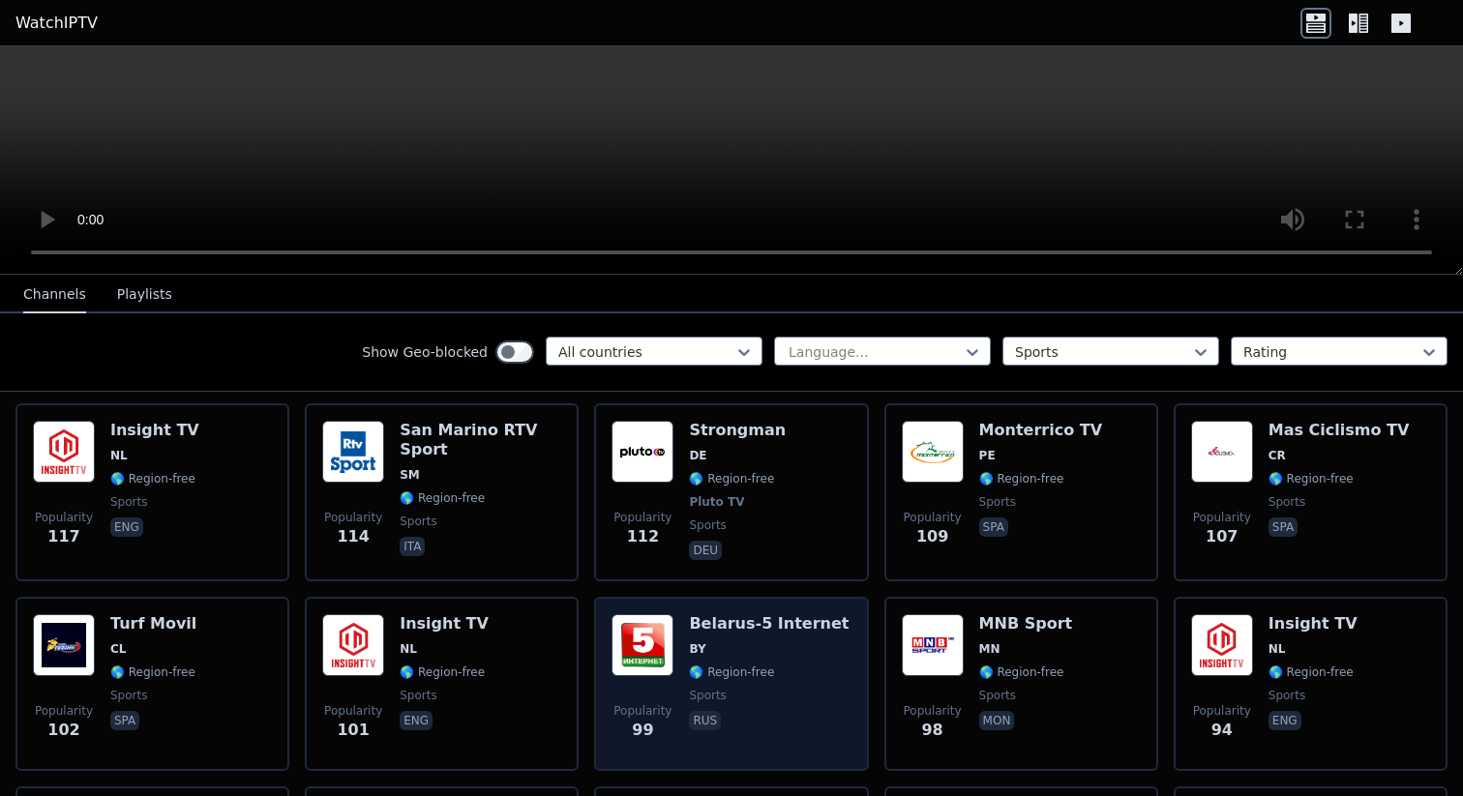
click at [767, 479] on span "🌎 Region-free" at bounding box center [731, 478] width 85 height 15
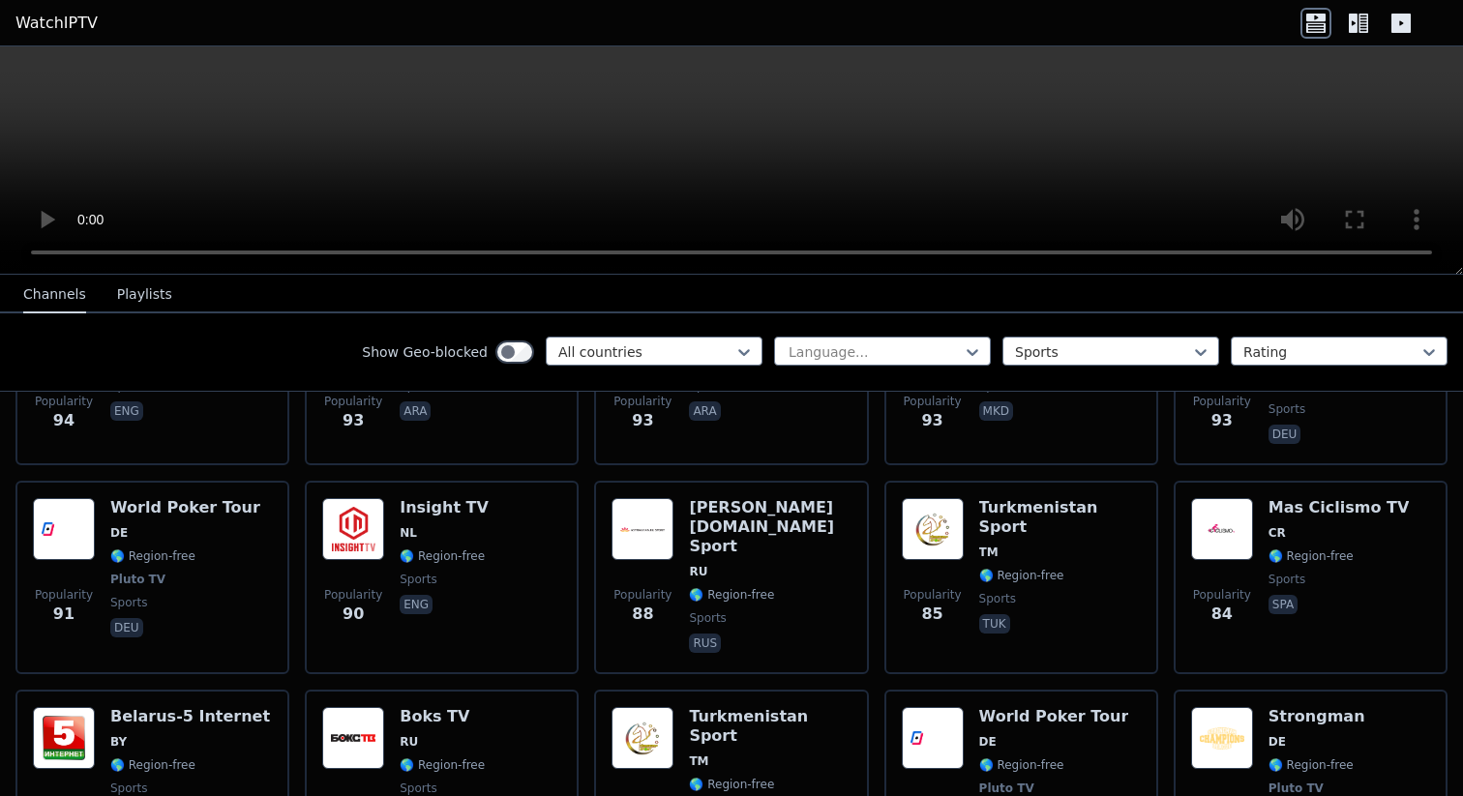
scroll to position [4229, 0]
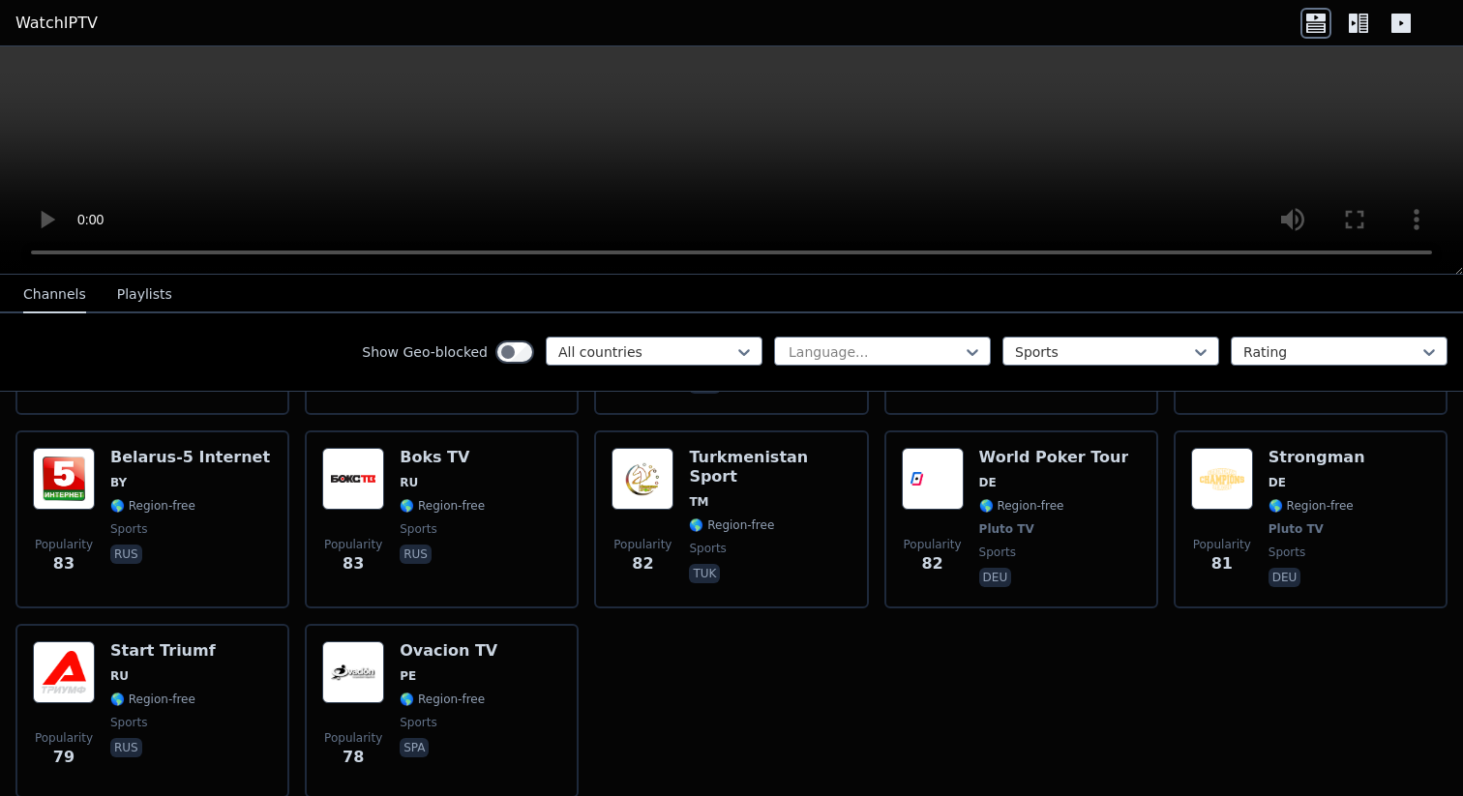
click at [473, 670] on div "Ovacion TV PE 🌎 Region-free sports spa" at bounding box center [449, 710] width 98 height 139
